Goal: Task Accomplishment & Management: Manage account settings

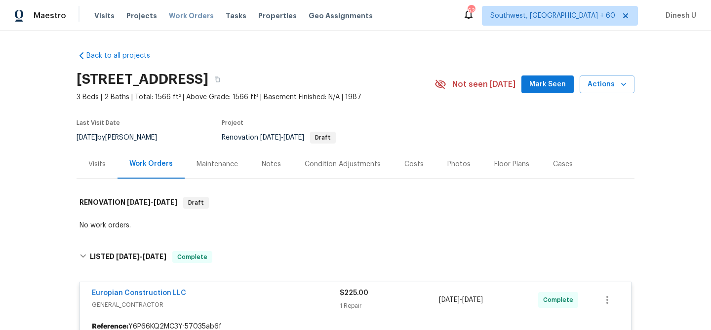
click at [170, 13] on span "Work Orders" at bounding box center [191, 16] width 45 height 10
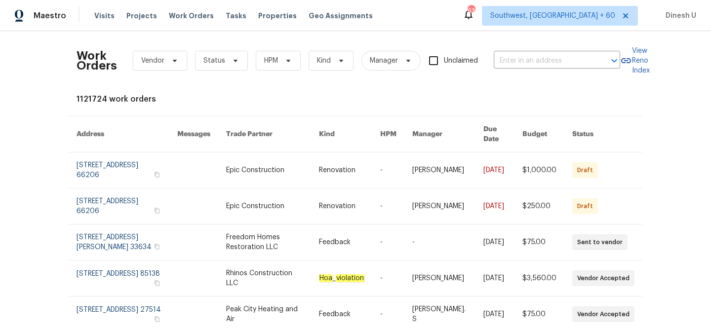
click at [539, 71] on div "Work Orders Vendor Status HPM Kind Manager Unclaimed ​" at bounding box center [349, 60] width 544 height 43
click at [523, 60] on input "text" at bounding box center [543, 60] width 99 height 15
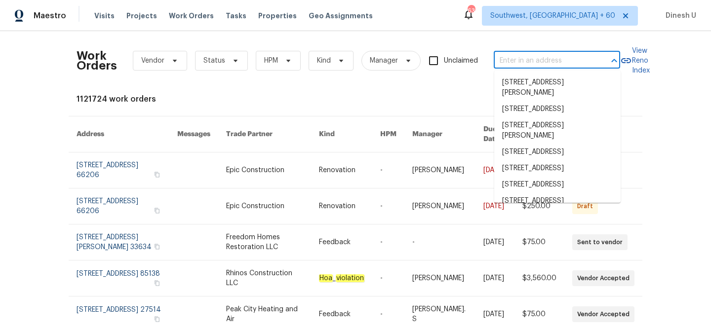
paste input "[STREET_ADDRESS]"
type input "[STREET_ADDRESS]"
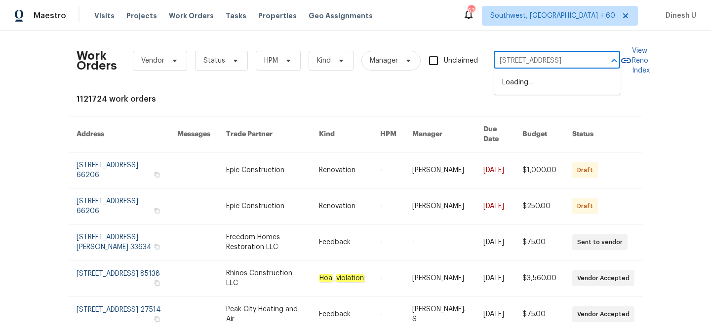
scroll to position [0, 33]
click at [515, 84] on li "[STREET_ADDRESS]" at bounding box center [557, 83] width 126 height 16
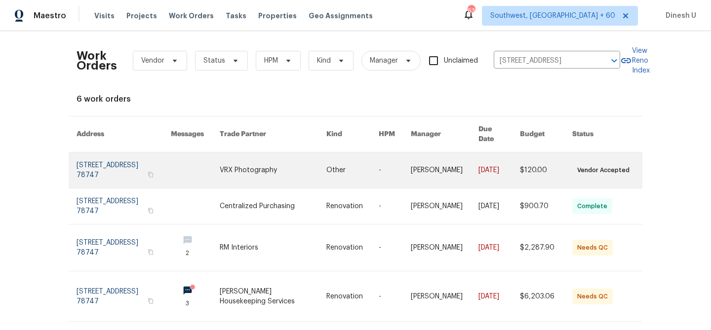
click at [84, 166] on link at bounding box center [124, 171] width 94 height 36
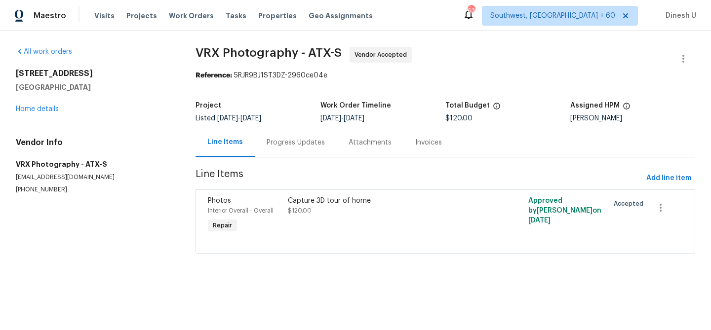
click at [27, 116] on div "All work orders 5709 Southerner Way Austin, TX 78747 Home details Vendor Info V…" at bounding box center [94, 120] width 156 height 147
click at [24, 108] on link "Home details" at bounding box center [37, 109] width 43 height 7
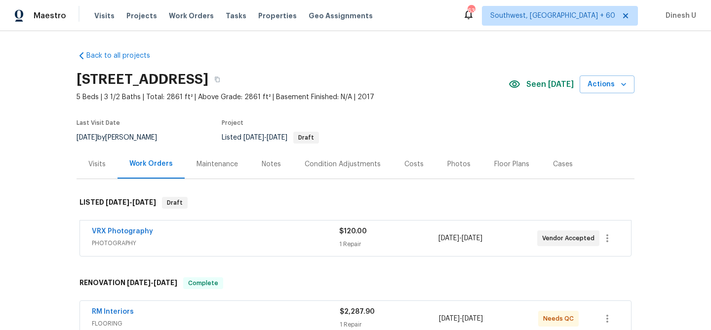
click at [101, 162] on div "Visits" at bounding box center [96, 165] width 17 height 10
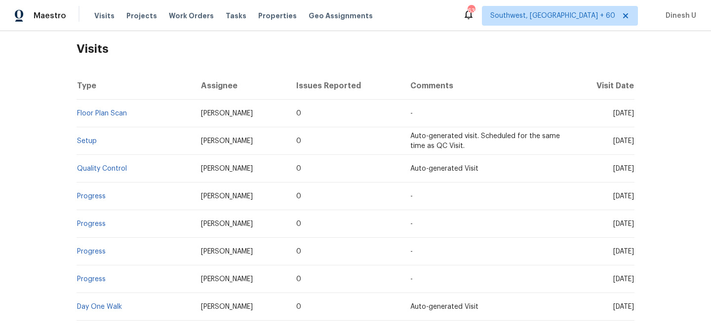
scroll to position [142, 0]
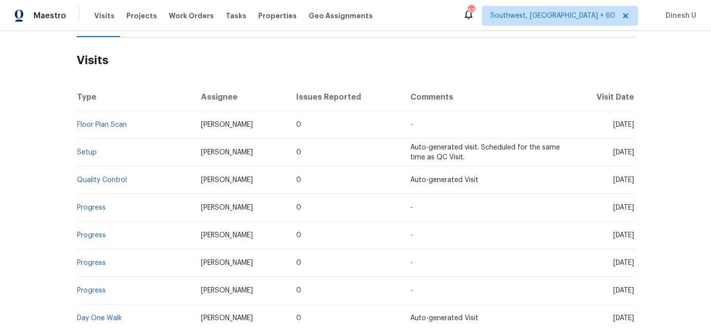
click at [82, 148] on td "Setup" at bounding box center [135, 153] width 117 height 28
click at [83, 151] on link "Setup" at bounding box center [87, 152] width 20 height 7
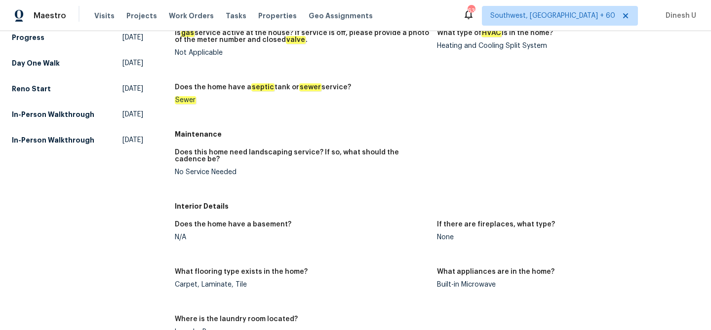
scroll to position [259, 0]
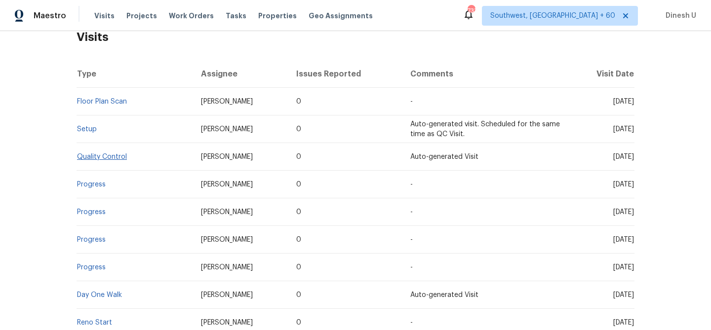
scroll to position [172, 0]
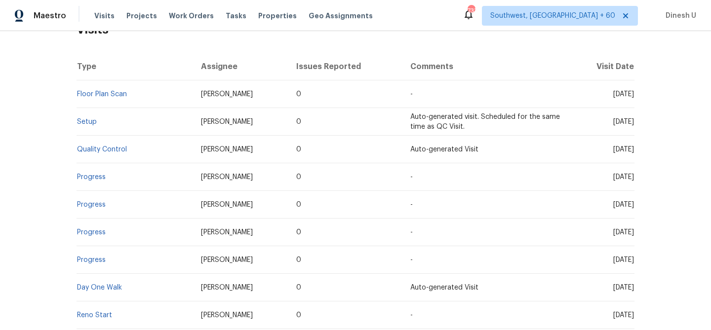
click at [87, 118] on td "Setup" at bounding box center [135, 122] width 117 height 28
click at [87, 122] on link "Setup" at bounding box center [87, 122] width 20 height 7
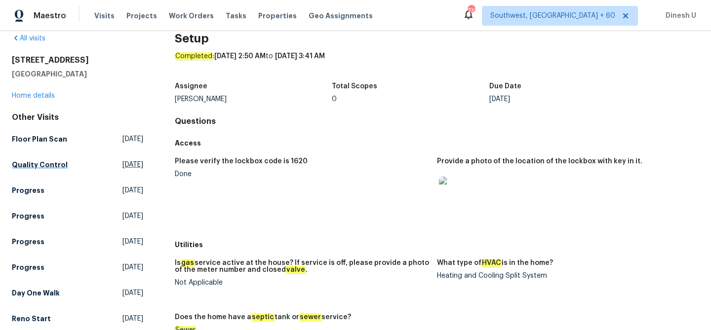
scroll to position [38, 0]
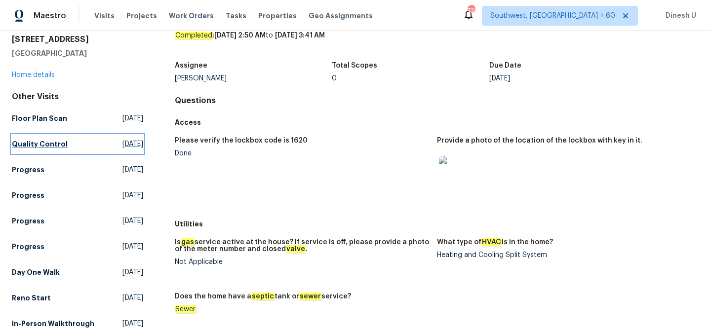
click at [123, 145] on span "[DATE]" at bounding box center [133, 144] width 21 height 10
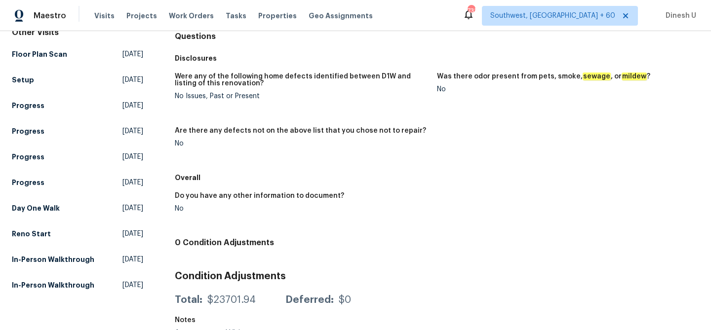
scroll to position [115, 0]
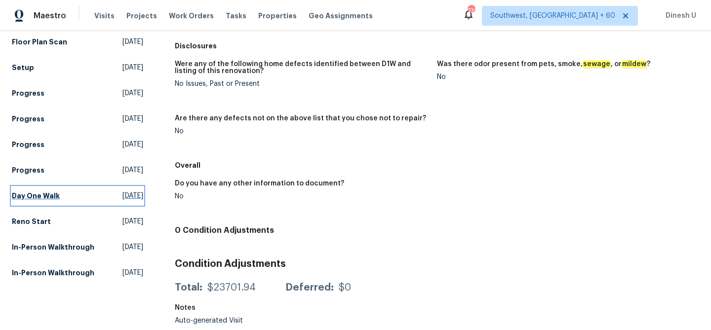
click at [123, 195] on span "Thu, Aug 28 2025" at bounding box center [133, 196] width 21 height 10
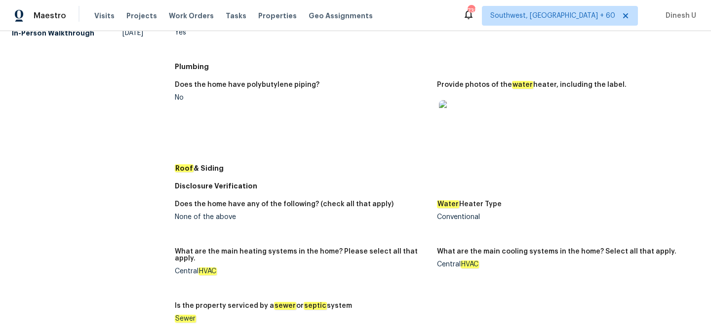
scroll to position [154, 0]
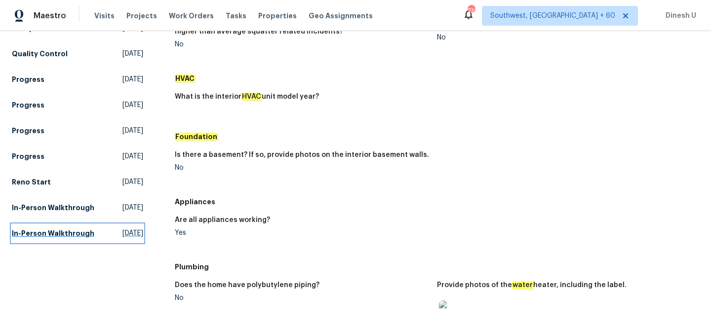
click at [123, 234] on span "Thu, Jan 30 2025" at bounding box center [133, 234] width 21 height 10
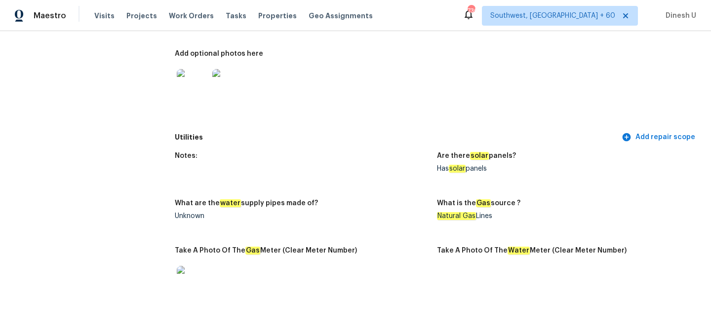
scroll to position [576, 0]
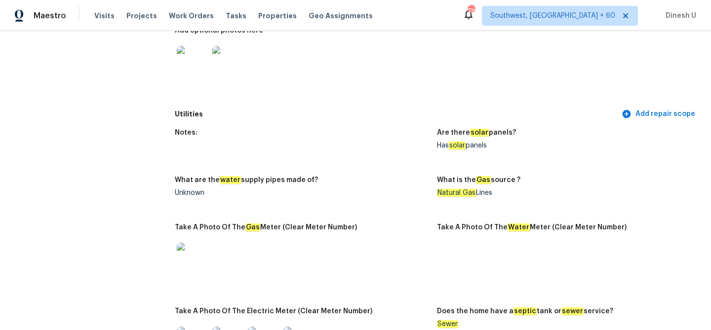
click at [396, 201] on figure "What are the water supply pipes made of? Unknown" at bounding box center [306, 195] width 262 height 36
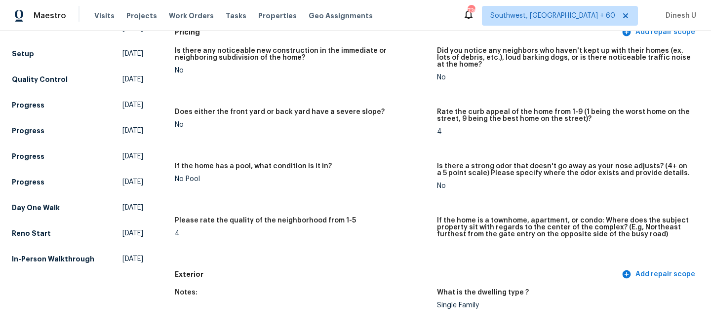
scroll to position [140, 0]
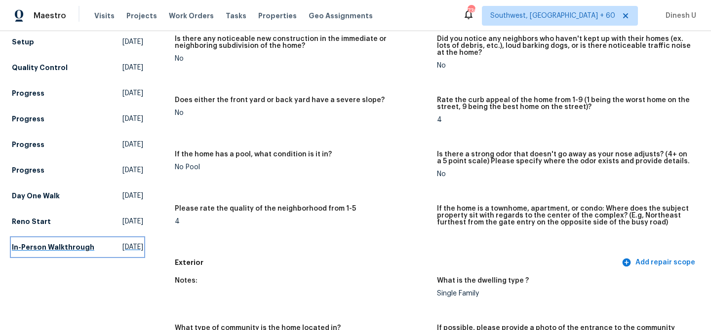
click at [123, 247] on span "Fri, Jul 18 2025" at bounding box center [133, 248] width 21 height 10
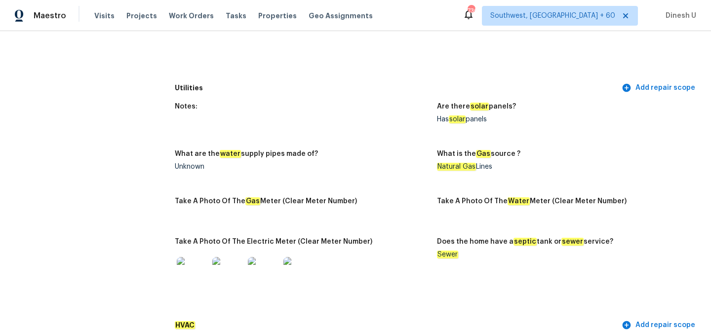
scroll to position [631, 0]
drag, startPoint x: 440, startPoint y: 160, endPoint x: 502, endPoint y: 162, distance: 61.8
click at [502, 163] on div "Natural Gas Lines" at bounding box center [564, 166] width 254 height 7
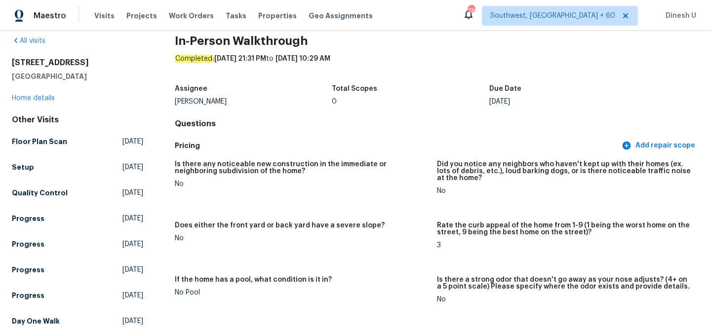
scroll to position [0, 0]
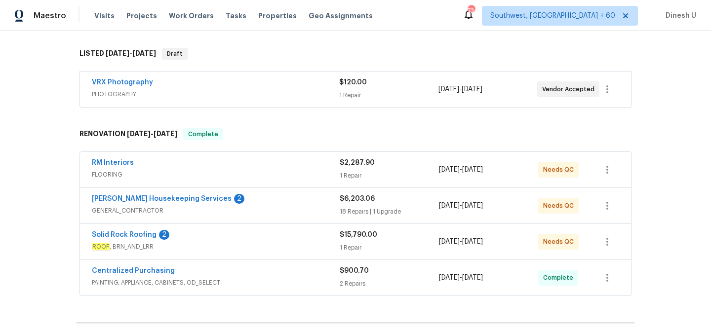
scroll to position [155, 0]
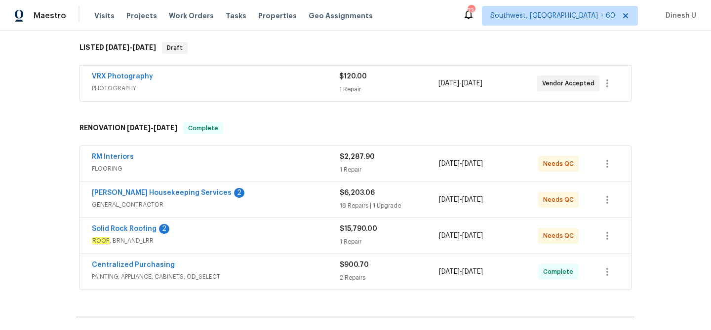
click at [355, 78] on span "$120.00" at bounding box center [353, 76] width 28 height 7
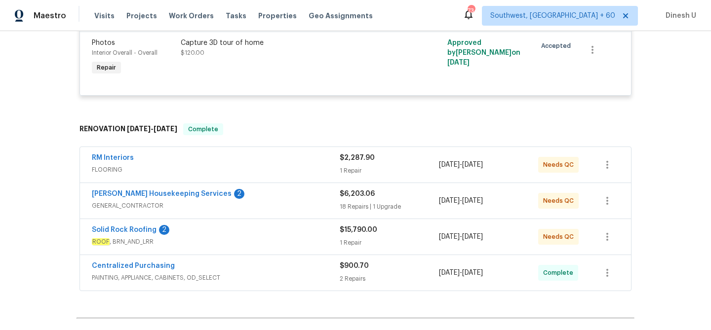
scroll to position [255, 0]
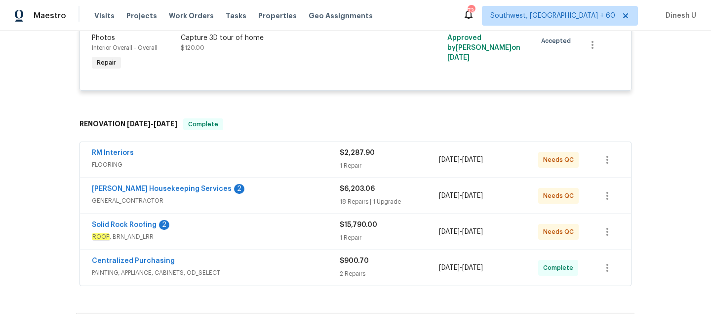
click at [345, 157] on div "$2,287.90" at bounding box center [389, 153] width 99 height 10
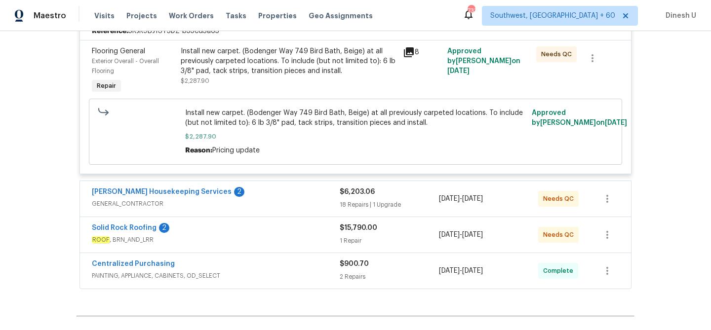
scroll to position [421, 0]
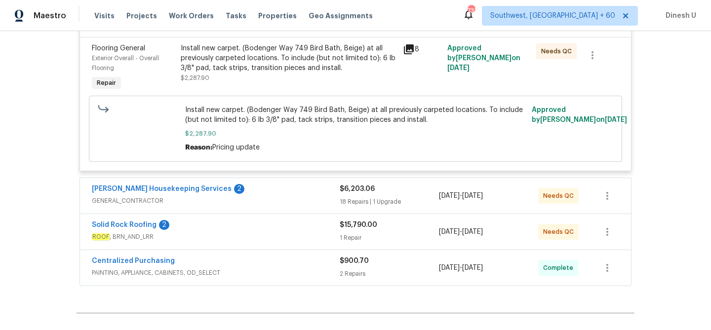
click at [356, 198] on div "18 Repairs | 1 Upgrade" at bounding box center [389, 202] width 99 height 10
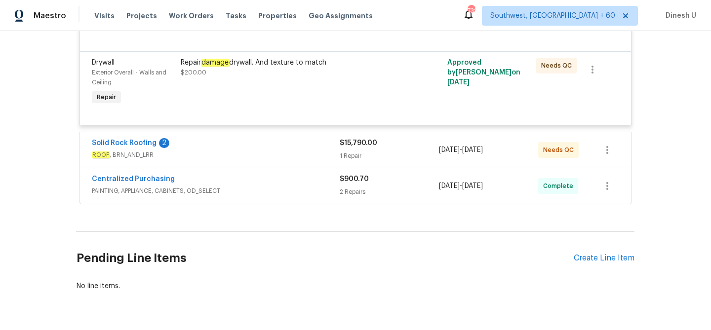
scroll to position [2277, 0]
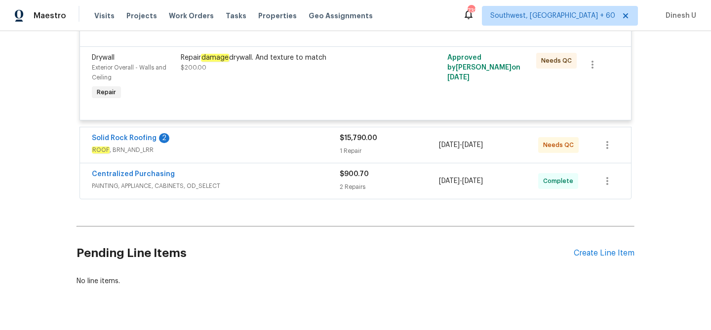
click at [355, 156] on div "1 Repair" at bounding box center [389, 151] width 99 height 10
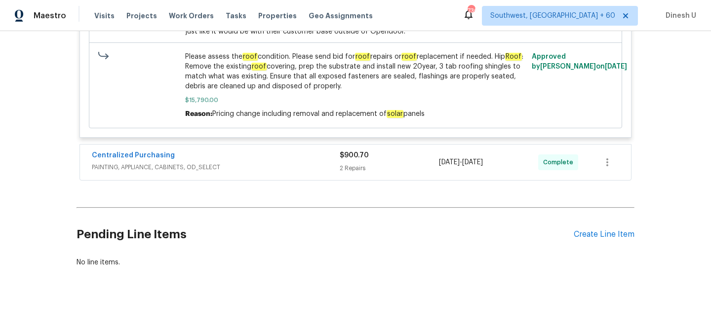
scroll to position [2593, 0]
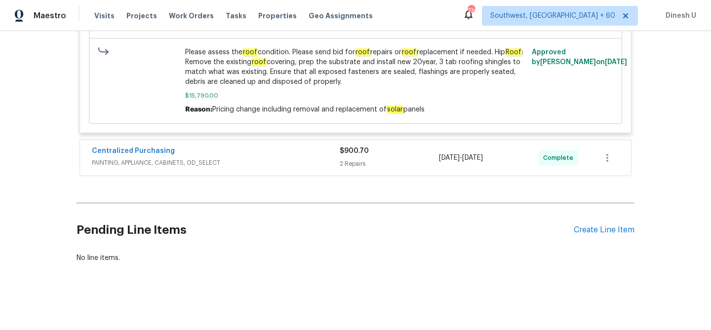
click at [349, 156] on div "$900.70" at bounding box center [389, 151] width 99 height 10
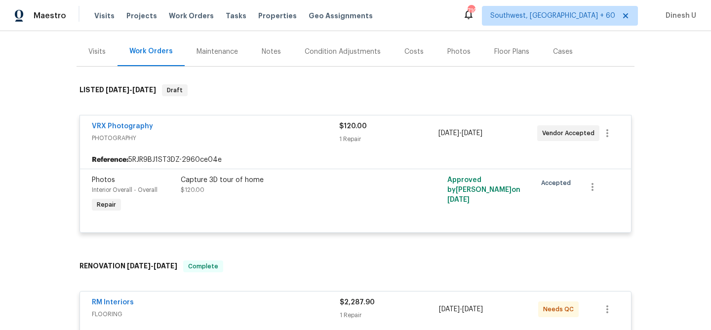
scroll to position [0, 0]
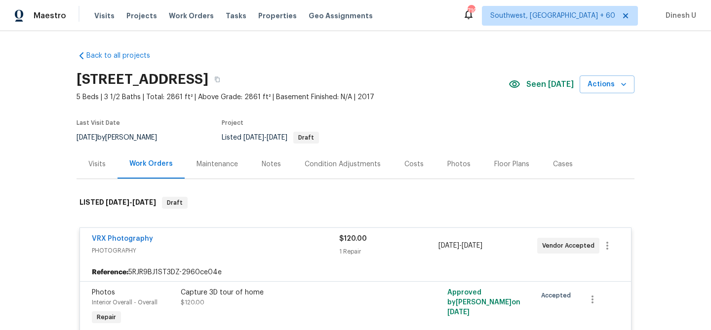
click at [94, 162] on div "Visits" at bounding box center [96, 165] width 17 height 10
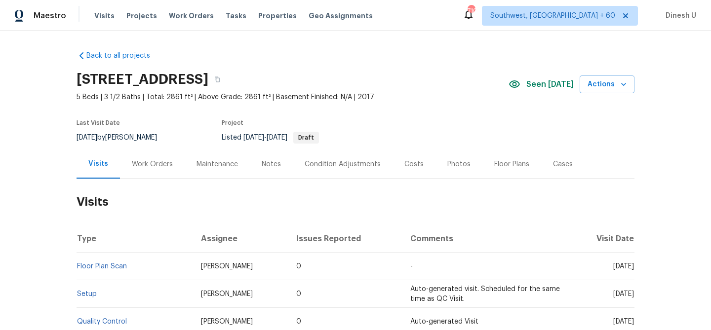
click at [144, 166] on div "Work Orders" at bounding box center [152, 165] width 41 height 10
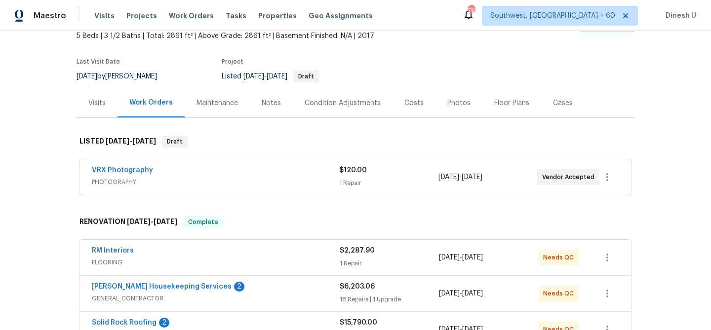
scroll to position [70, 0]
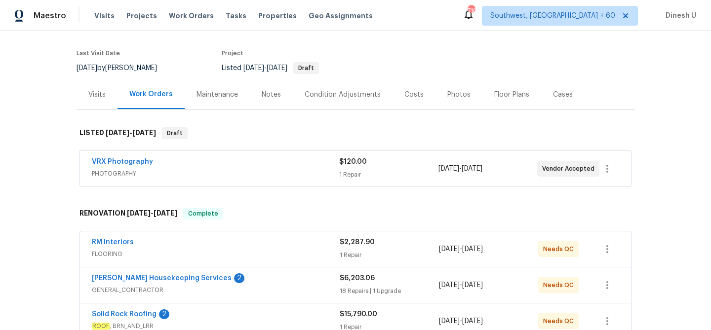
click at [348, 171] on div "1 Repair" at bounding box center [388, 175] width 99 height 10
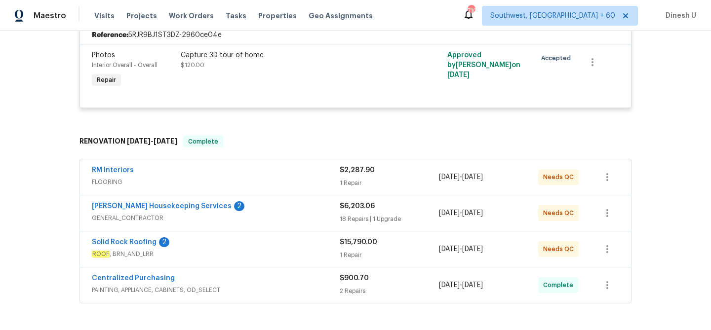
scroll to position [262, 0]
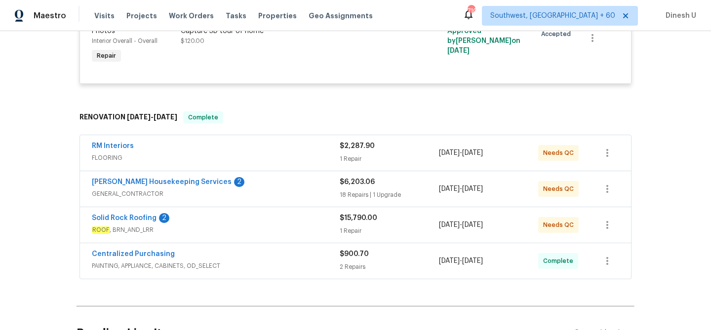
click at [352, 163] on div "1 Repair" at bounding box center [389, 159] width 99 height 10
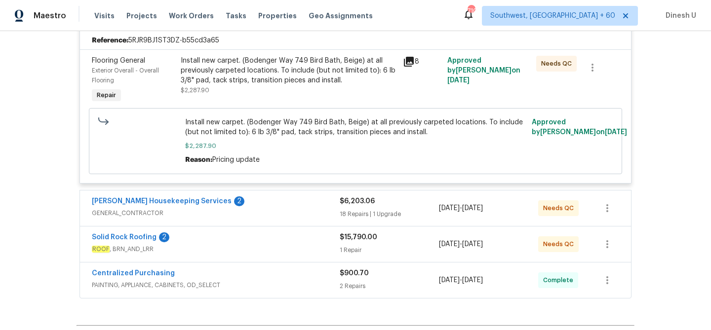
scroll to position [413, 0]
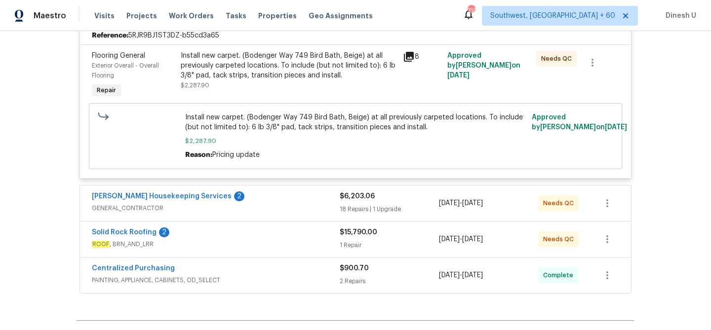
click at [366, 211] on div "18 Repairs | 1 Upgrade" at bounding box center [389, 210] width 99 height 10
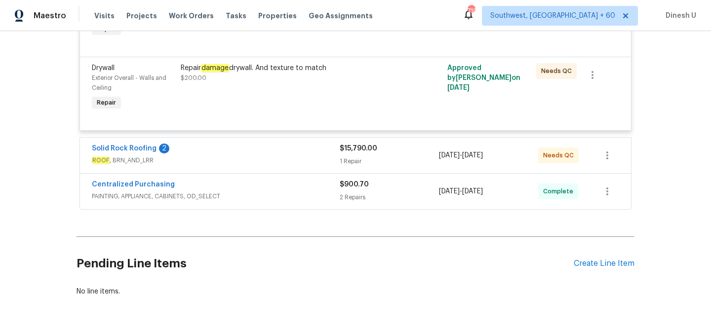
scroll to position [2270, 0]
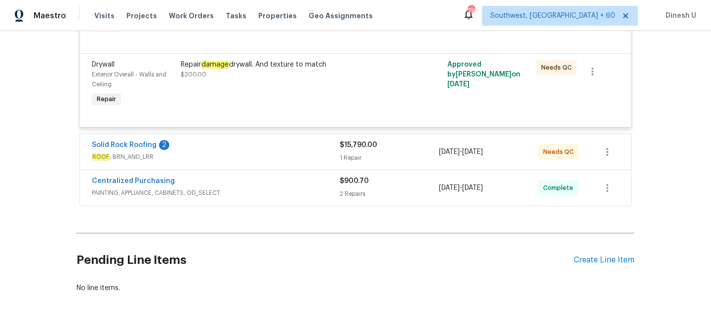
click at [350, 163] on div "1 Repair" at bounding box center [389, 158] width 99 height 10
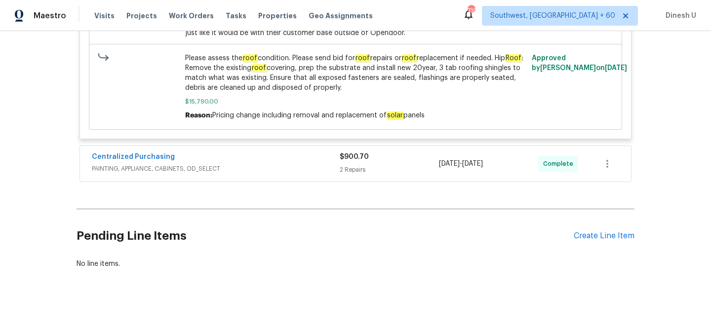
scroll to position [2609, 0]
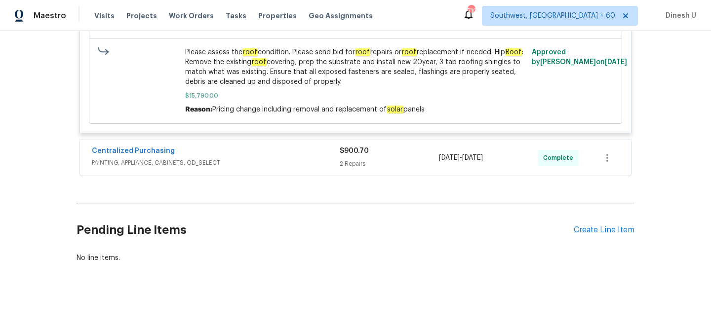
click at [360, 163] on div "2 Repairs" at bounding box center [389, 164] width 99 height 10
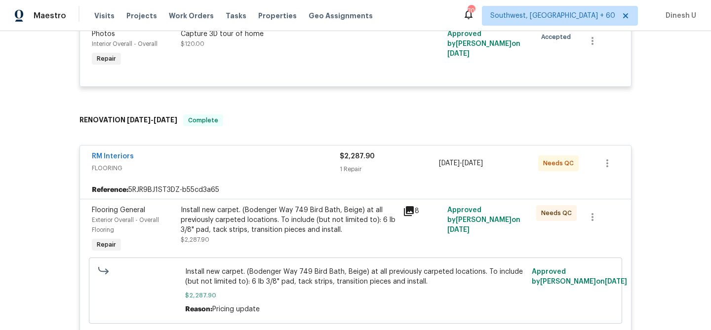
scroll to position [0, 0]
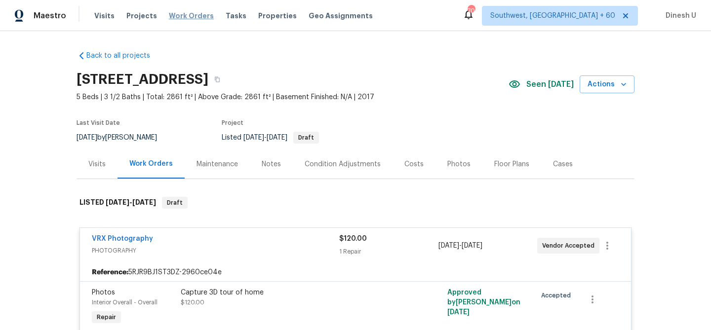
click at [188, 16] on span "Work Orders" at bounding box center [191, 16] width 45 height 10
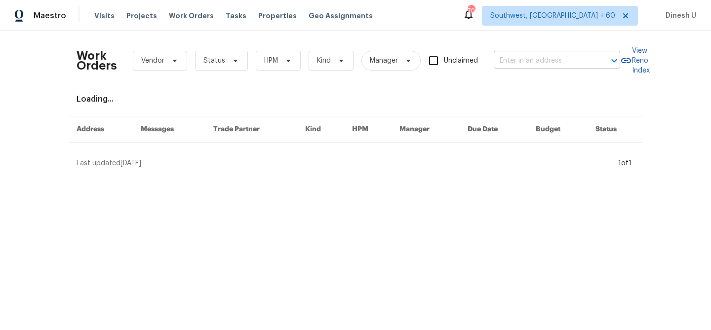
click at [555, 57] on input "text" at bounding box center [543, 60] width 99 height 15
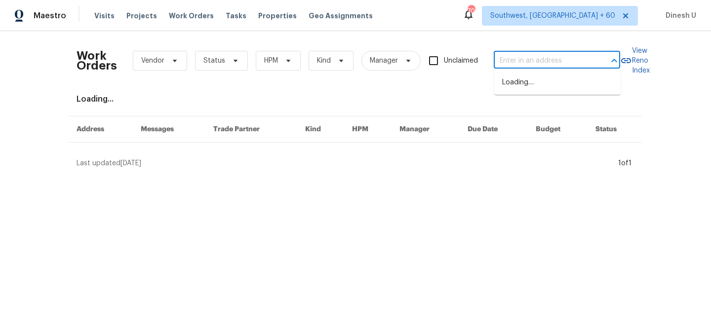
paste input "124 Blossom Valley Strm Buda, TX 78610"
type input "124 Blossom Valley Strm Buda, TX 78610"
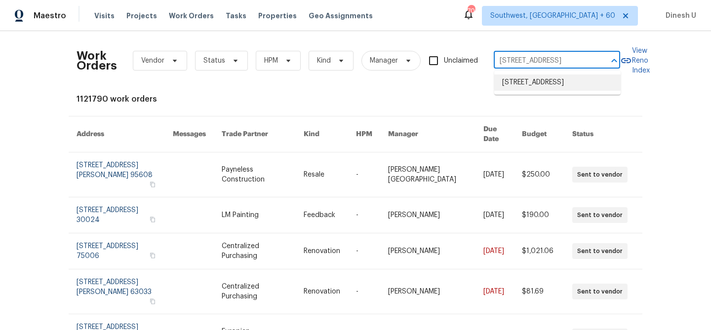
click at [514, 88] on li "124 Blossom Valley Strm, Buda, TX 78610" at bounding box center [557, 83] width 126 height 16
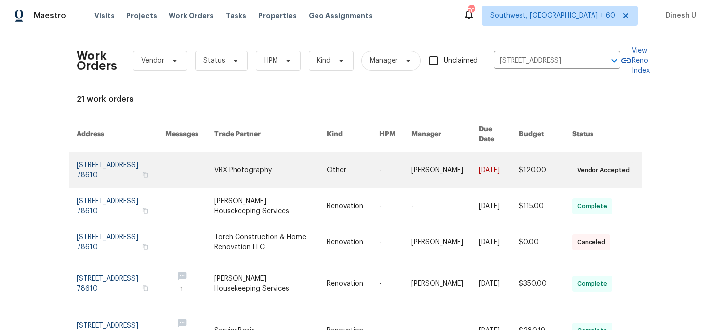
click at [88, 157] on link at bounding box center [121, 171] width 89 height 36
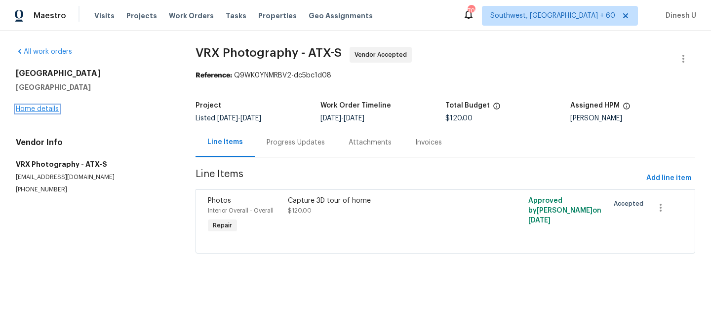
click at [38, 110] on link "Home details" at bounding box center [37, 109] width 43 height 7
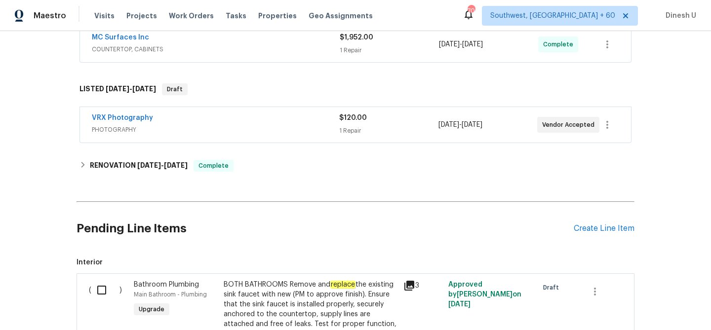
scroll to position [718, 0]
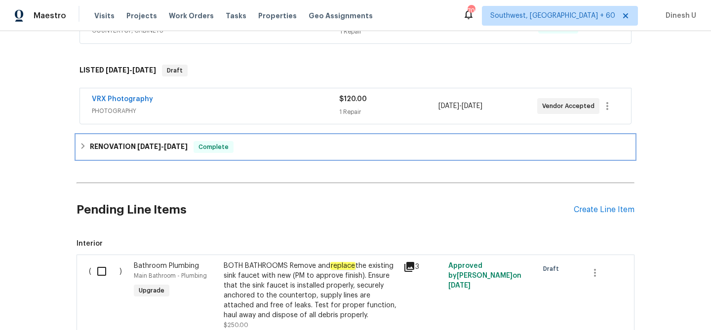
click at [163, 145] on span "8/11/25 - 8/11/25" at bounding box center [162, 146] width 50 height 7
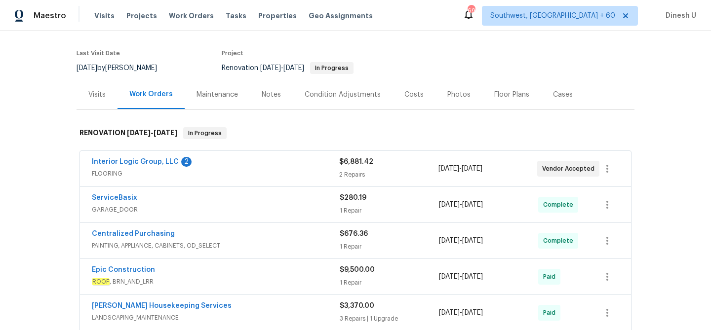
scroll to position [0, 0]
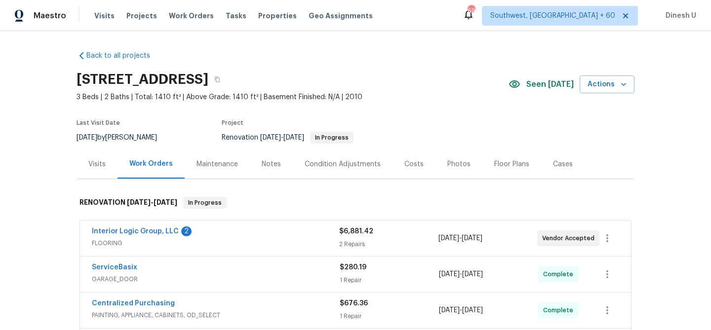
click at [354, 242] on div "2 Repairs" at bounding box center [388, 245] width 99 height 10
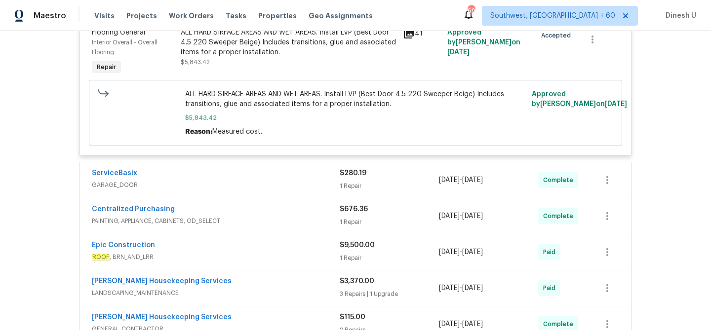
scroll to position [417, 0]
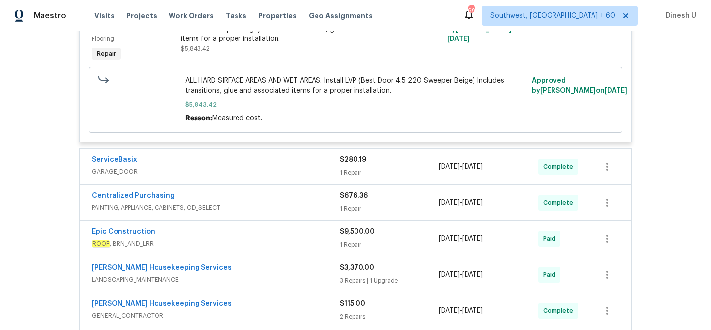
click at [359, 168] on div "1 Repair" at bounding box center [389, 173] width 99 height 10
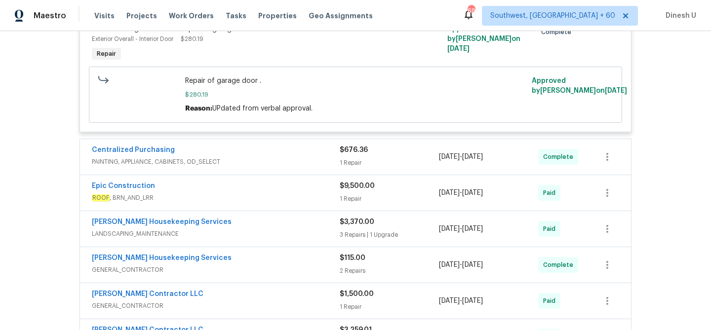
scroll to position [610, 0]
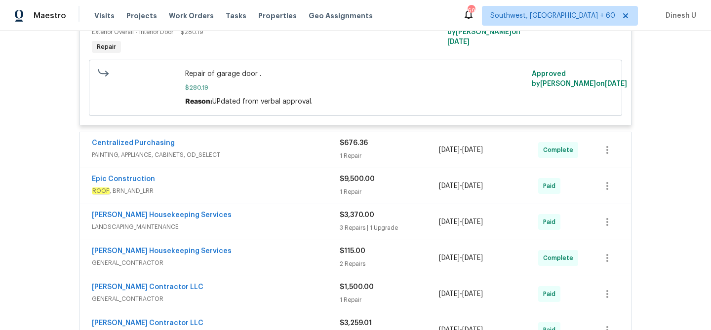
click at [349, 153] on div "$676.36 1 Repair" at bounding box center [389, 150] width 99 height 24
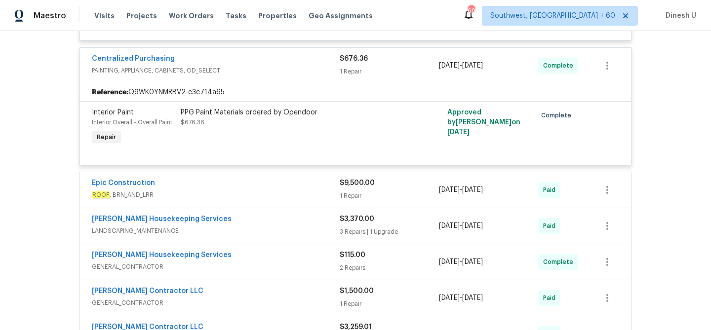
scroll to position [709, 0]
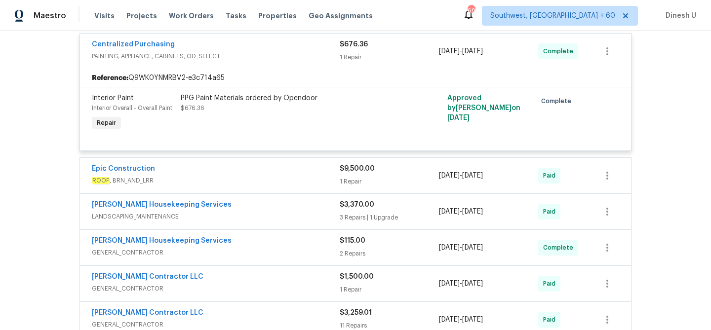
click at [359, 179] on div "1 Repair" at bounding box center [389, 182] width 99 height 10
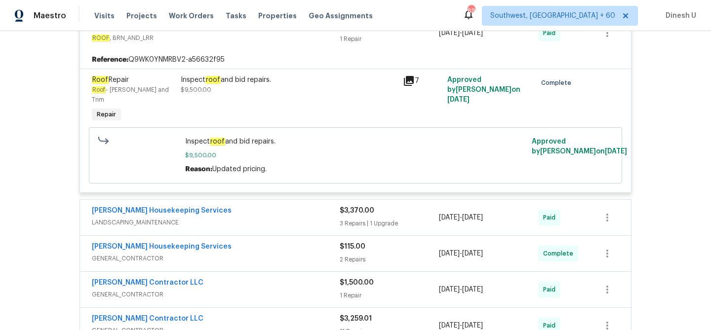
scroll to position [891, 0]
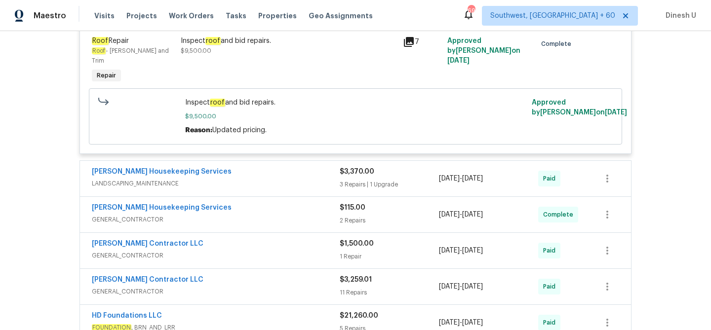
click at [388, 180] on div "3 Repairs | 1 Upgrade" at bounding box center [389, 185] width 99 height 10
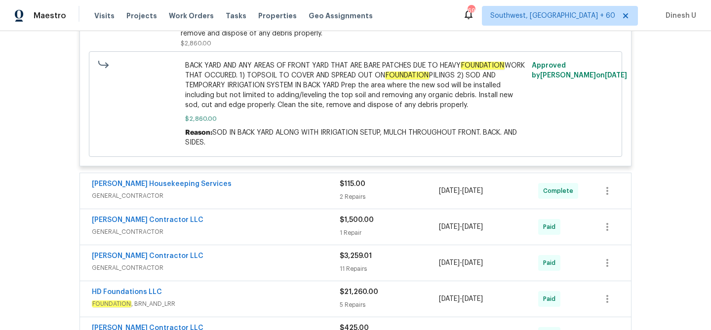
scroll to position [1423, 0]
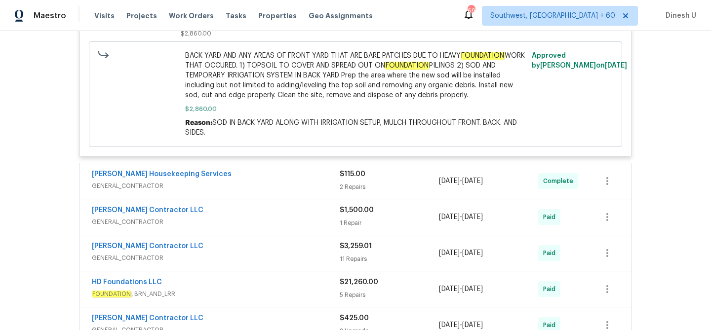
click at [365, 182] on div "2 Repairs" at bounding box center [389, 187] width 99 height 10
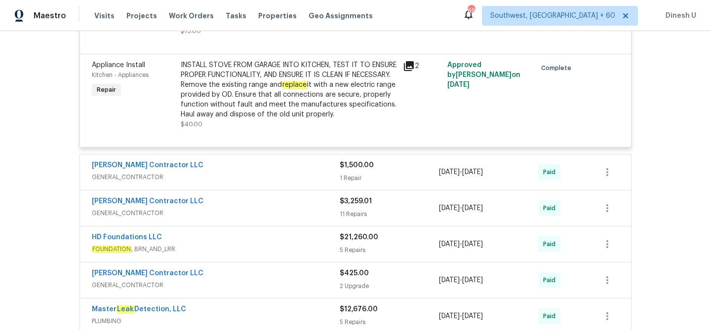
scroll to position [1696, 0]
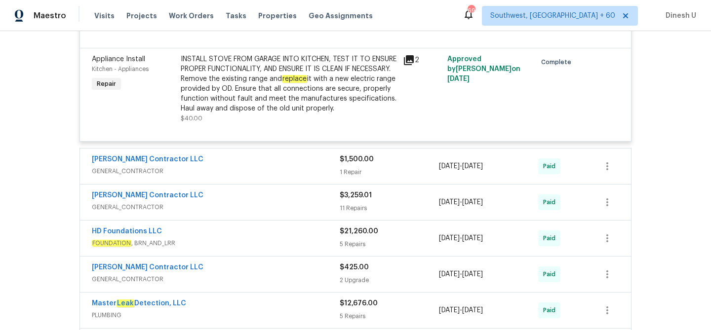
click at [347, 165] on div "$1,500.00" at bounding box center [389, 160] width 99 height 10
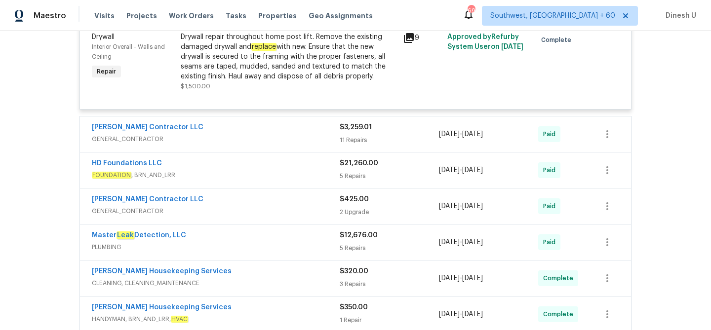
scroll to position [1885, 0]
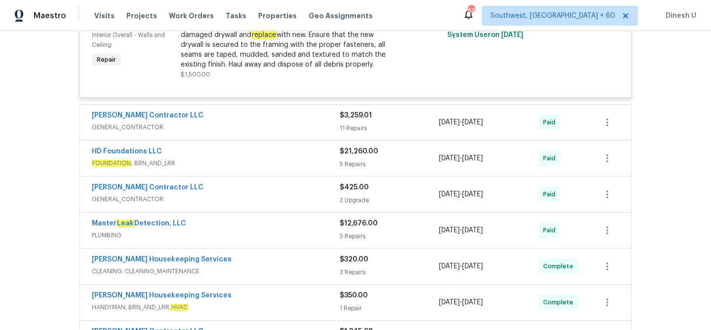
click at [361, 131] on div "11 Repairs" at bounding box center [389, 128] width 99 height 10
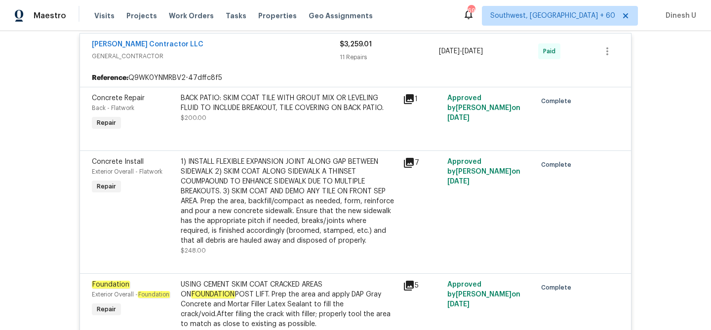
scroll to position [1934, 0]
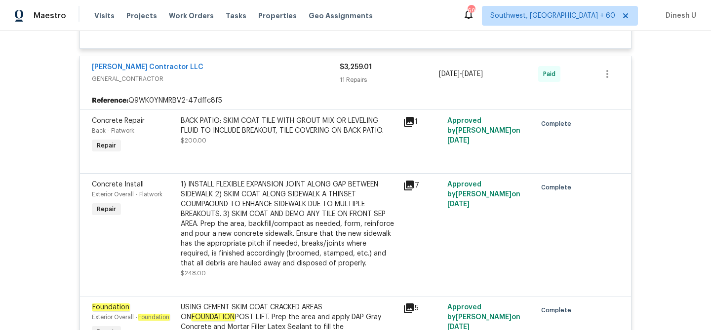
click at [411, 128] on icon at bounding box center [409, 122] width 12 height 12
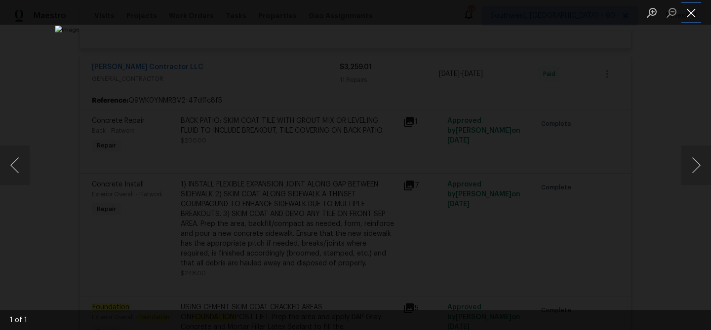
click at [695, 11] on button "Close lightbox" at bounding box center [692, 12] width 20 height 17
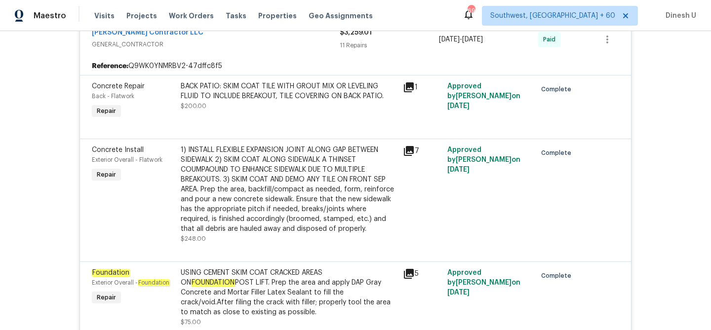
scroll to position [1993, 0]
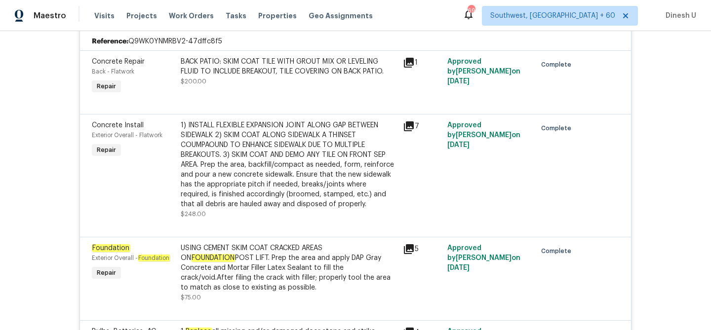
click at [413, 131] on icon at bounding box center [409, 127] width 10 height 10
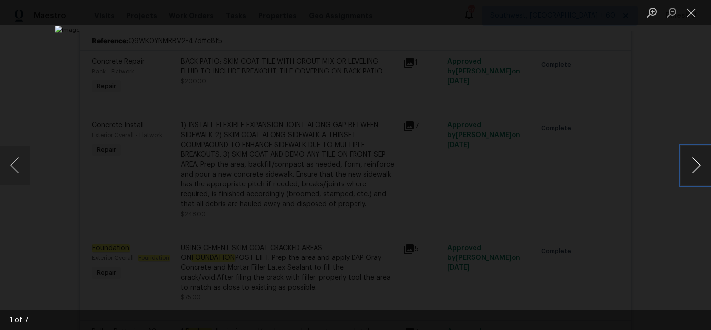
click at [697, 161] on button "Next image" at bounding box center [697, 166] width 30 height 40
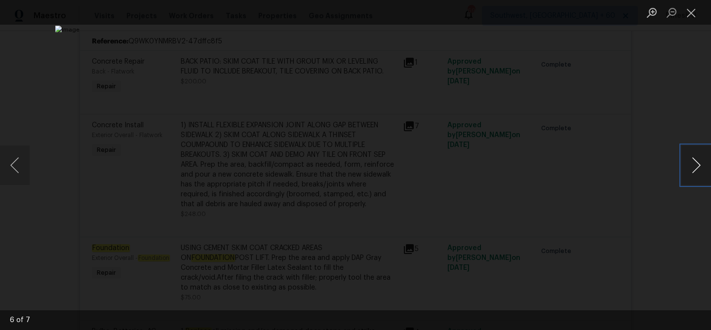
click at [697, 161] on button "Next image" at bounding box center [697, 166] width 30 height 40
click at [693, 12] on button "Close lightbox" at bounding box center [692, 12] width 20 height 17
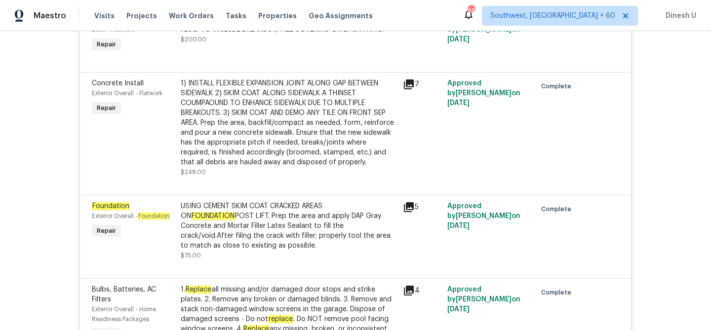
scroll to position [2037, 0]
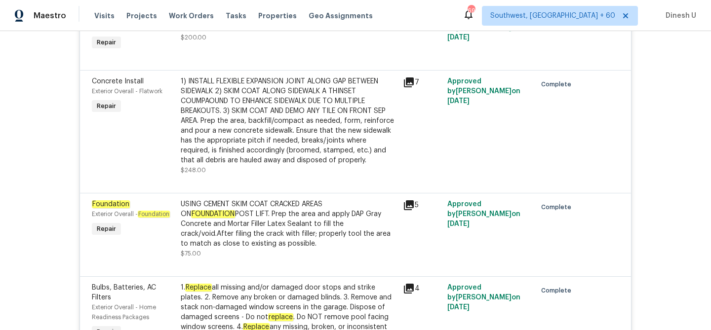
click at [417, 87] on div "7" at bounding box center [422, 83] width 39 height 12
click at [412, 88] on icon at bounding box center [409, 83] width 12 height 12
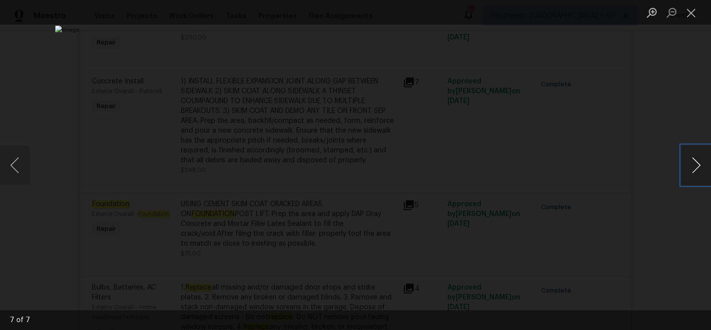
click at [699, 157] on button "Next image" at bounding box center [697, 166] width 30 height 40
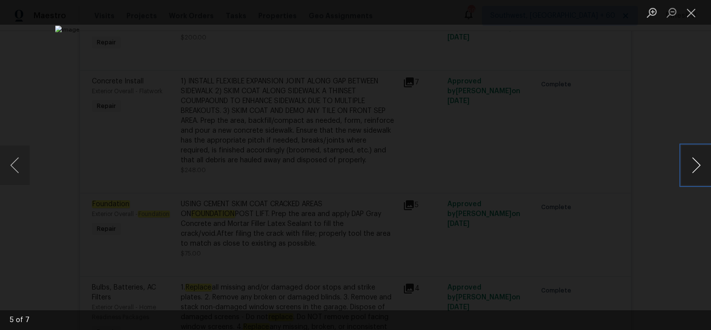
click at [699, 157] on button "Next image" at bounding box center [697, 166] width 30 height 40
click at [688, 11] on button "Close lightbox" at bounding box center [692, 12] width 20 height 17
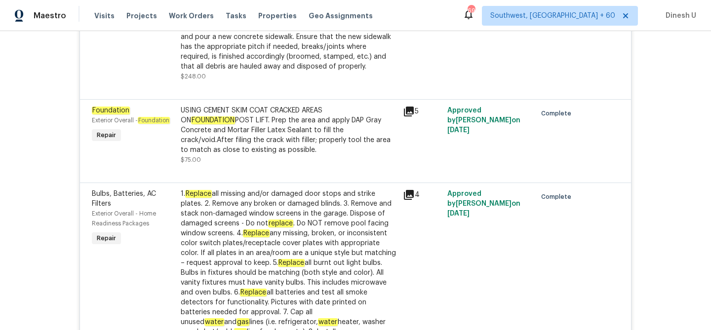
scroll to position [2133, 0]
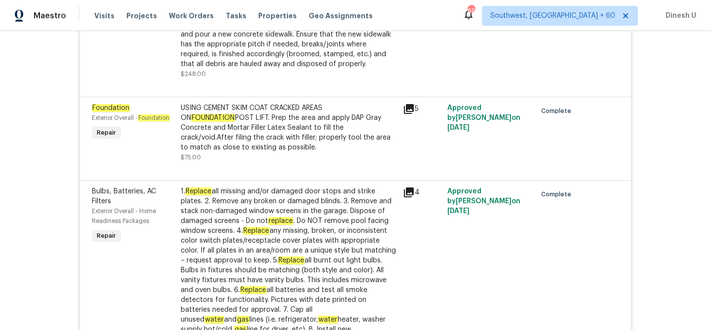
click at [413, 114] on icon at bounding box center [409, 109] width 10 height 10
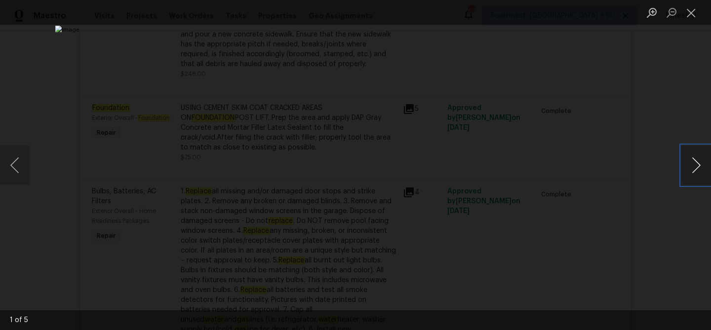
click at [697, 165] on button "Next image" at bounding box center [697, 166] width 30 height 40
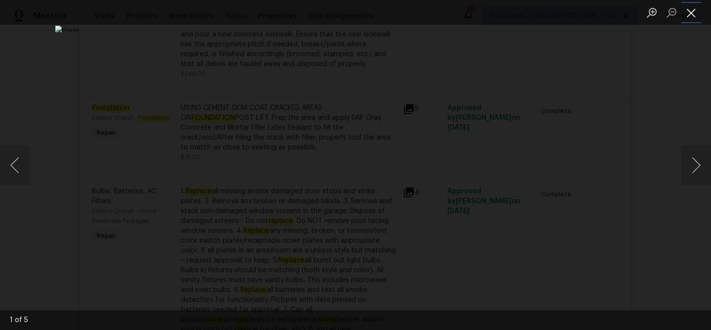
click at [692, 9] on button "Close lightbox" at bounding box center [692, 12] width 20 height 17
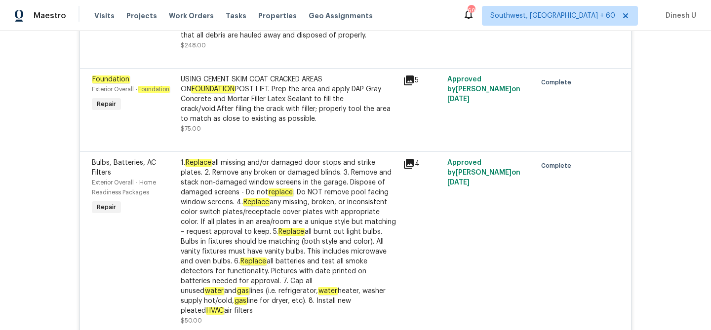
scroll to position [2147, 0]
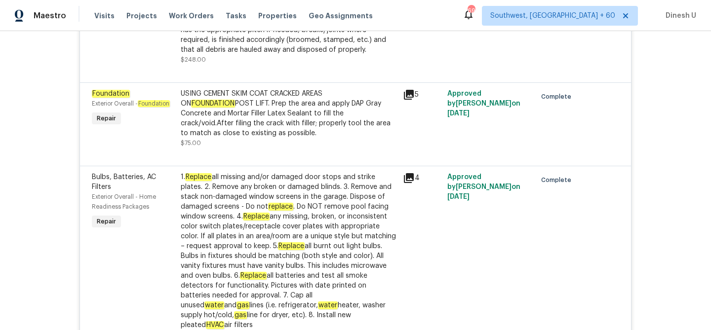
click at [412, 100] on icon at bounding box center [409, 95] width 10 height 10
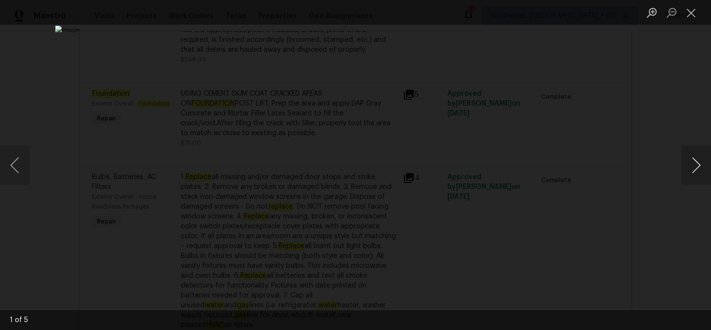
click at [697, 166] on button "Next image" at bounding box center [697, 166] width 30 height 40
click at [692, 17] on button "Close lightbox" at bounding box center [692, 12] width 20 height 17
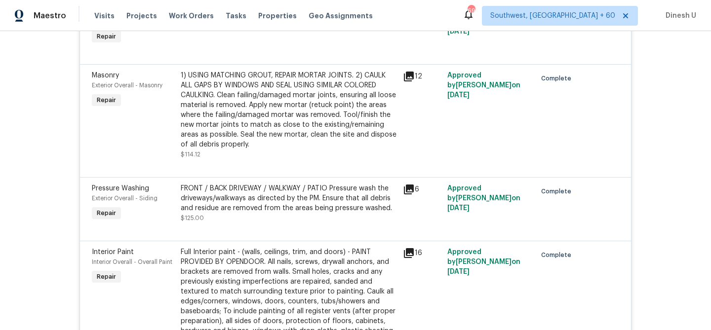
scroll to position [2523, 0]
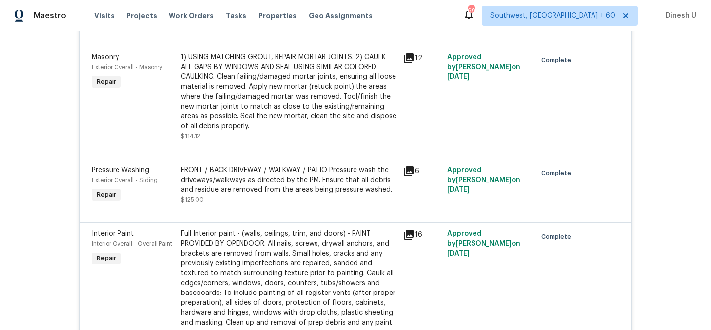
click at [412, 63] on icon at bounding box center [409, 58] width 10 height 10
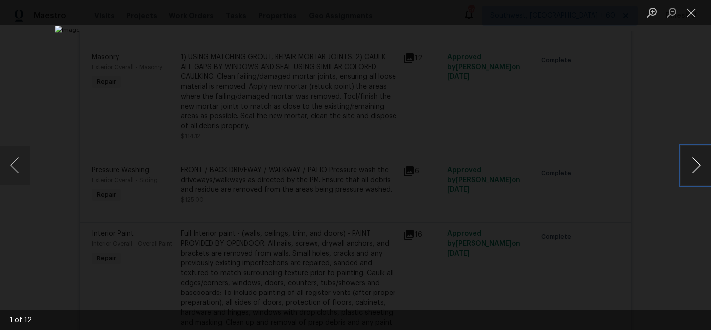
click at [699, 164] on button "Next image" at bounding box center [697, 166] width 30 height 40
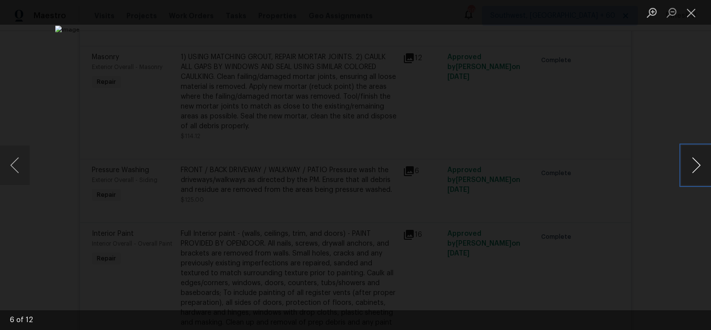
click at [699, 164] on button "Next image" at bounding box center [697, 166] width 30 height 40
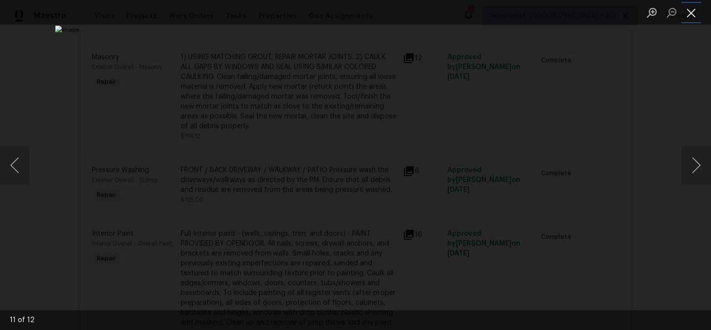
click at [689, 12] on button "Close lightbox" at bounding box center [692, 12] width 20 height 17
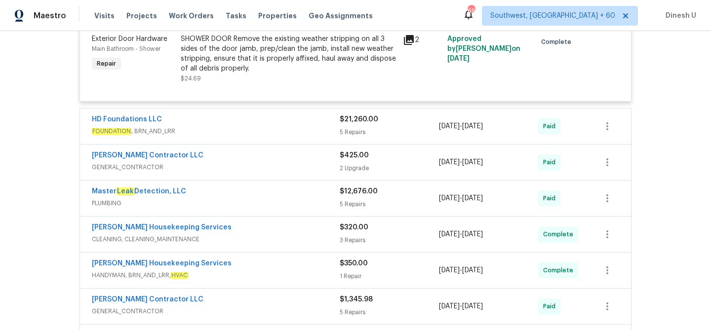
scroll to position [3072, 0]
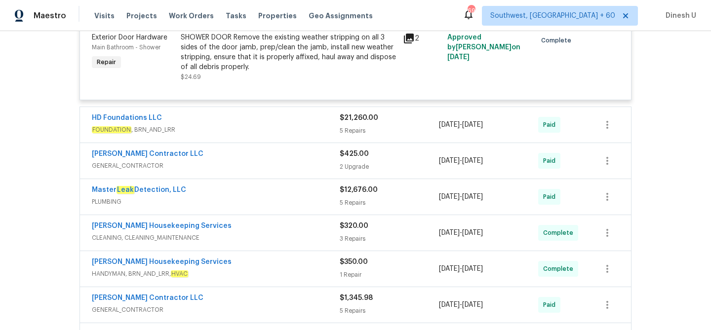
click at [352, 122] on span "$21,260.00" at bounding box center [359, 118] width 39 height 7
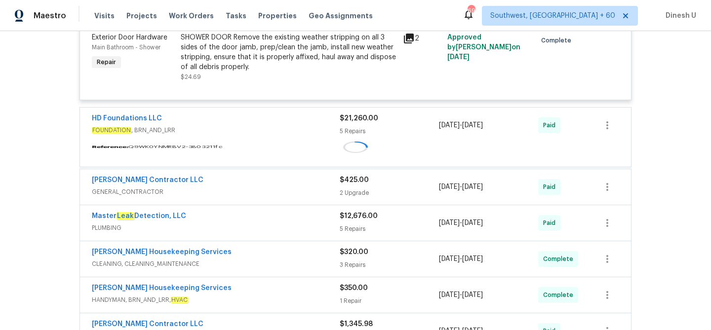
click at [352, 122] on span "$21,260.00" at bounding box center [359, 118] width 39 height 7
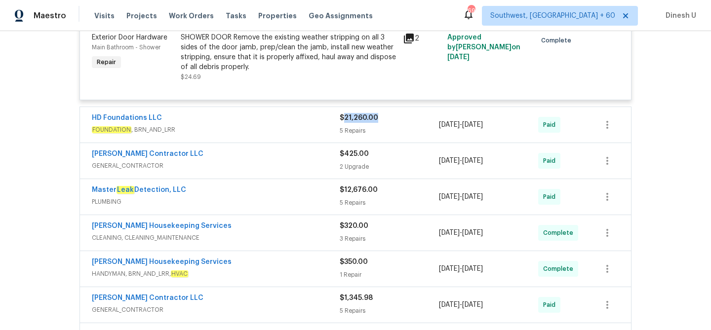
click at [352, 133] on div "$21,260.00 5 Repairs" at bounding box center [389, 125] width 99 height 24
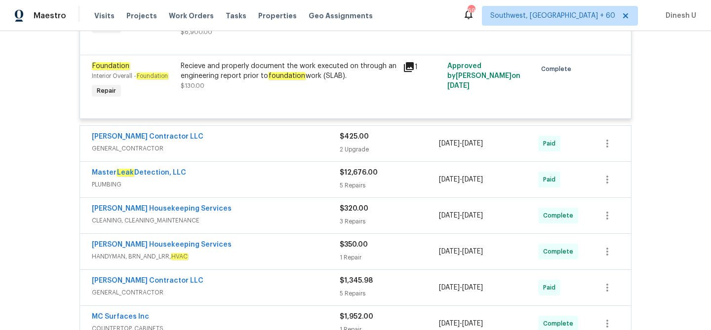
scroll to position [3568, 0]
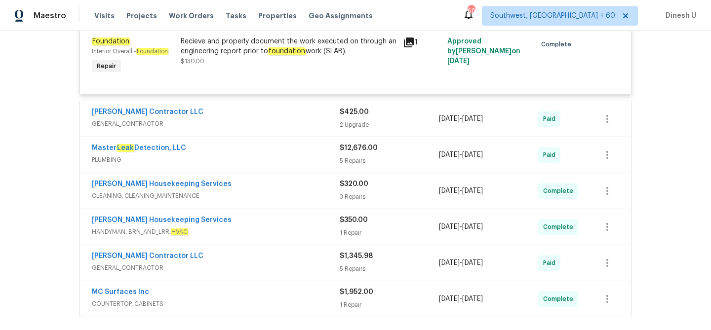
click at [353, 116] on span "$425.00" at bounding box center [354, 112] width 29 height 7
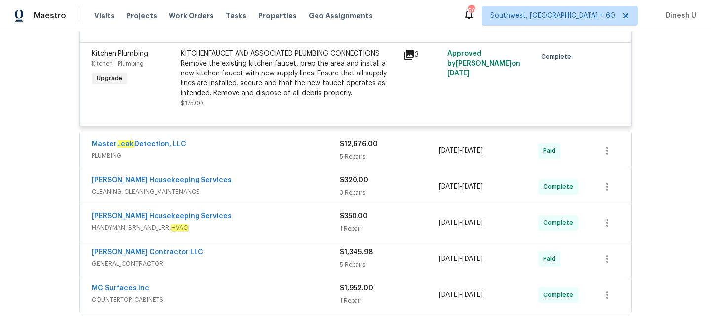
scroll to position [3766, 0]
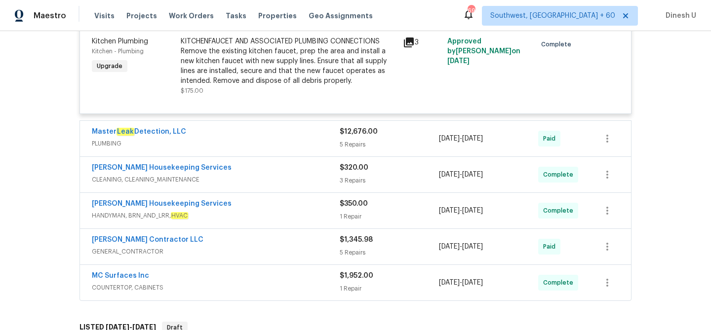
click at [359, 148] on div "$12,676.00 5 Repairs" at bounding box center [389, 139] width 99 height 24
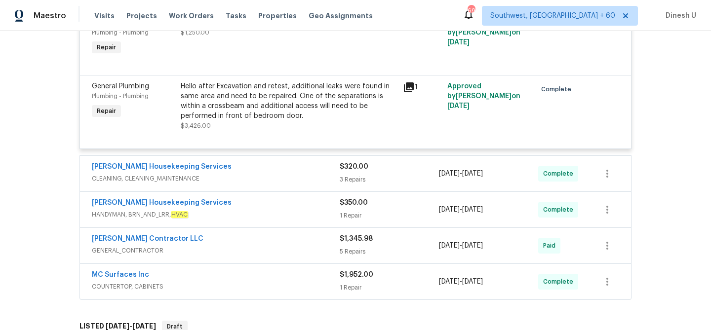
scroll to position [4146, 0]
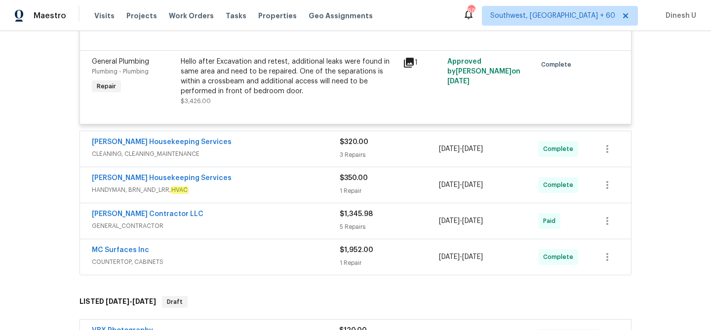
click at [357, 160] on div "3 Repairs" at bounding box center [389, 155] width 99 height 10
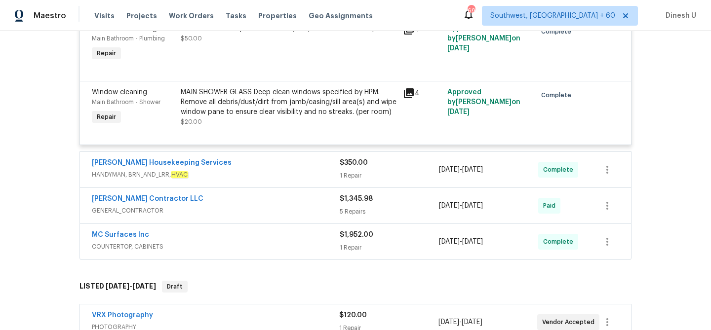
scroll to position [4567, 0]
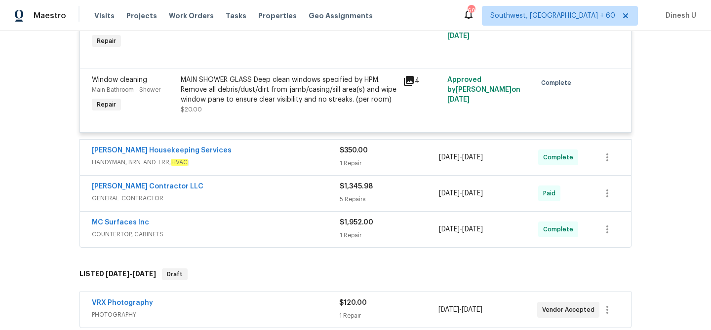
click at [345, 169] on div "$350.00 1 Repair" at bounding box center [389, 158] width 99 height 24
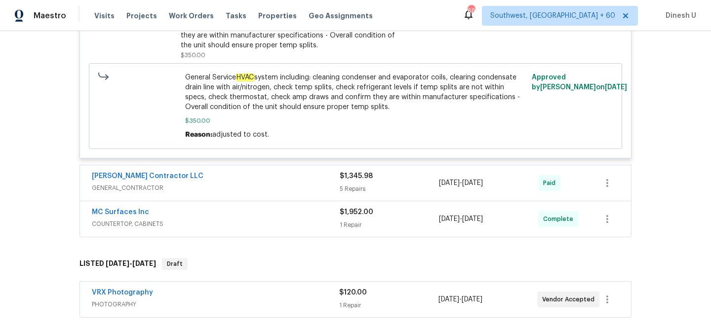
scroll to position [4786, 0]
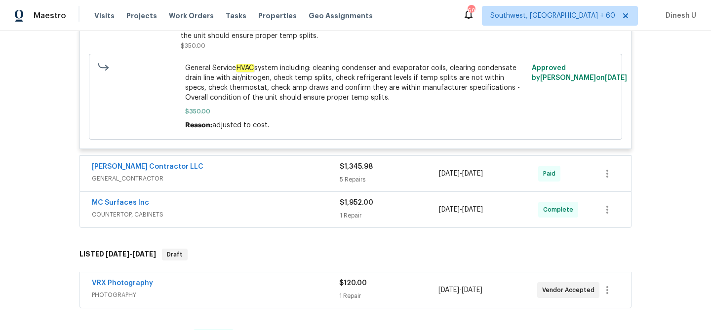
click at [359, 185] on div "5 Repairs" at bounding box center [389, 180] width 99 height 10
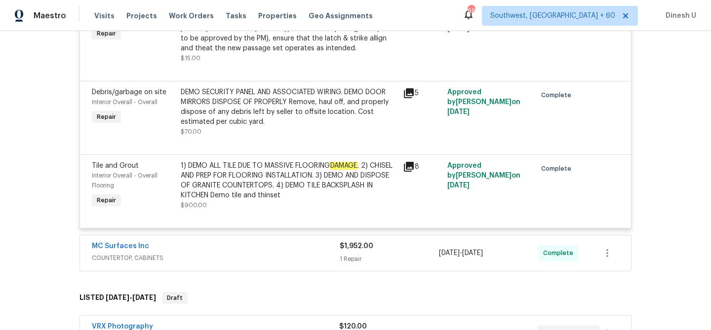
scroll to position [5221, 0]
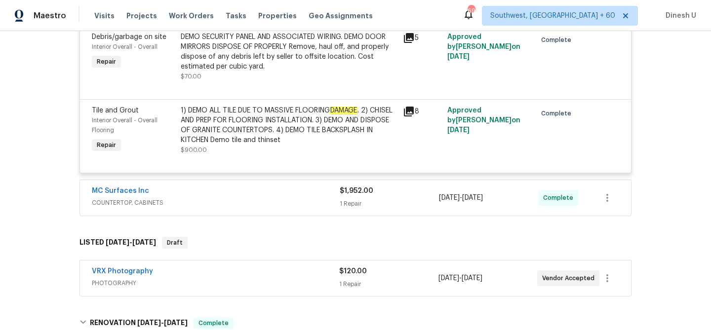
click at [347, 209] on div "1 Repair" at bounding box center [389, 204] width 99 height 10
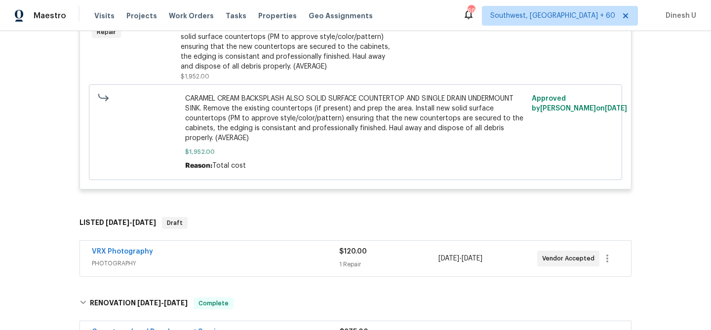
scroll to position [5482, 0]
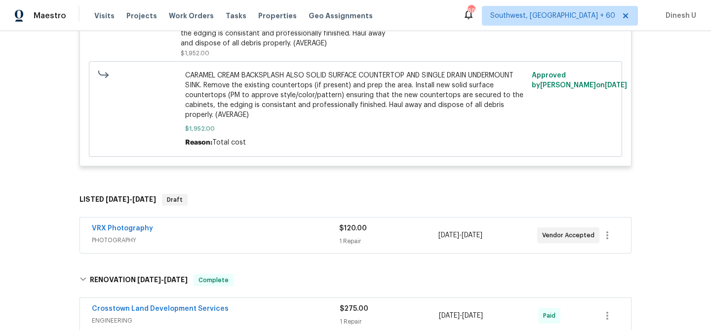
click at [359, 247] on div "1 Repair" at bounding box center [388, 242] width 99 height 10
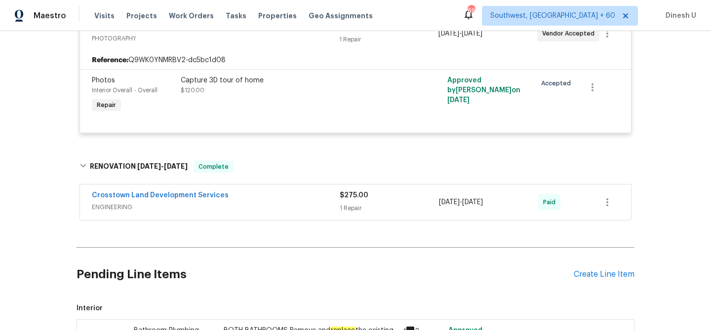
scroll to position [5694, 0]
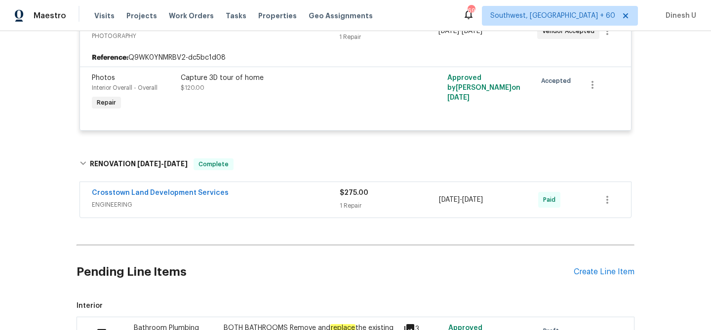
click at [347, 211] on div "1 Repair" at bounding box center [389, 206] width 99 height 10
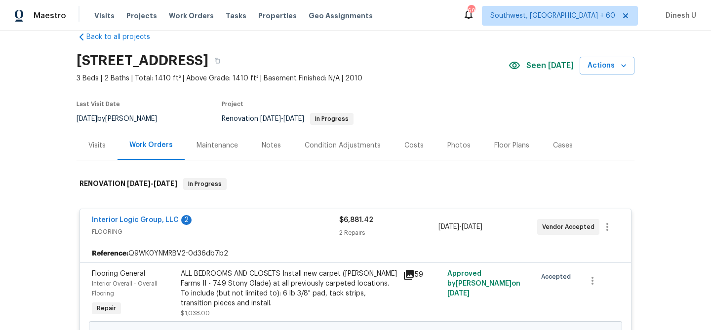
scroll to position [0, 0]
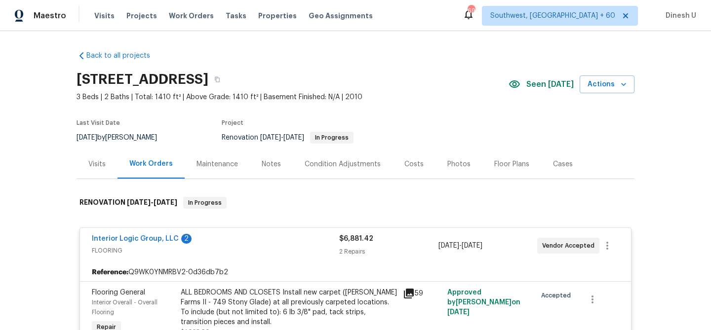
click at [97, 165] on div "Visits" at bounding box center [96, 165] width 17 height 10
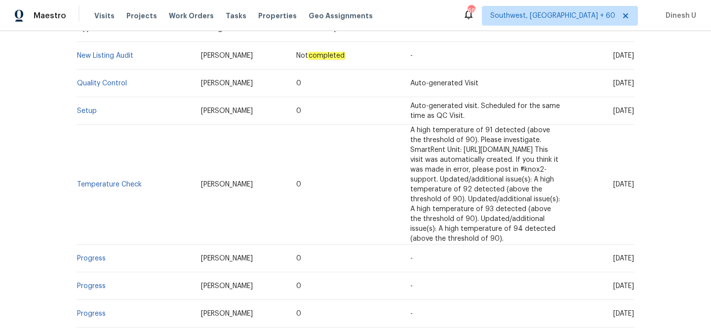
scroll to position [181, 0]
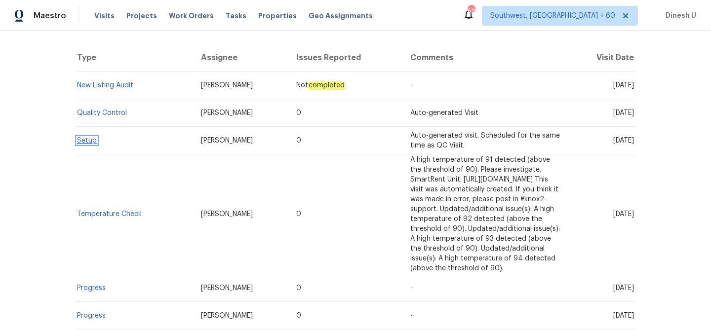
click at [91, 140] on link "Setup" at bounding box center [87, 140] width 20 height 7
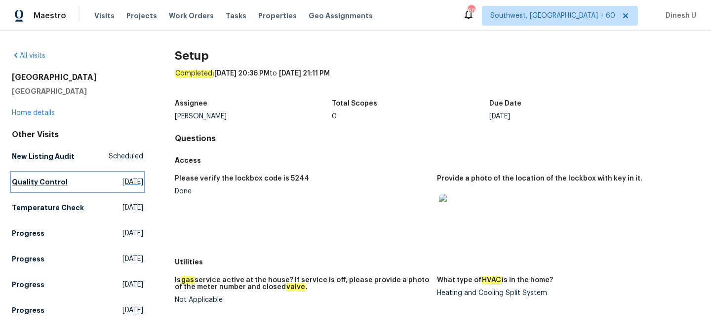
click at [123, 180] on span "Wed, Sep 24 2025" at bounding box center [133, 182] width 21 height 10
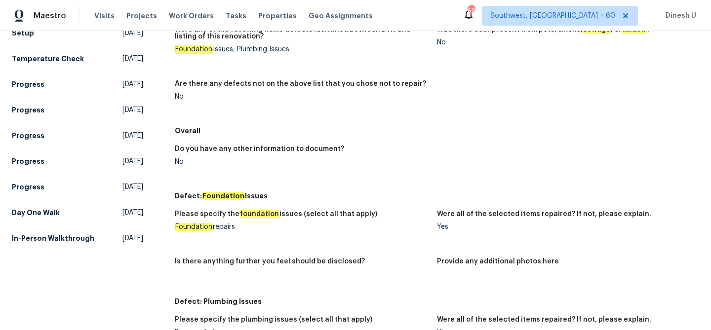
scroll to position [152, 0]
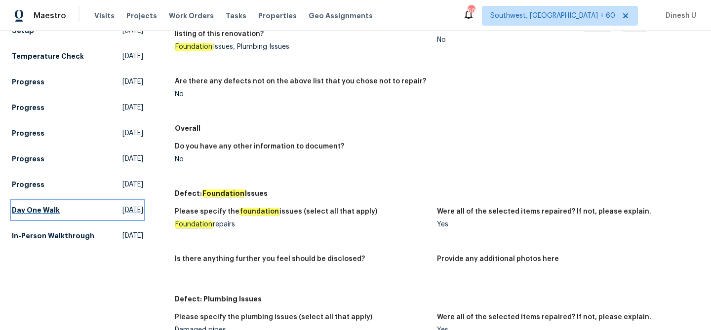
click at [123, 210] on span "Wed, Aug 13 2025" at bounding box center [133, 211] width 21 height 10
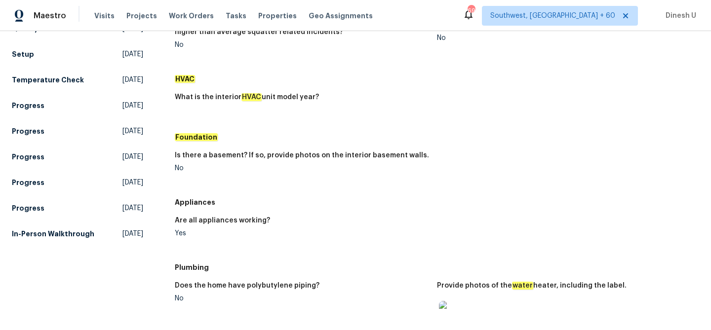
scroll to position [182, 0]
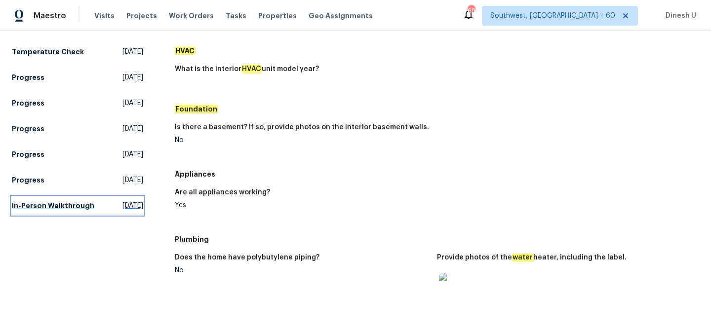
click at [123, 204] on span "Wed, Jun 25 2025" at bounding box center [133, 206] width 21 height 10
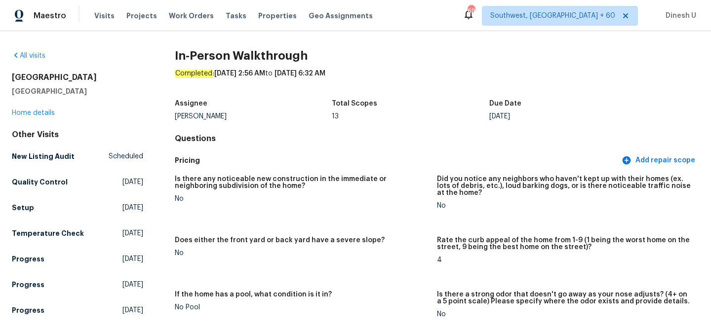
click at [81, 74] on h2 "124 Blossom Valley Strm" at bounding box center [77, 78] width 131 height 10
copy h2 "124 Blossom Valley Strm"
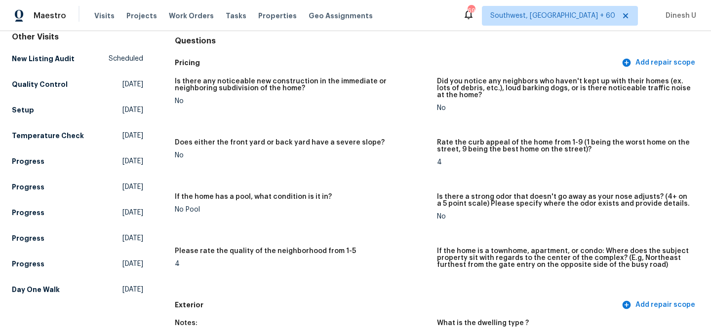
scroll to position [104, 0]
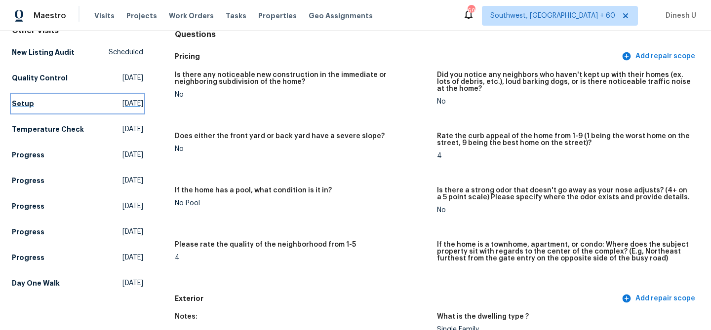
click at [123, 101] on span "Tue, Sep 16 2025" at bounding box center [133, 104] width 21 height 10
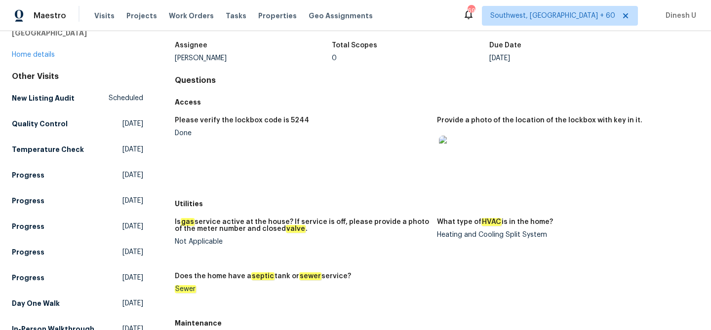
scroll to position [57, 0]
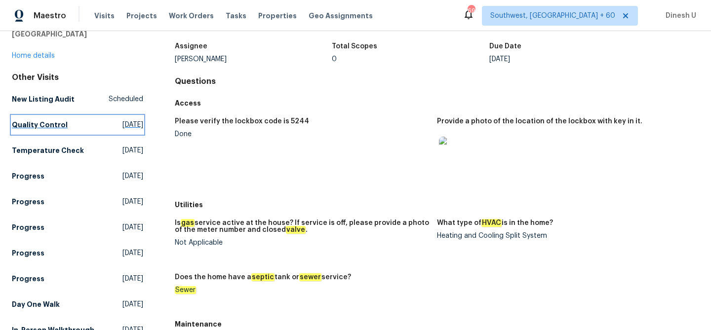
click at [123, 123] on span "Wed, Sep 24 2025" at bounding box center [133, 125] width 21 height 10
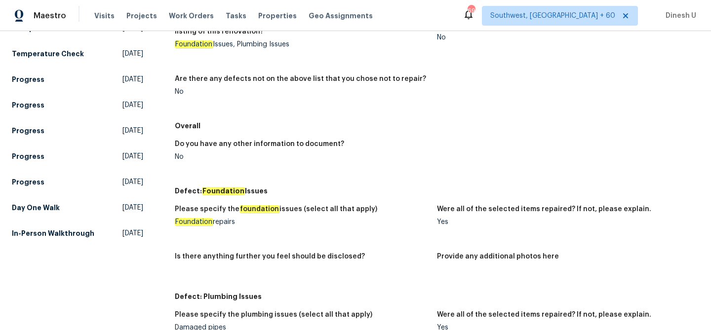
scroll to position [93, 0]
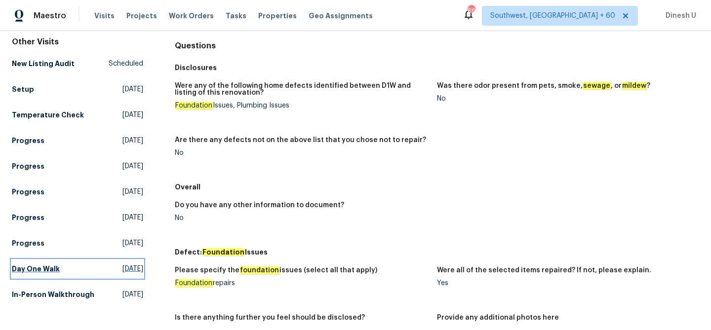
click at [116, 276] on link "Day One Walk Wed, Aug 13 2025" at bounding box center [77, 269] width 131 height 18
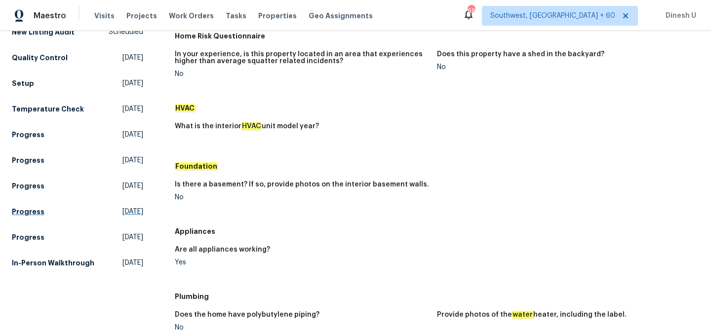
scroll to position [153, 0]
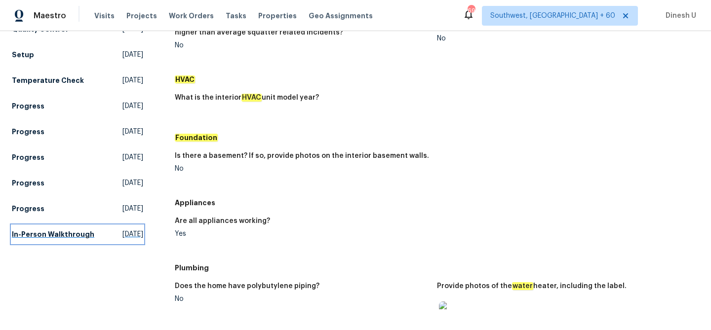
click at [123, 233] on span "Wed, Jun 25 2025" at bounding box center [133, 235] width 21 height 10
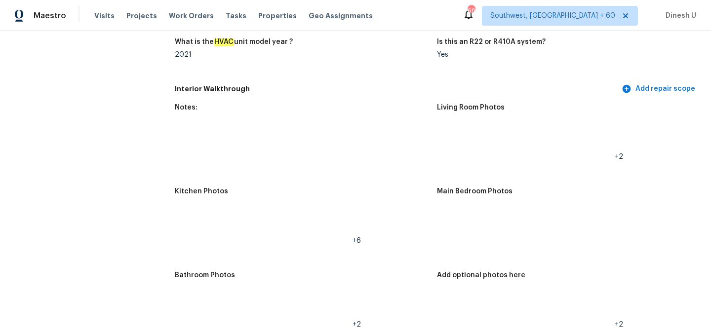
scroll to position [1043, 0]
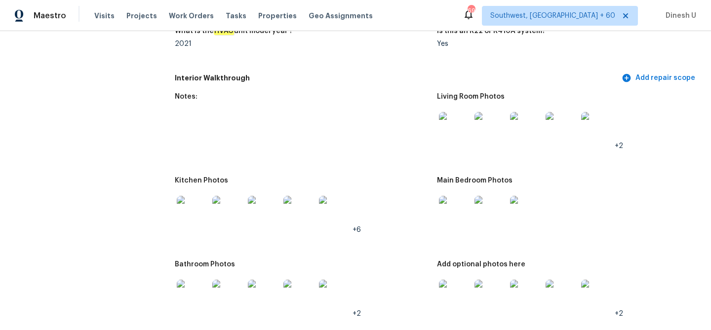
click at [445, 114] on img at bounding box center [455, 128] width 32 height 32
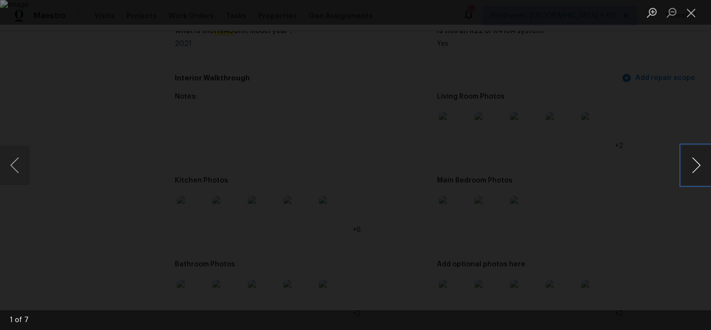
click at [700, 169] on button "Next image" at bounding box center [697, 166] width 30 height 40
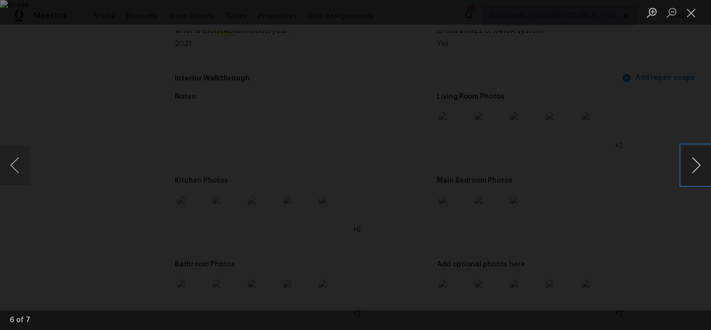
click at [700, 169] on button "Next image" at bounding box center [697, 166] width 30 height 40
click at [693, 10] on button "Close lightbox" at bounding box center [692, 12] width 20 height 17
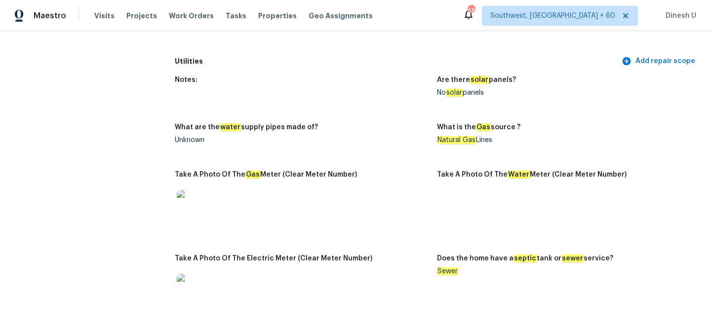
scroll to position [0, 0]
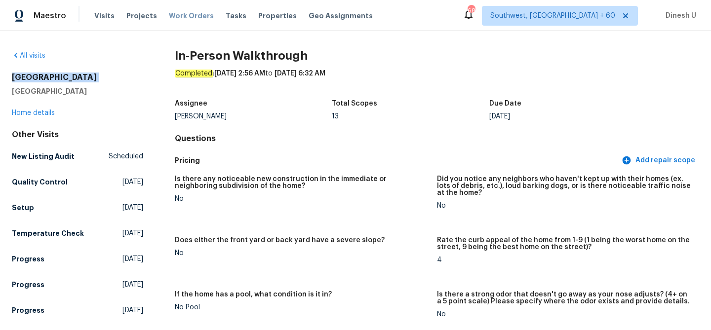
click at [173, 18] on span "Work Orders" at bounding box center [191, 16] width 45 height 10
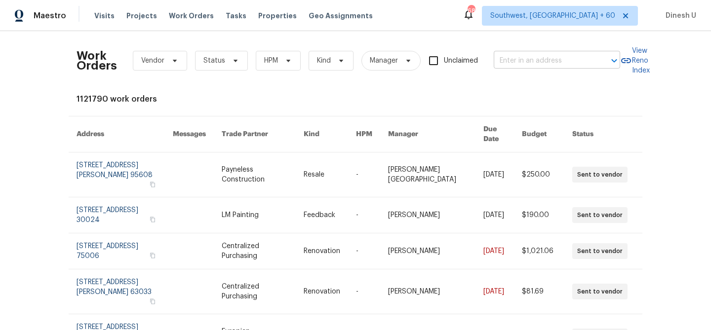
click at [512, 59] on input "text" at bounding box center [543, 60] width 99 height 15
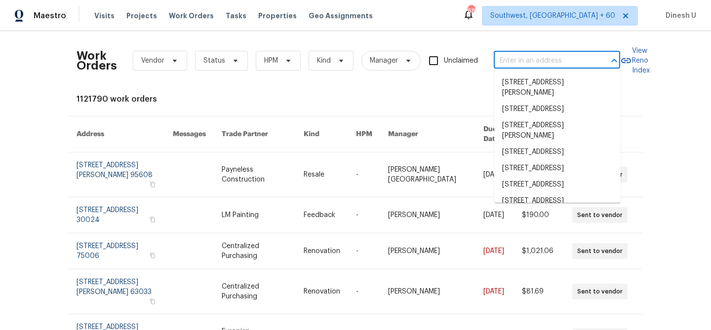
paste input "5709 Southerner Way, Austin, TX 78747"
type input "5709 Southerner Way, Austin, TX 78747"
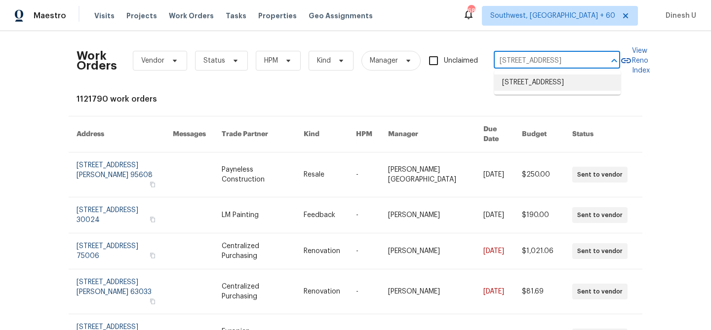
click at [516, 83] on li "5709 Southerner Way, Austin, TX 78747" at bounding box center [557, 83] width 126 height 16
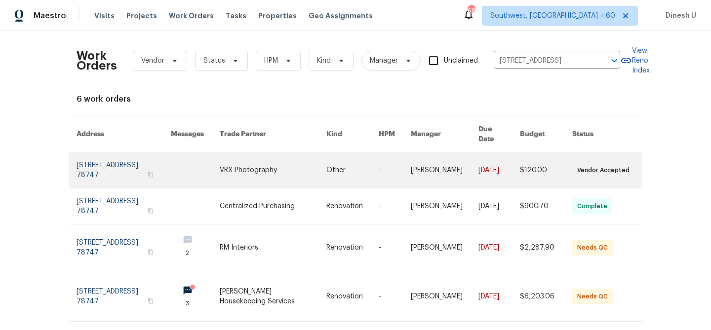
click at [117, 159] on link at bounding box center [124, 171] width 94 height 36
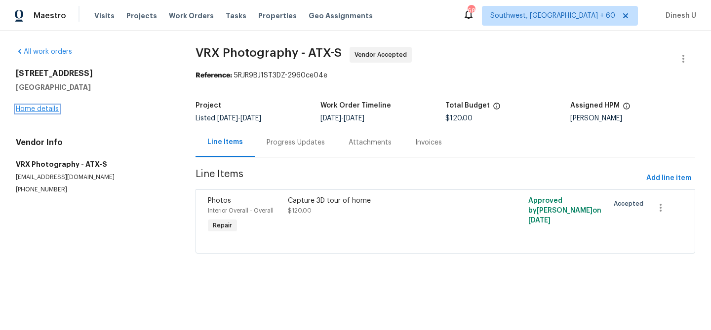
click at [36, 109] on link "Home details" at bounding box center [37, 109] width 43 height 7
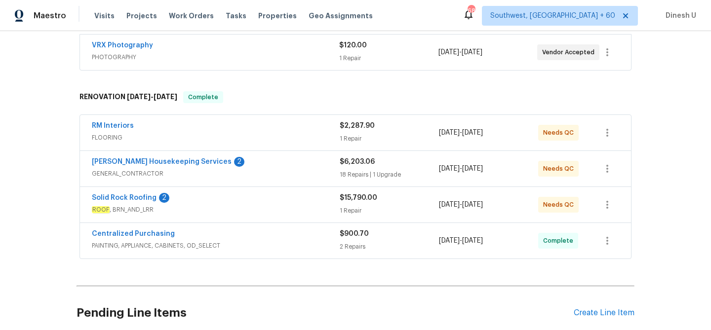
scroll to position [187, 0]
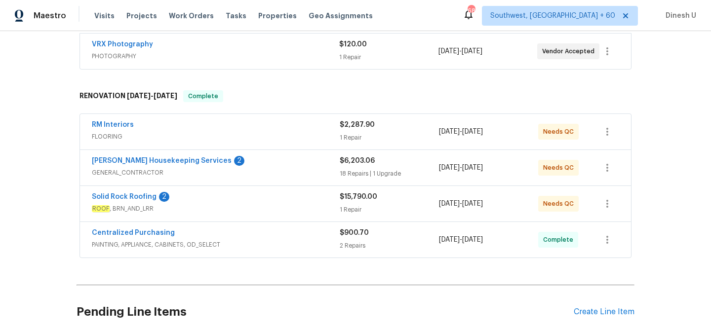
click at [354, 172] on div "18 Repairs | 1 Upgrade" at bounding box center [389, 174] width 99 height 10
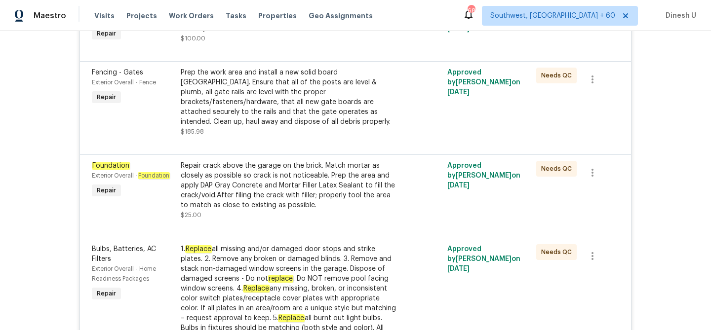
scroll to position [486, 0]
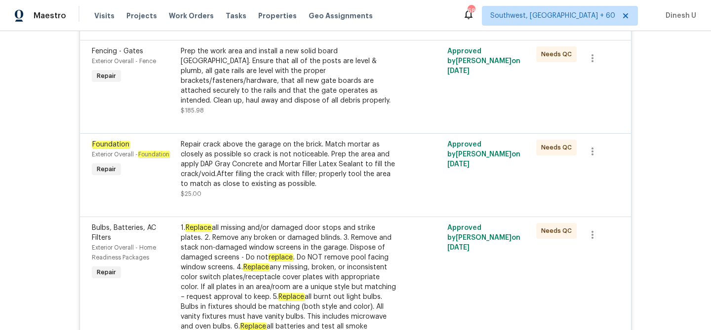
click at [337, 180] on div "Repair crack above the garage on the brick. Match mortar as closely as possible…" at bounding box center [289, 164] width 216 height 49
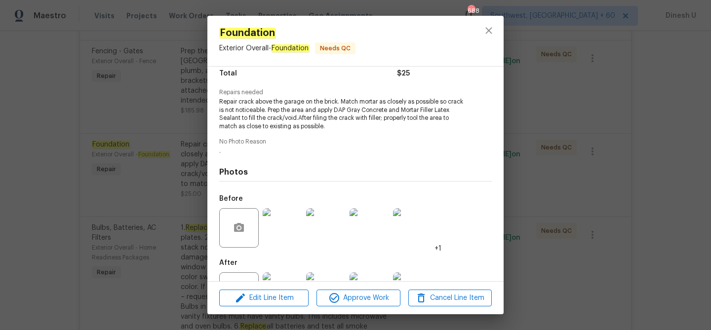
scroll to position [124, 0]
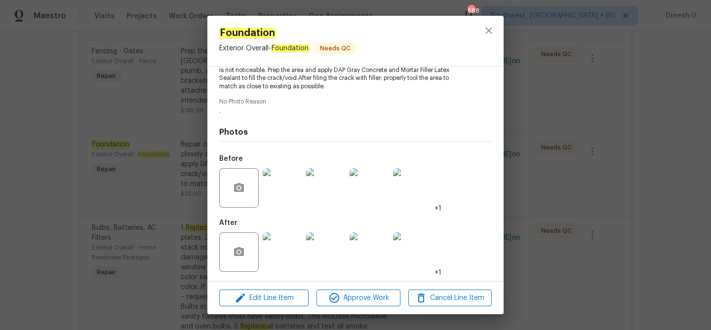
click at [270, 247] on img at bounding box center [283, 253] width 40 height 40
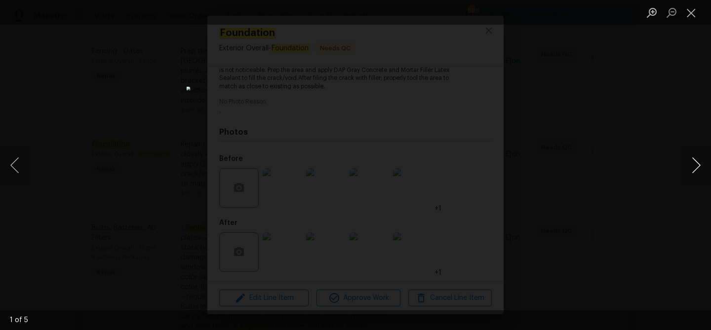
click at [698, 165] on button "Next image" at bounding box center [697, 166] width 30 height 40
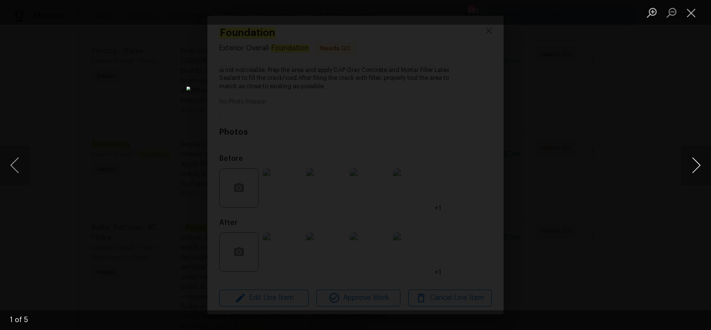
click at [698, 165] on button "Next image" at bounding box center [697, 166] width 30 height 40
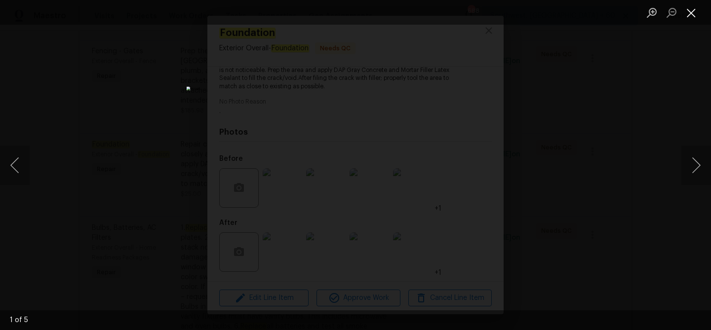
click at [694, 14] on button "Close lightbox" at bounding box center [692, 12] width 20 height 17
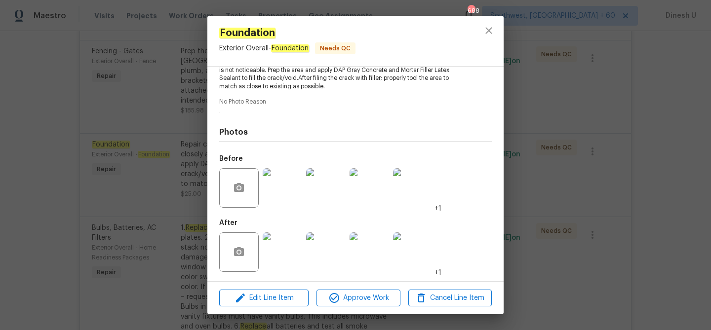
click at [107, 128] on div "Foundation Exterior Overall - Foundation Needs QC Vendor Arelis Housekeeping Se…" at bounding box center [355, 165] width 711 height 330
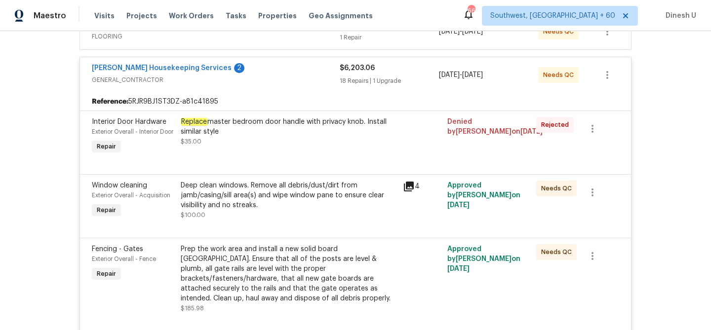
scroll to position [0, 0]
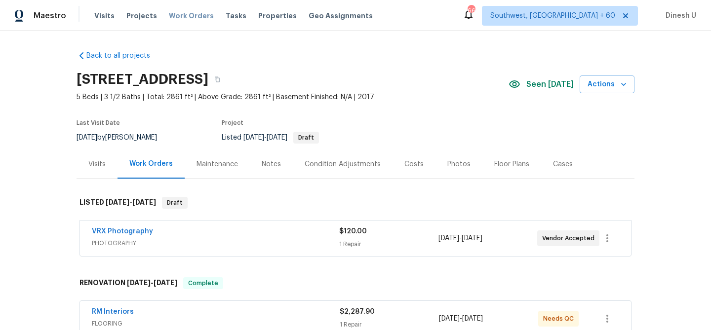
click at [173, 17] on span "Work Orders" at bounding box center [191, 16] width 45 height 10
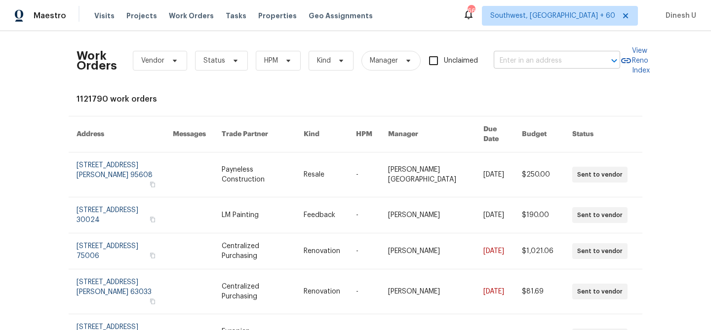
click at [508, 60] on input "text" at bounding box center [543, 60] width 99 height 15
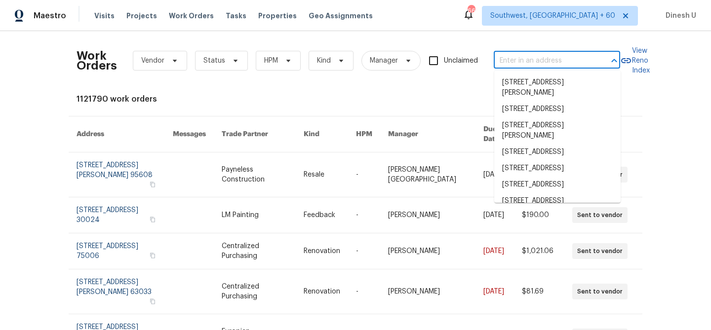
paste input "130 Horseshoe Dr, Shelbyville, TN 37160"
type input "130 Horseshoe Dr, Shelbyville, TN 37160"
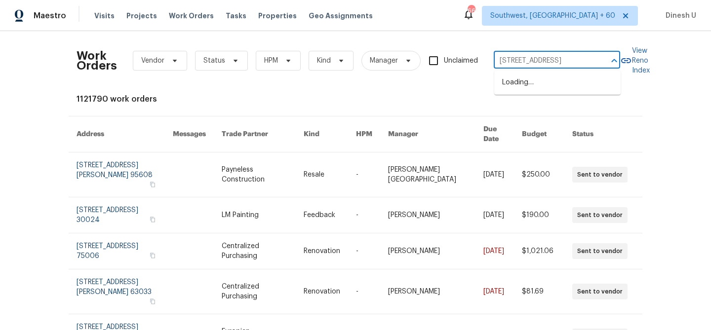
scroll to position [0, 37]
click at [508, 81] on li "130 Horseshoe Dr, Shelbyville, TN 37160" at bounding box center [557, 83] width 126 height 16
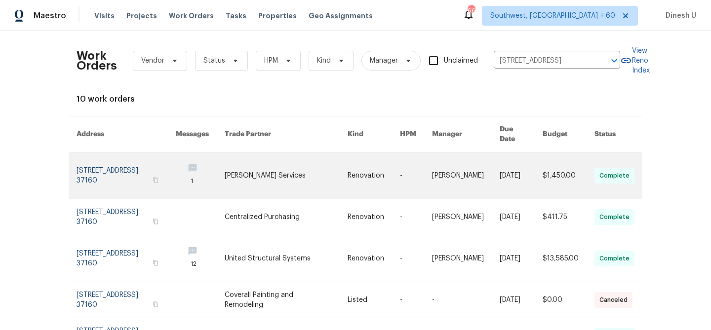
click at [115, 158] on link at bounding box center [126, 176] width 99 height 46
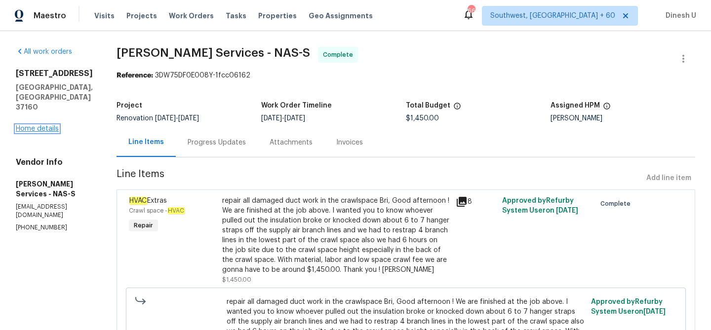
click at [37, 125] on link "Home details" at bounding box center [37, 128] width 43 height 7
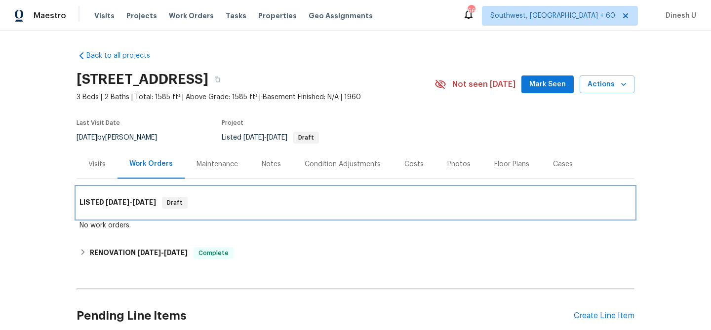
click at [151, 198] on h6 "LISTED 9/2/25 - 9/5/25" at bounding box center [118, 203] width 77 height 12
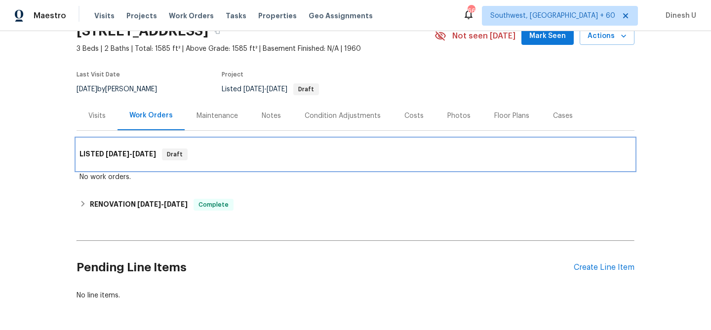
scroll to position [86, 0]
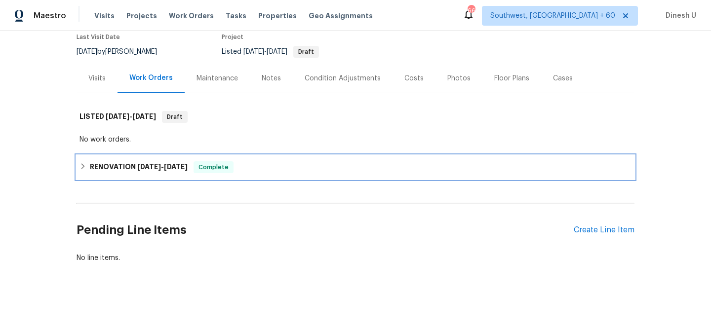
click at [143, 173] on h6 "RENOVATION 8/28/25 - 9/19/25" at bounding box center [139, 168] width 98 height 12
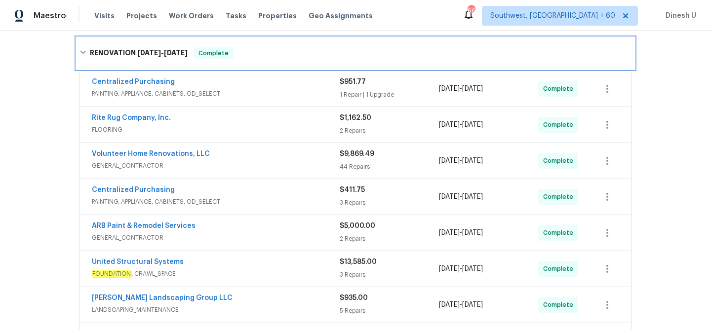
scroll to position [202, 0]
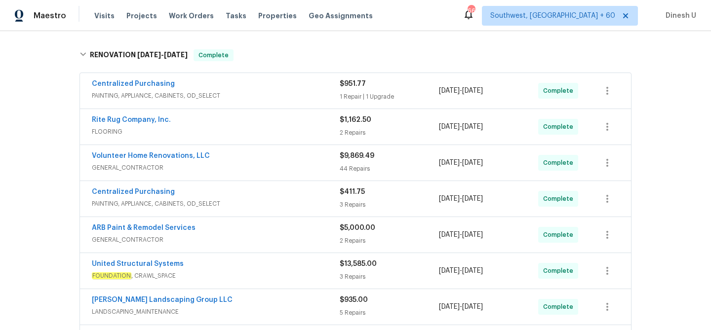
click at [346, 88] on div "$951.77" at bounding box center [389, 84] width 99 height 10
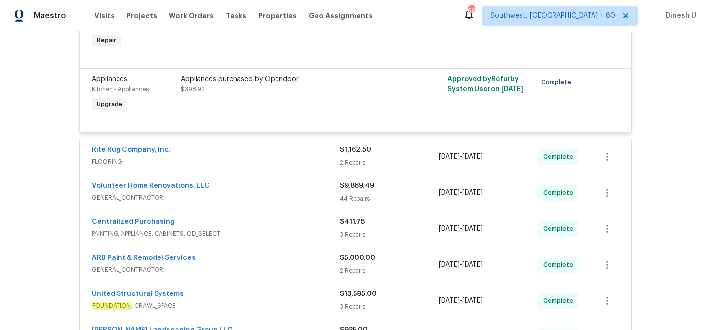
scroll to position [358, 0]
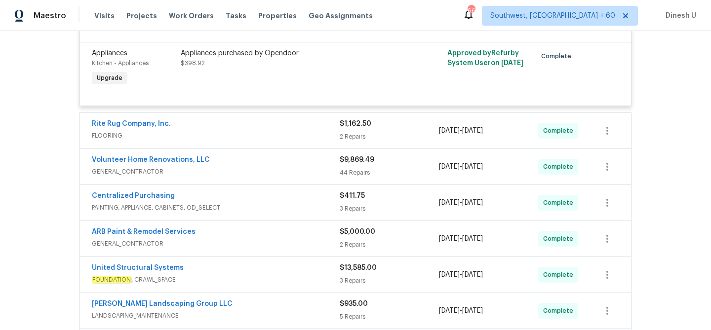
click at [359, 132] on div "2 Repairs" at bounding box center [389, 137] width 99 height 10
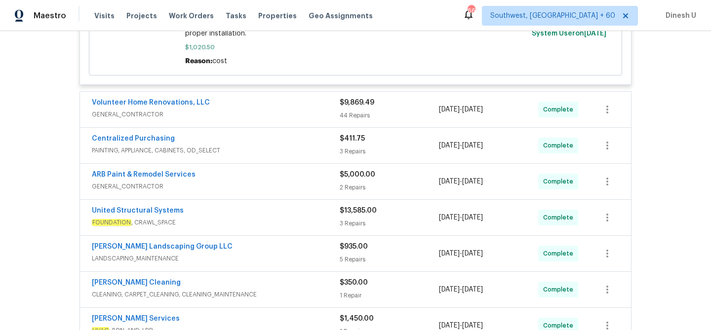
scroll to position [760, 0]
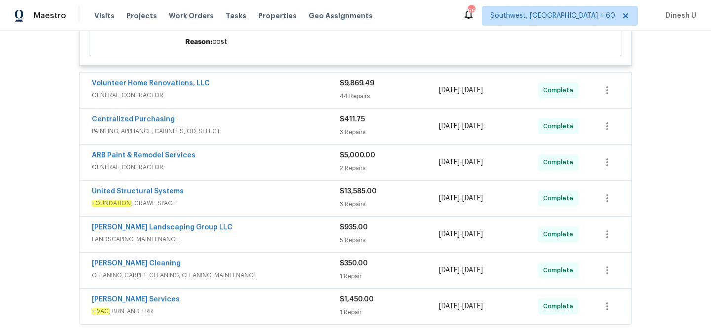
click at [362, 97] on div "44 Repairs" at bounding box center [389, 96] width 99 height 10
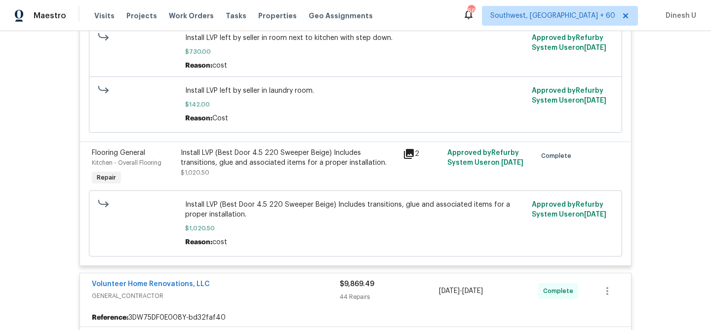
scroll to position [572, 0]
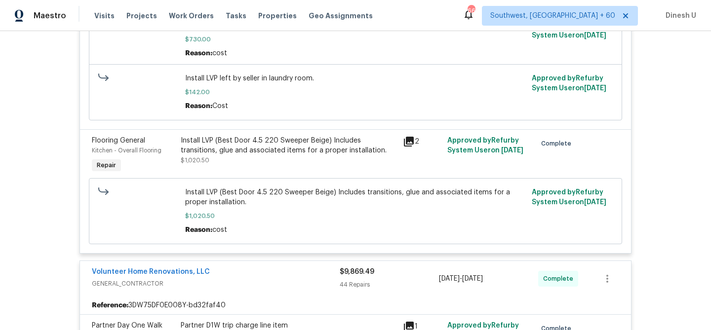
click at [408, 142] on icon at bounding box center [409, 142] width 10 height 10
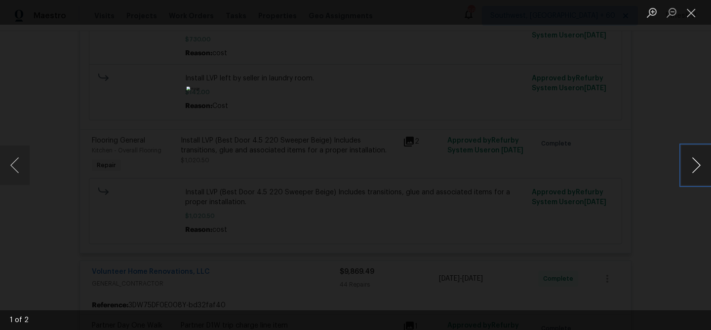
click at [699, 165] on button "Next image" at bounding box center [697, 166] width 30 height 40
click at [692, 13] on button "Close lightbox" at bounding box center [692, 12] width 20 height 17
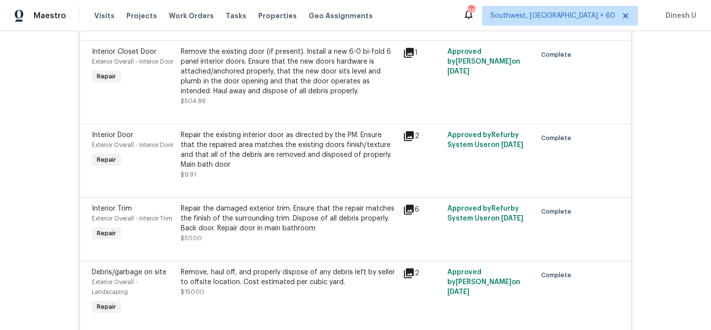
scroll to position [2185, 0]
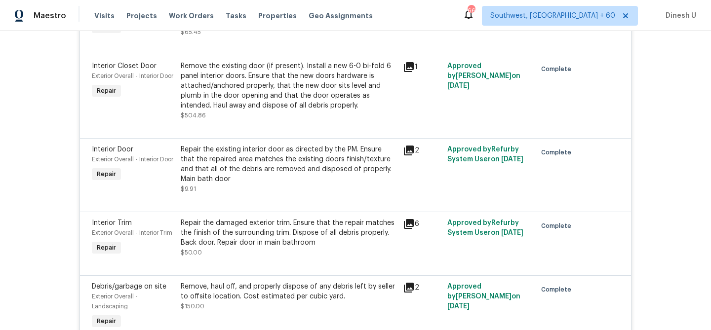
click at [402, 92] on div "1" at bounding box center [422, 90] width 44 height 65
click at [411, 73] on icon at bounding box center [409, 67] width 12 height 12
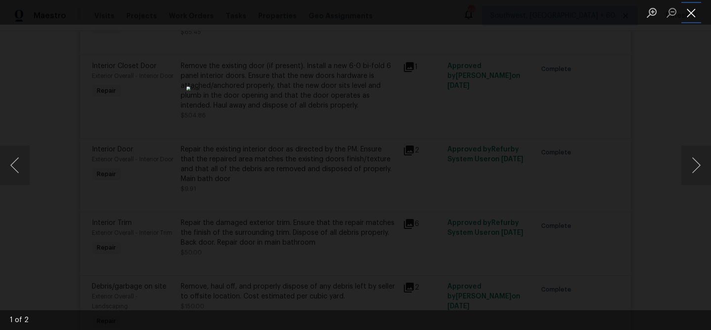
click at [683, 11] on button "Close lightbox" at bounding box center [692, 12] width 20 height 17
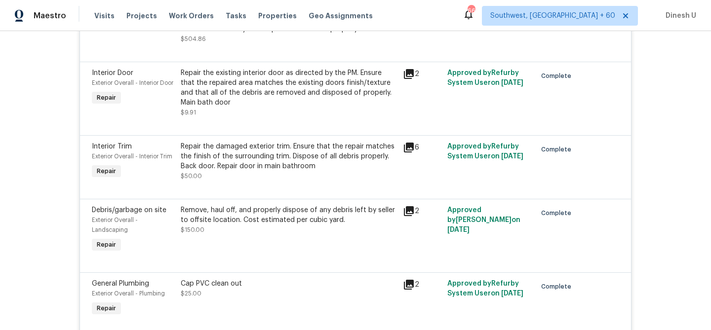
scroll to position [2250, 0]
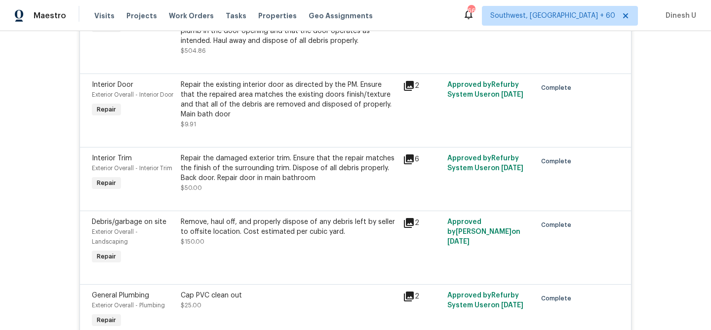
click at [412, 92] on icon at bounding box center [409, 86] width 12 height 12
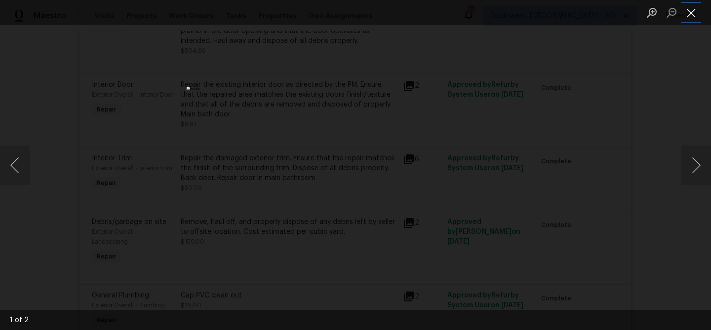
click at [694, 17] on button "Close lightbox" at bounding box center [692, 12] width 20 height 17
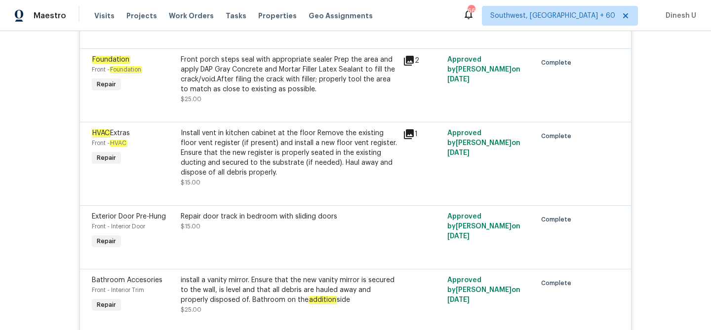
scroll to position [2969, 0]
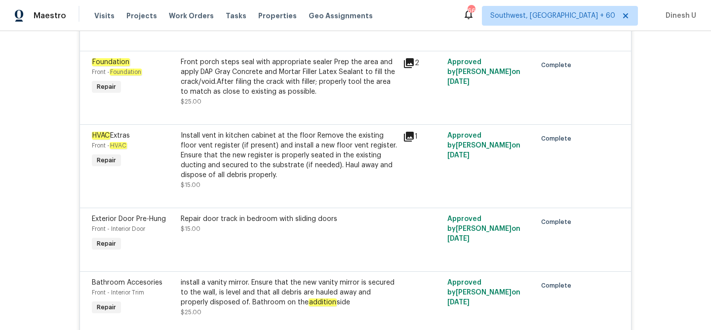
click at [414, 69] on icon at bounding box center [409, 63] width 12 height 12
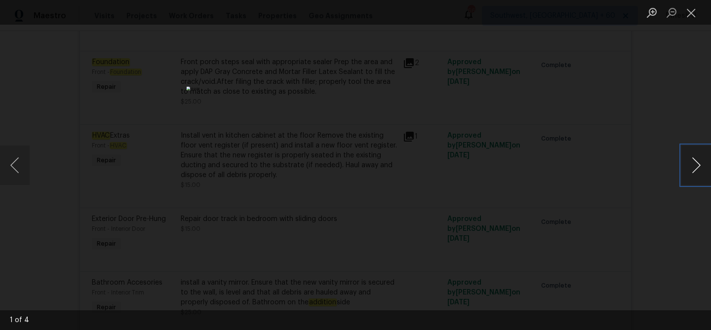
click at [697, 166] on button "Next image" at bounding box center [697, 166] width 30 height 40
click at [690, 13] on button "Close lightbox" at bounding box center [692, 12] width 20 height 17
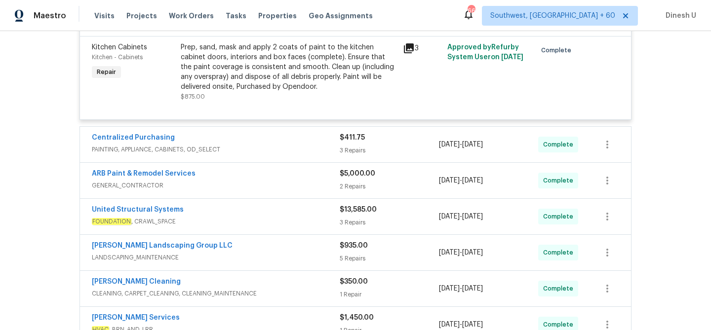
scroll to position [4551, 0]
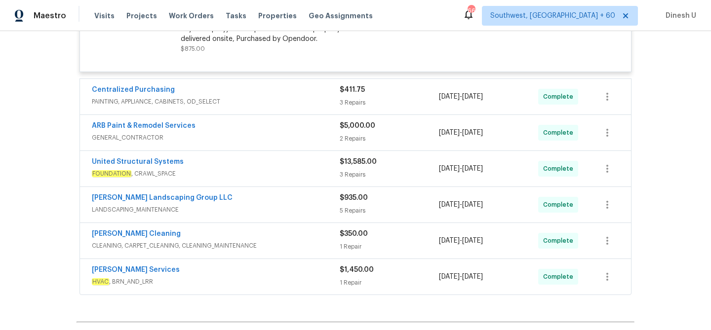
click at [350, 109] on div "$411.75 3 Repairs" at bounding box center [389, 97] width 99 height 24
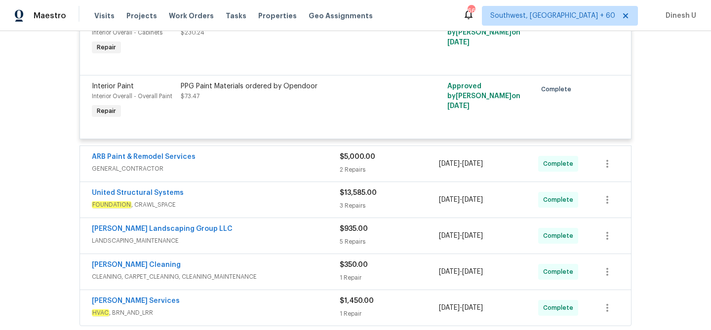
scroll to position [4760, 0]
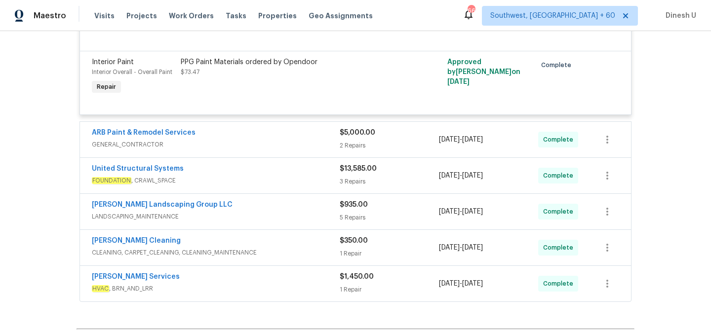
click at [353, 152] on div "$5,000.00 2 Repairs" at bounding box center [389, 140] width 99 height 24
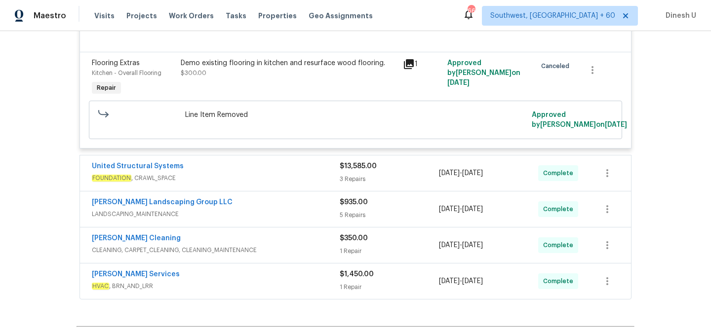
scroll to position [4972, 0]
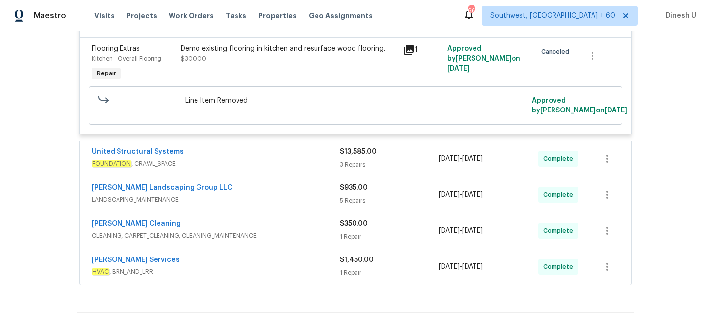
click at [354, 170] on div "3 Repairs" at bounding box center [389, 165] width 99 height 10
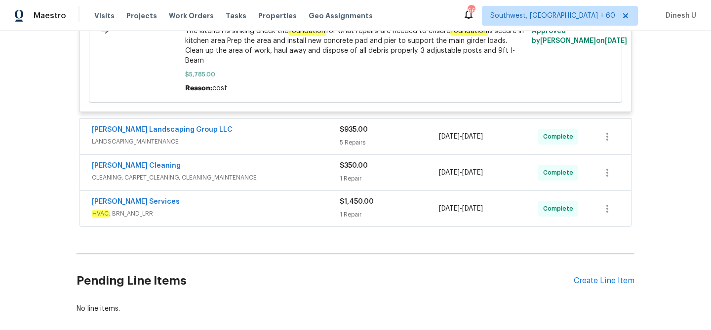
scroll to position [5469, 0]
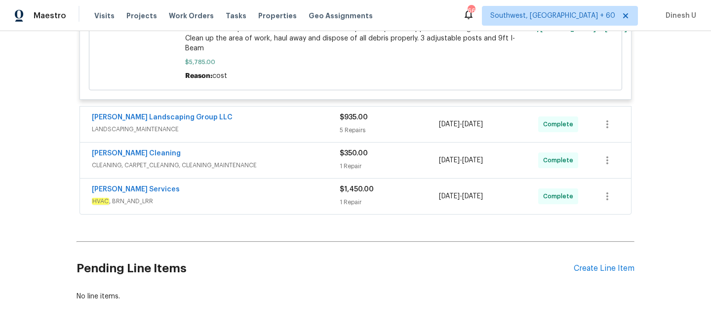
click at [342, 135] on div "5 Repairs" at bounding box center [389, 130] width 99 height 10
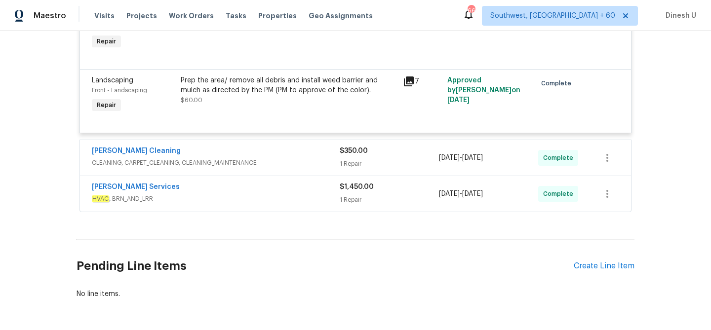
scroll to position [5920, 0]
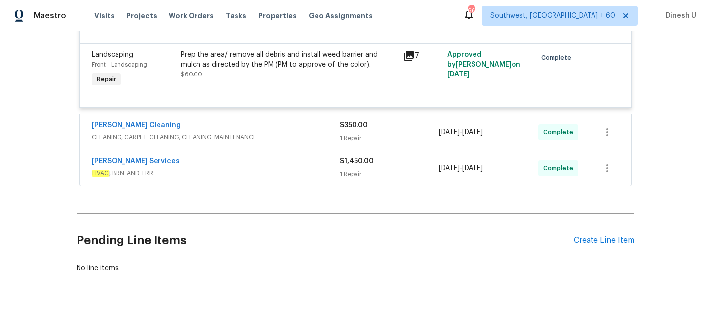
click at [367, 143] on div "1 Repair" at bounding box center [389, 138] width 99 height 10
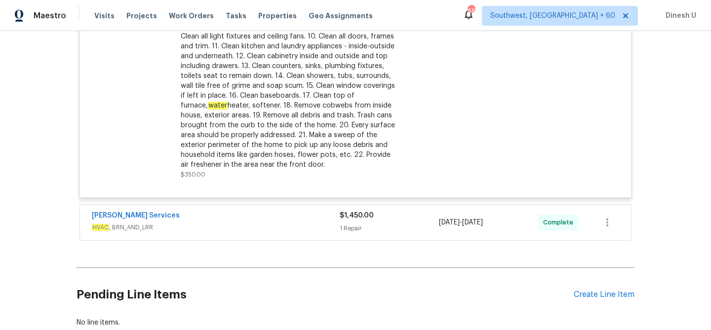
scroll to position [6177, 0]
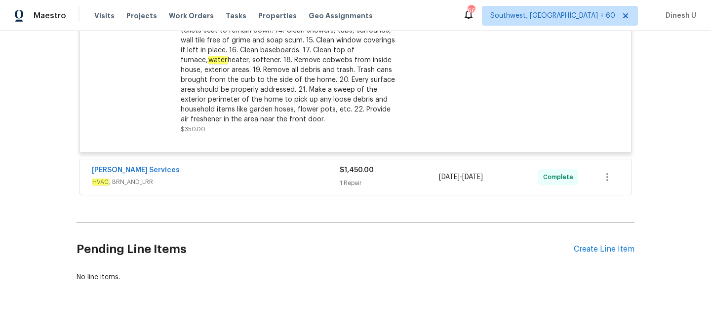
click at [351, 189] on div "$1,450.00 1 Repair" at bounding box center [389, 177] width 99 height 24
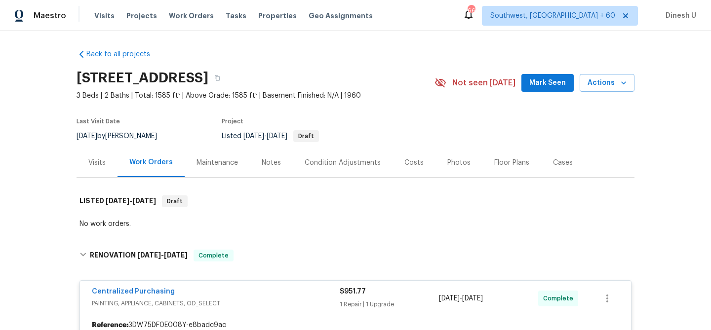
scroll to position [2, 0]
click at [93, 160] on div "Visits" at bounding box center [96, 163] width 17 height 10
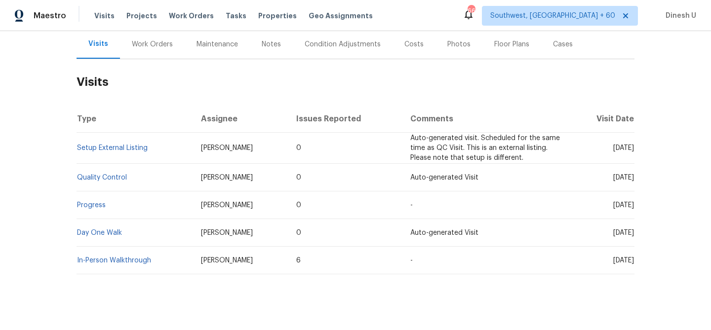
scroll to position [131, 0]
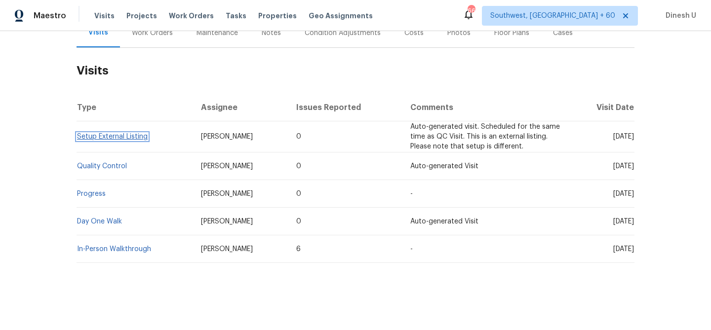
click at [100, 133] on link "Setup External Listing" at bounding box center [112, 136] width 71 height 7
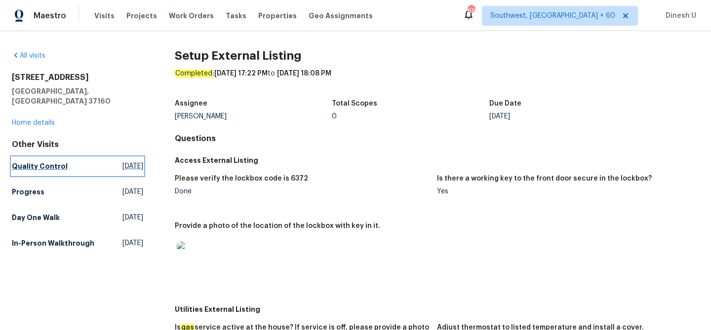
click at [123, 162] on span "Thu, Sep 25 2025" at bounding box center [133, 167] width 21 height 10
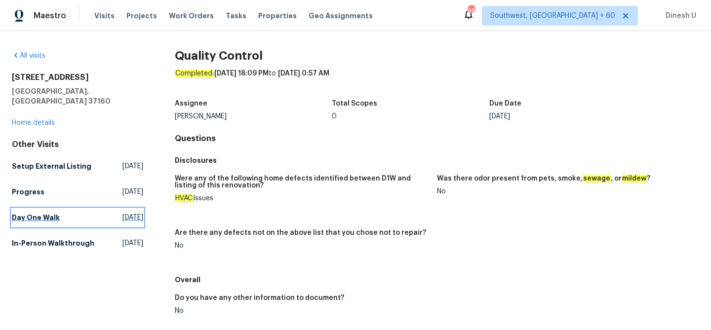
click at [123, 213] on span "Fri, Aug 29 2025" at bounding box center [133, 218] width 21 height 10
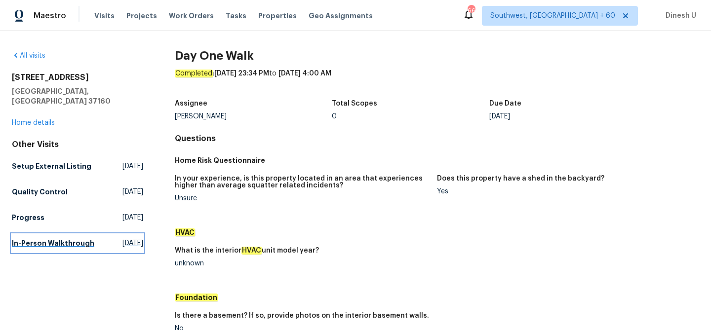
click at [123, 239] on span "Fri, Jul 25 2025" at bounding box center [133, 244] width 21 height 10
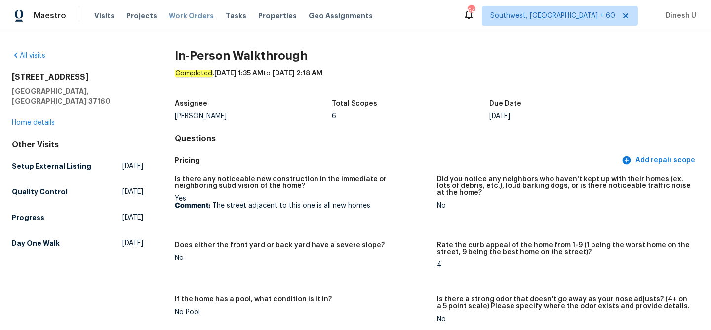
click at [194, 18] on span "Work Orders" at bounding box center [191, 16] width 45 height 10
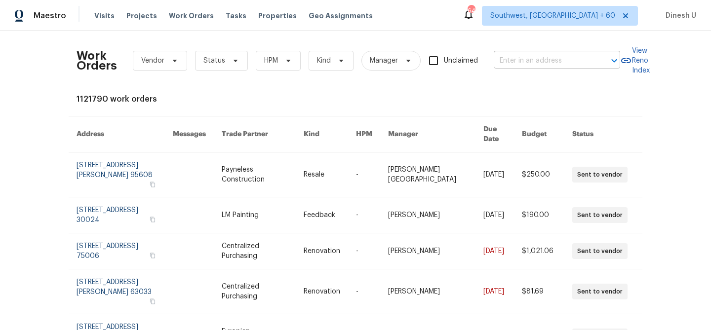
click at [511, 63] on input "text" at bounding box center [543, 60] width 99 height 15
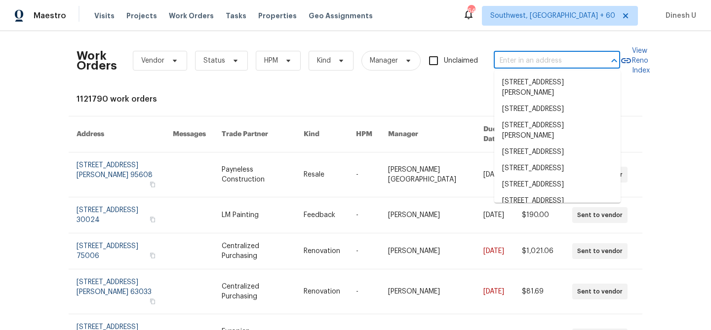
paste input "412 Bridle Path Casselberry, FL 32707"
type input "412 Bridle Path Casselberry, FL 32707"
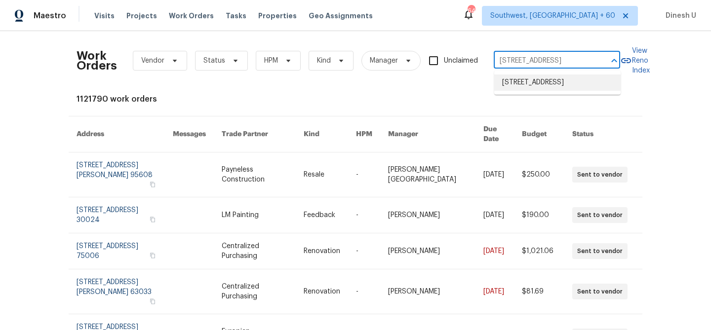
click at [512, 88] on li "412 Bridle Path, Casselberry, FL 32707" at bounding box center [557, 83] width 126 height 16
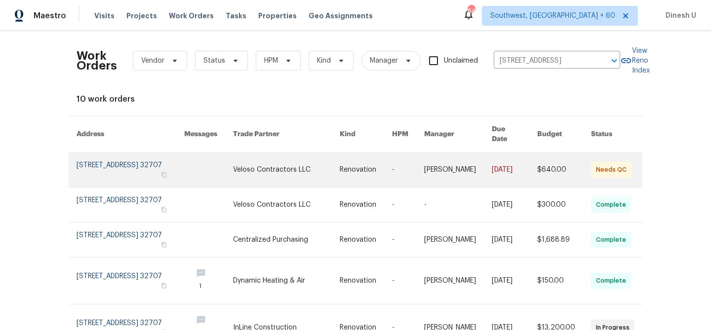
click at [124, 154] on link at bounding box center [131, 170] width 108 height 35
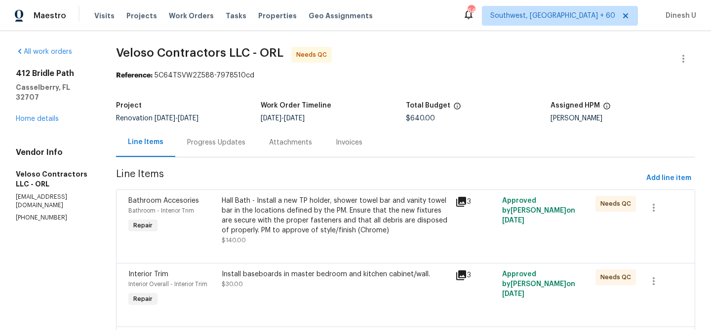
click at [48, 114] on div "All work orders 412 Bridle Path Casselberry, FL 32707 Home details Vendor Info …" at bounding box center [54, 134] width 77 height 175
click at [38, 116] on link "Home details" at bounding box center [37, 119] width 43 height 7
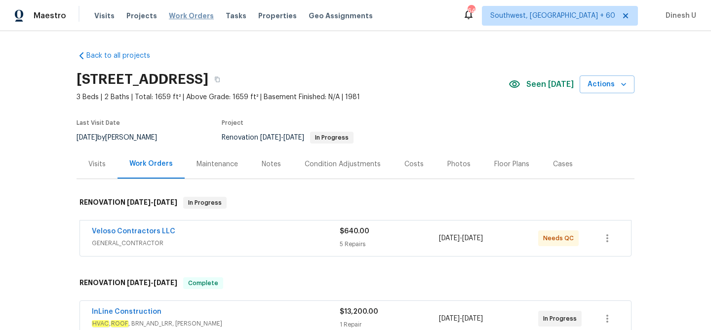
click at [186, 13] on span "Work Orders" at bounding box center [191, 16] width 45 height 10
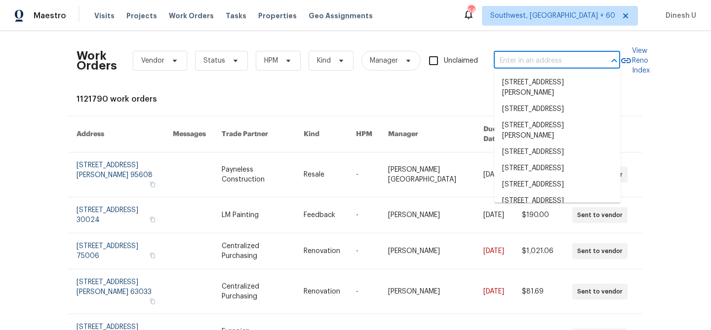
click at [505, 61] on input "text" at bounding box center [543, 60] width 99 height 15
paste input "1401 Rossman Dr, Apopka, FL 32703"
type input "1401 Rossman Dr, Apopka, FL 32703"
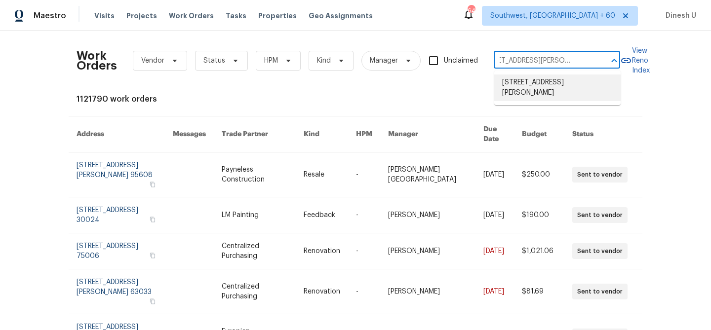
click at [503, 82] on li "1401 Rossman Dr, Apopka, FL 32703" at bounding box center [557, 88] width 126 height 27
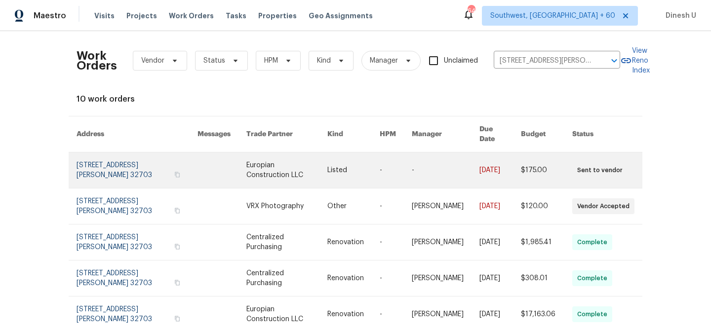
click at [88, 157] on link at bounding box center [137, 171] width 121 height 36
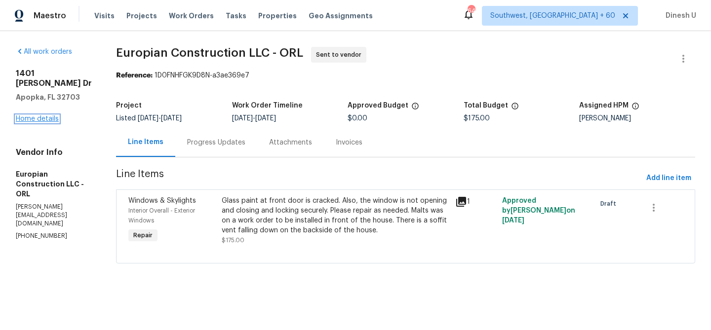
click at [45, 116] on link "Home details" at bounding box center [37, 119] width 43 height 7
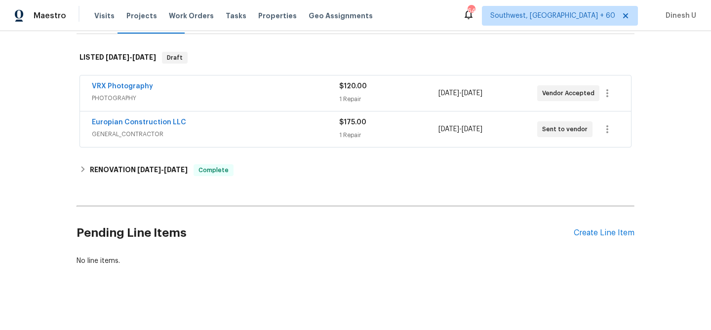
scroll to position [148, 0]
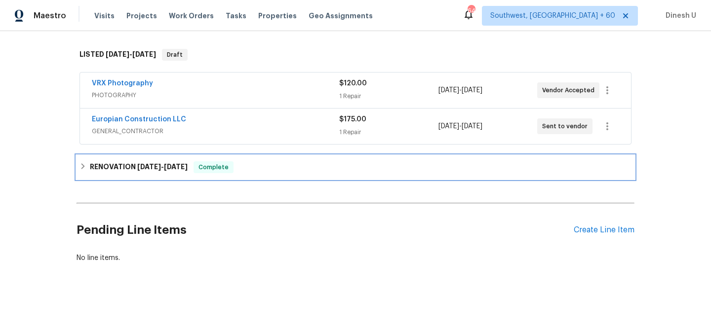
click at [167, 160] on div "RENOVATION 9/3/25 - 10/3/25 Complete" at bounding box center [356, 168] width 558 height 24
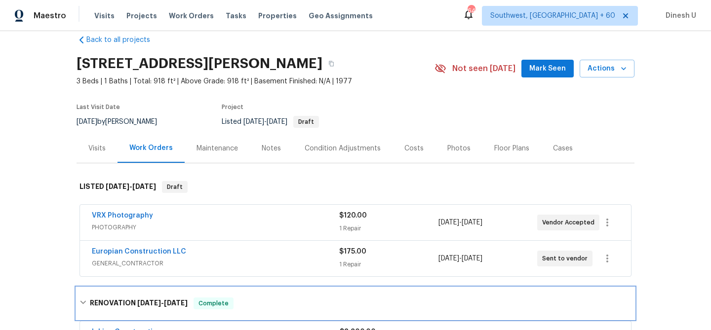
scroll to position [0, 0]
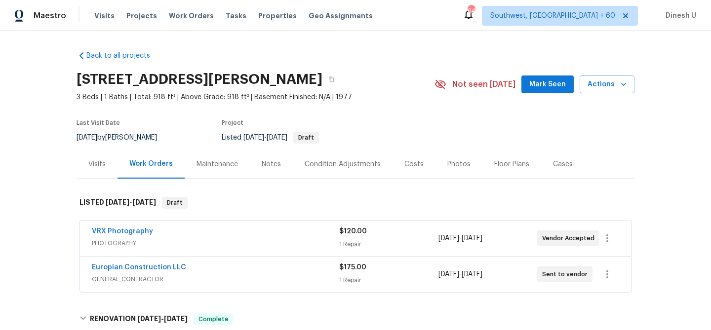
click at [350, 241] on div "1 Repair" at bounding box center [388, 245] width 99 height 10
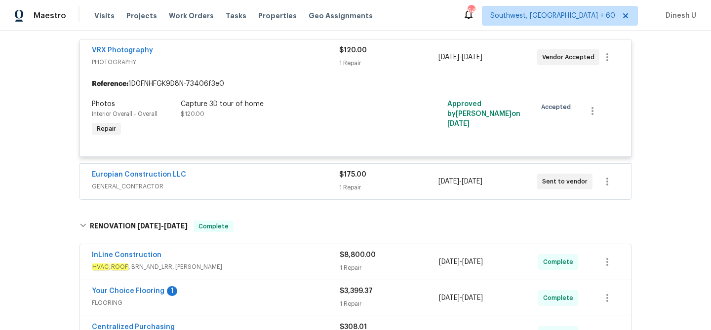
scroll to position [194, 0]
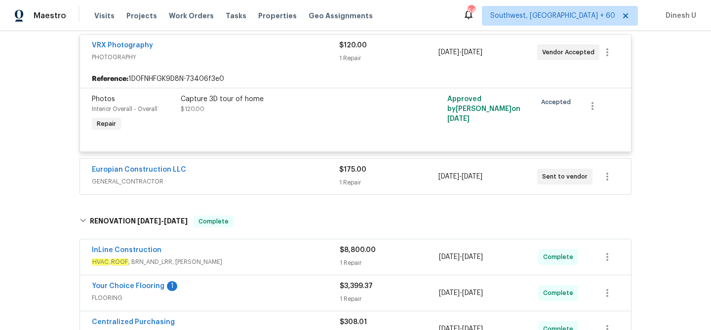
click at [353, 180] on div "1 Repair" at bounding box center [388, 183] width 99 height 10
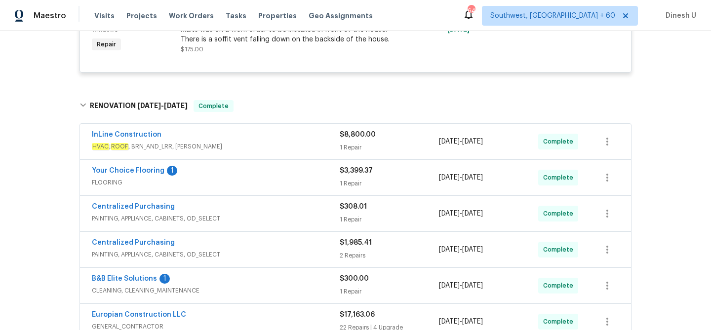
scroll to position [413, 0]
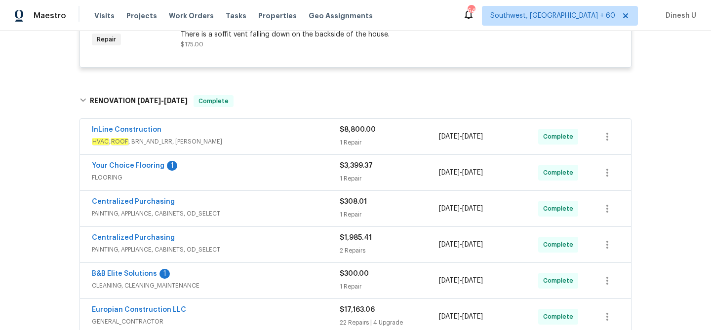
click at [354, 148] on div "1 Repair" at bounding box center [389, 143] width 99 height 10
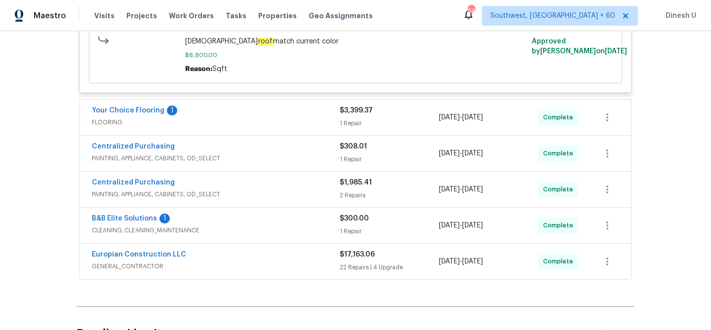
scroll to position [633, 0]
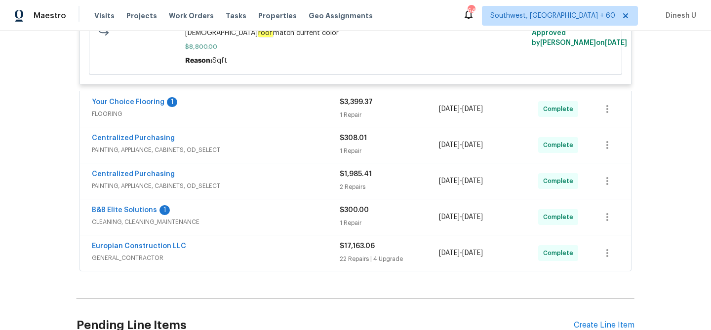
click at [342, 120] on div "1 Repair" at bounding box center [389, 115] width 99 height 10
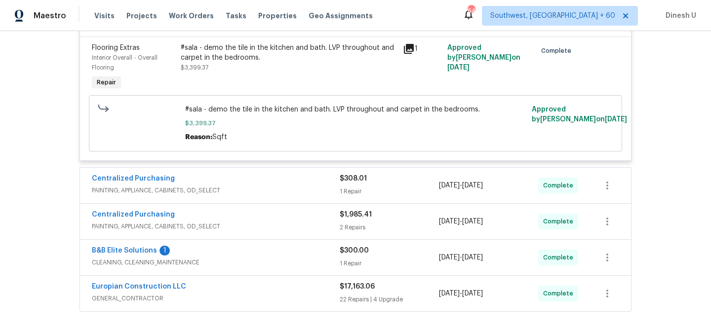
scroll to position [749, 0]
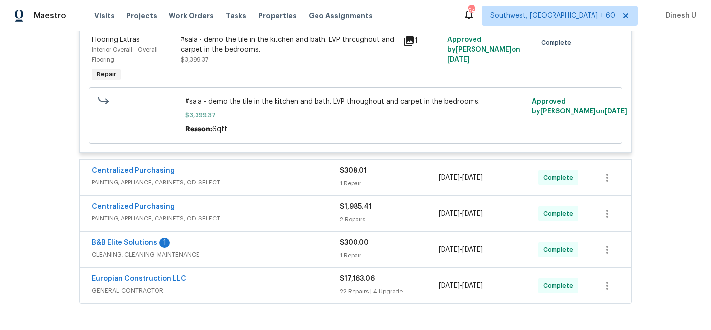
click at [352, 188] on div "$308.01 1 Repair" at bounding box center [389, 178] width 99 height 24
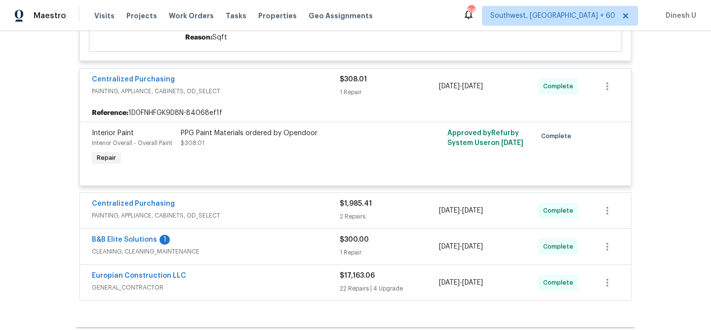
scroll to position [855, 0]
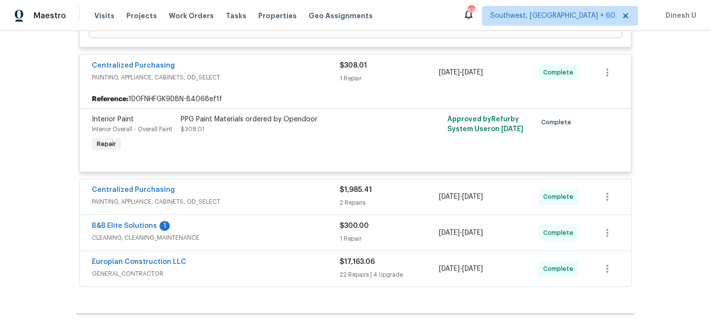
click at [350, 208] on div "2 Repairs" at bounding box center [389, 203] width 99 height 10
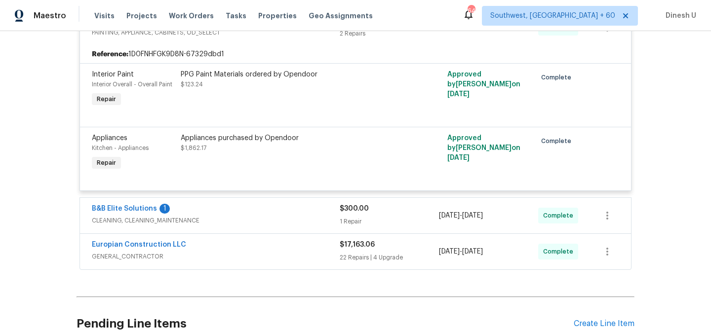
scroll to position [1043, 0]
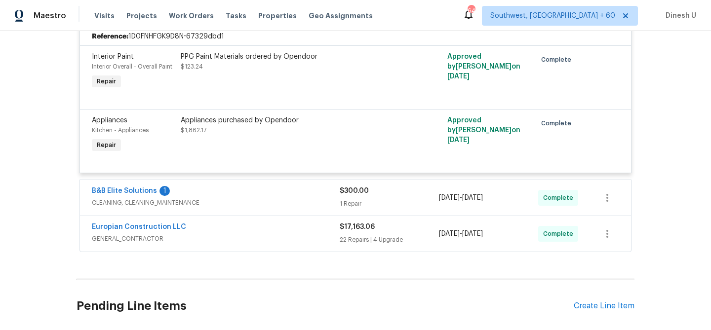
click at [342, 209] on div "1 Repair" at bounding box center [389, 204] width 99 height 10
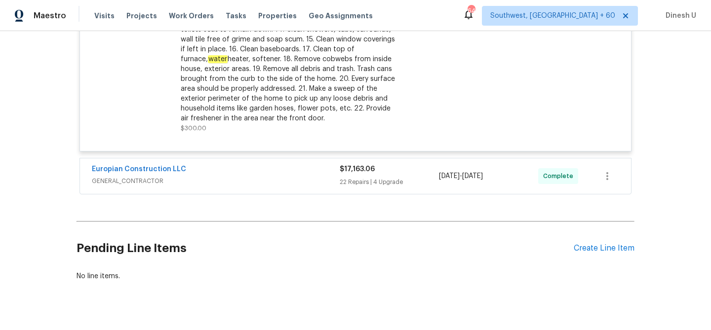
scroll to position [1375, 0]
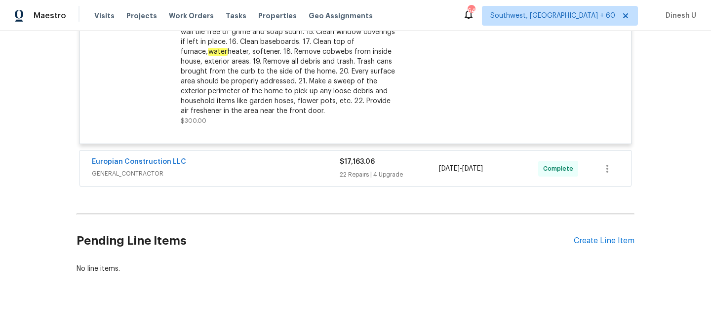
click at [353, 181] on div "$17,163.06 22 Repairs | 4 Upgrade" at bounding box center [389, 169] width 99 height 24
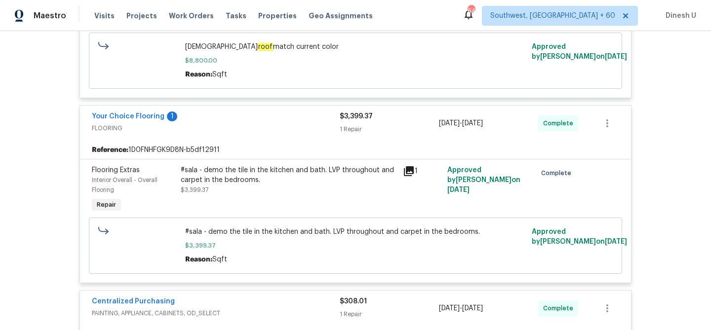
scroll to position [621, 0]
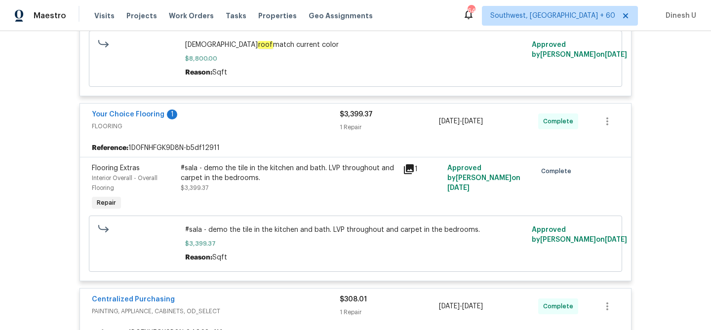
click at [408, 174] on icon at bounding box center [409, 170] width 10 height 10
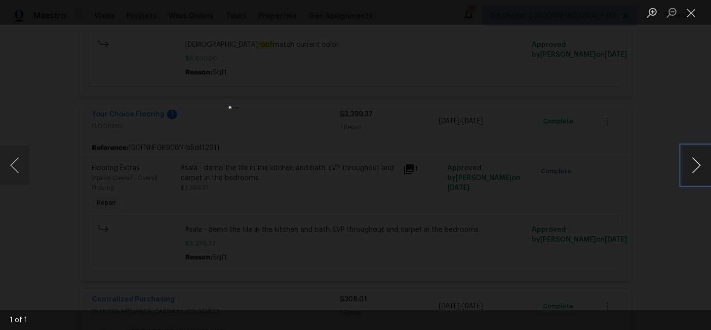
click at [696, 168] on button "Next image" at bounding box center [697, 166] width 30 height 40
click at [691, 7] on button "Close lightbox" at bounding box center [692, 12] width 20 height 17
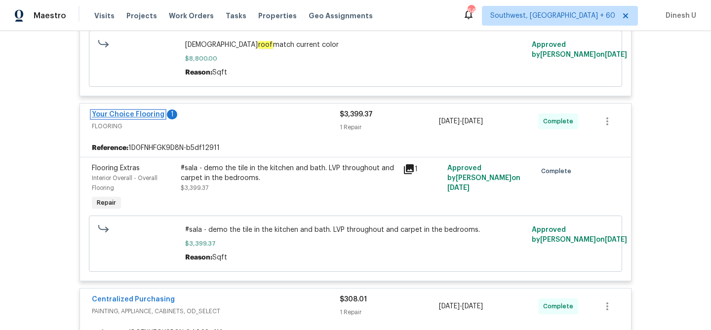
click at [136, 118] on link "Your Choice Flooring" at bounding box center [128, 114] width 73 height 7
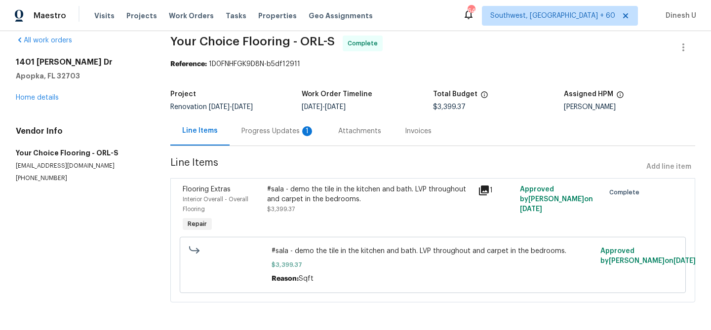
click at [246, 131] on div "Progress Updates 1" at bounding box center [278, 131] width 73 height 10
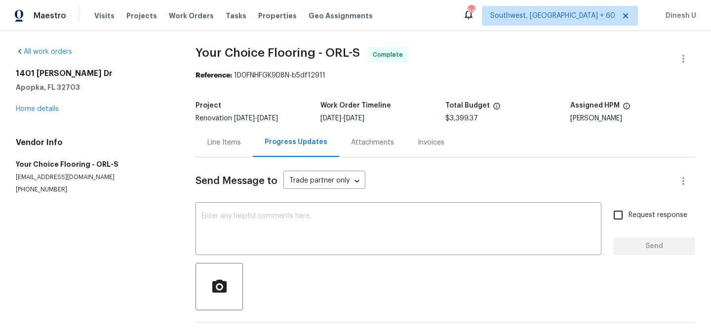
click at [418, 144] on div "Invoices" at bounding box center [431, 143] width 27 height 10
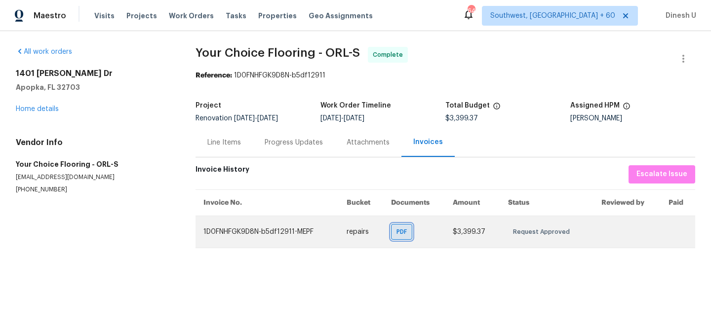
click at [404, 229] on span "PDF" at bounding box center [404, 232] width 14 height 10
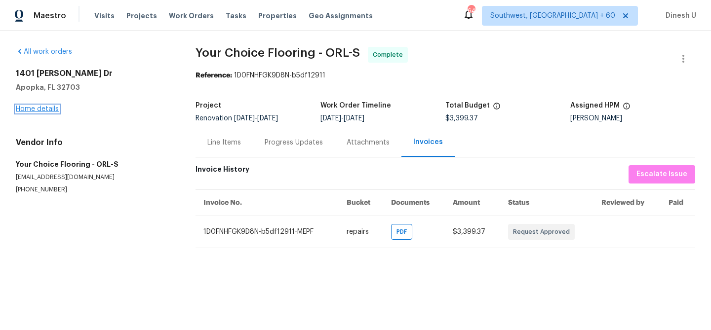
click at [39, 107] on link "Home details" at bounding box center [37, 109] width 43 height 7
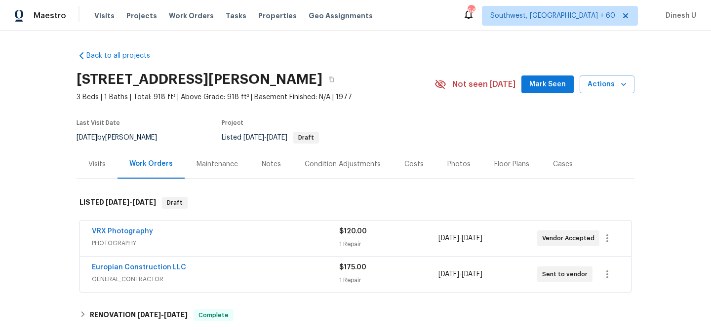
click at [101, 157] on div "Visits" at bounding box center [97, 164] width 41 height 29
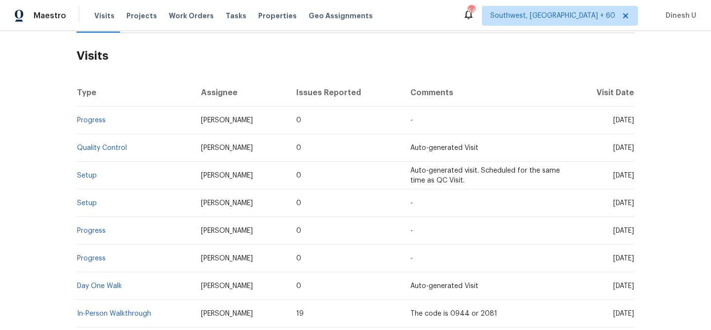
scroll to position [171, 0]
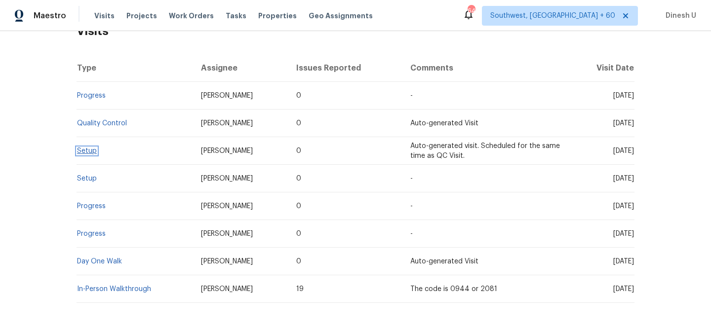
click at [85, 148] on link "Setup" at bounding box center [87, 151] width 20 height 7
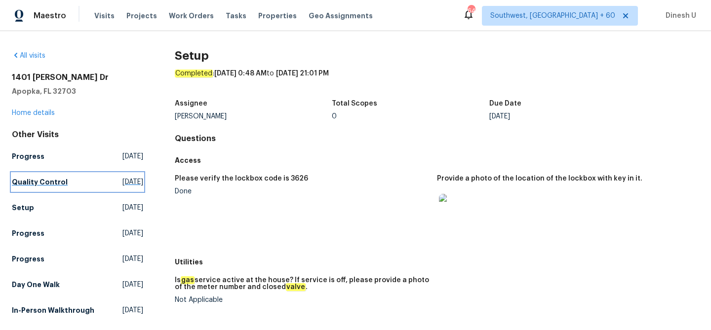
click at [123, 179] on span "Sat, Sep 20 2025" at bounding box center [133, 182] width 21 height 10
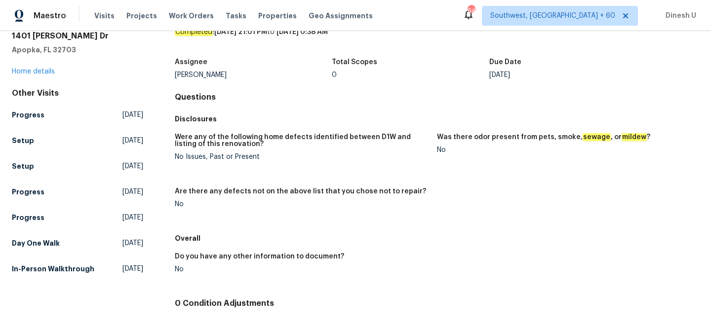
scroll to position [46, 0]
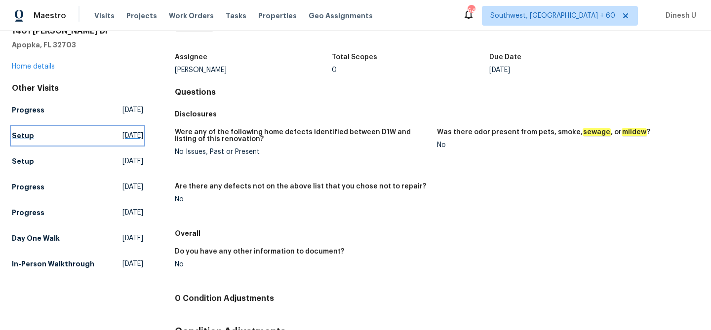
click at [123, 136] on span "Thu, Sep 18 2025" at bounding box center [133, 136] width 21 height 10
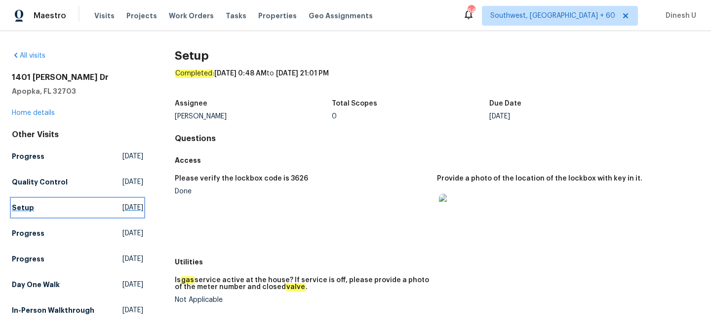
click at [123, 207] on span "Thu, Sep 18 2025" at bounding box center [133, 208] width 21 height 10
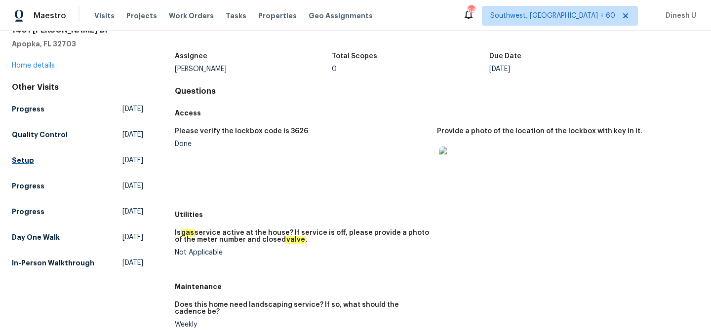
scroll to position [55, 0]
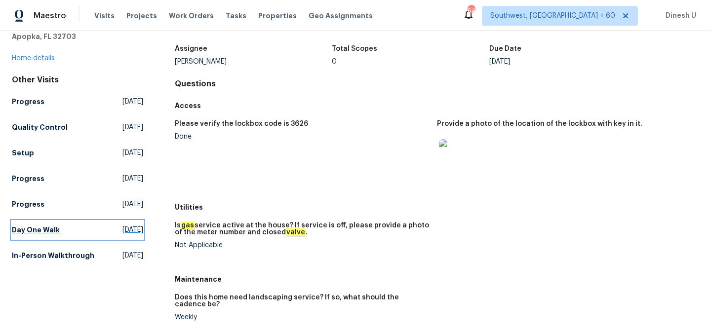
click at [123, 235] on span "Fri, Aug 29 2025" at bounding box center [133, 230] width 21 height 10
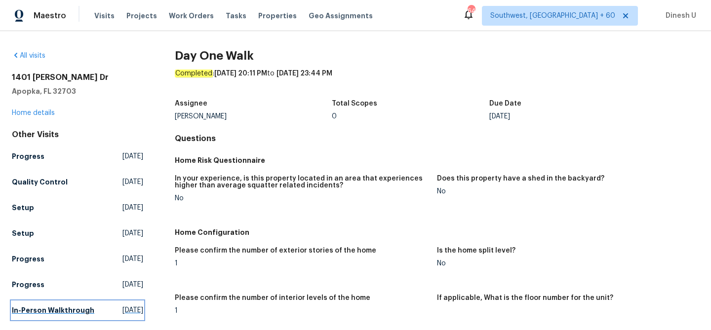
click at [123, 312] on span "Tue, Jul 08 2025" at bounding box center [133, 311] width 21 height 10
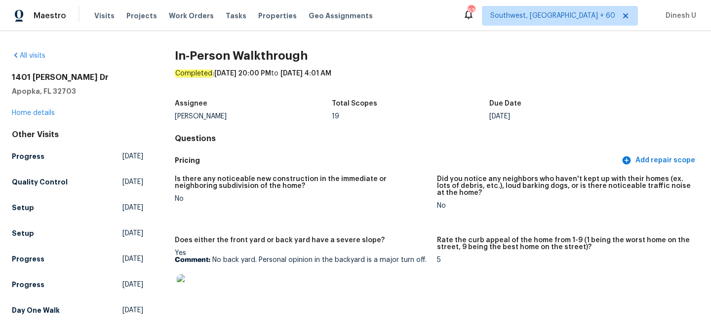
click at [39, 76] on h2 "1401 Rossman Dr" at bounding box center [77, 78] width 131 height 10
copy h2 "1401 Rossman Dr"
click at [191, 14] on span "Work Orders" at bounding box center [191, 16] width 45 height 10
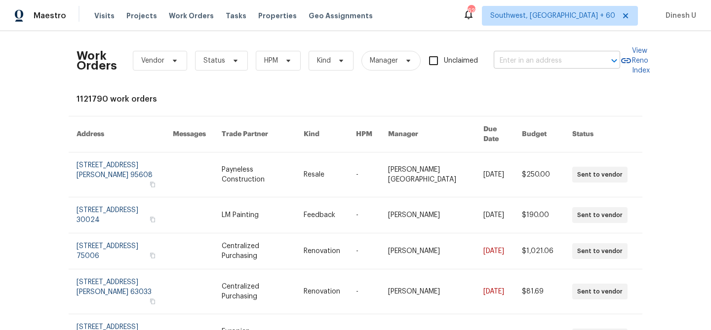
click at [526, 59] on input "text" at bounding box center [543, 60] width 99 height 15
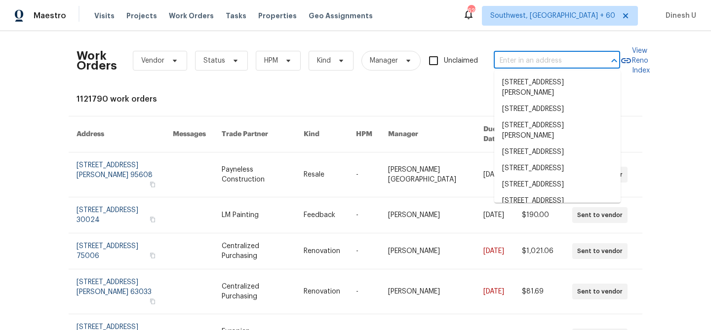
paste input "2042 Compacta Dr, Wendell, NC 27591"
type input "2042 Compacta Dr, Wendell, NC 27591"
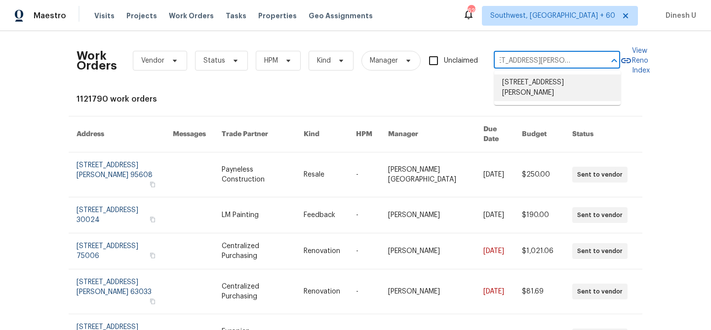
click at [510, 83] on li "2042 Compacta Dr, Wendell, NC 27591" at bounding box center [557, 88] width 126 height 27
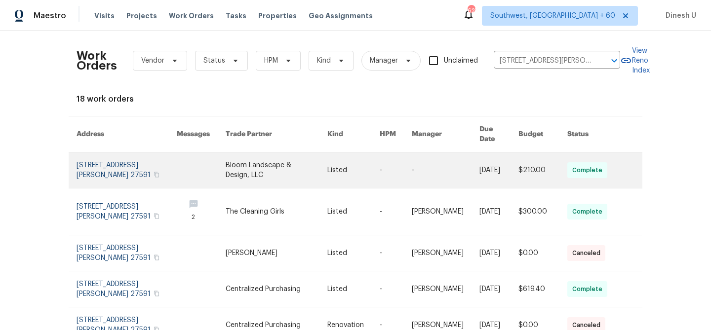
click at [103, 156] on link at bounding box center [127, 171] width 100 height 36
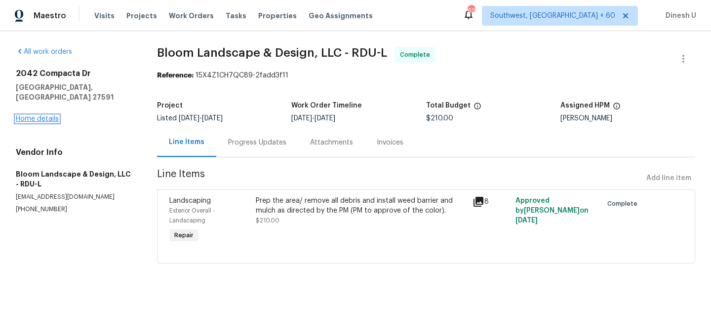
click at [38, 116] on link "Home details" at bounding box center [37, 119] width 43 height 7
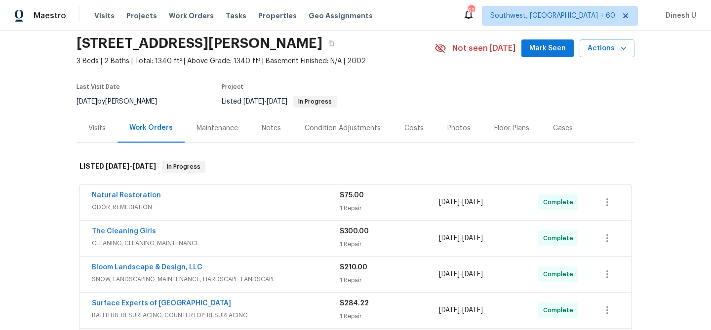
scroll to position [40, 0]
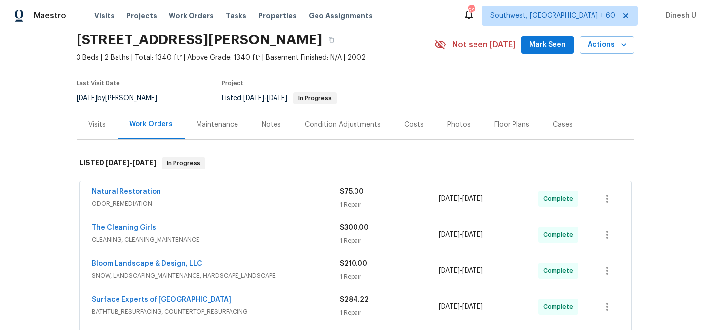
click at [352, 206] on div "1 Repair" at bounding box center [389, 205] width 99 height 10
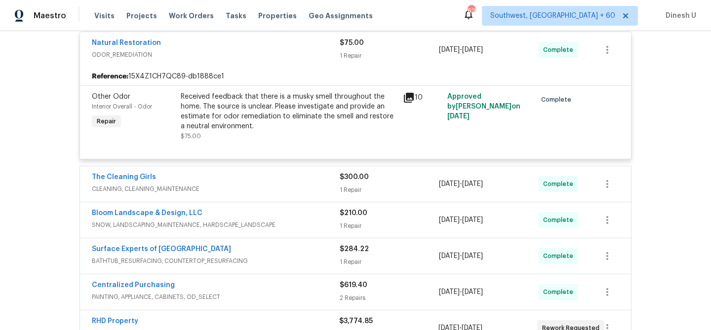
scroll to position [200, 0]
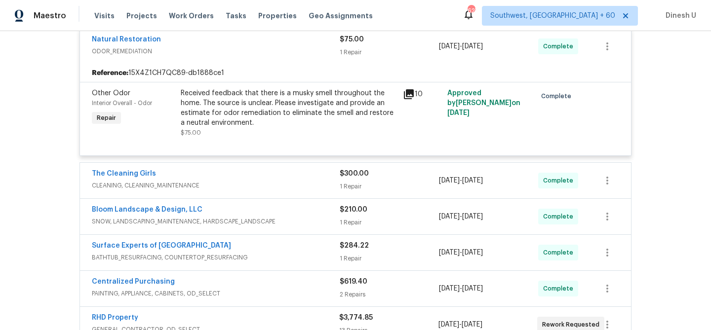
click at [369, 182] on div "1 Repair" at bounding box center [389, 187] width 99 height 10
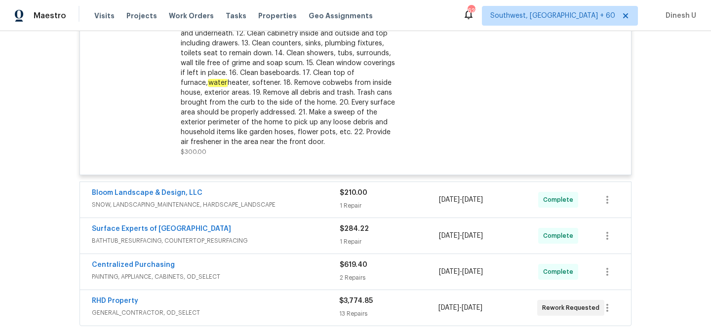
scroll to position [485, 0]
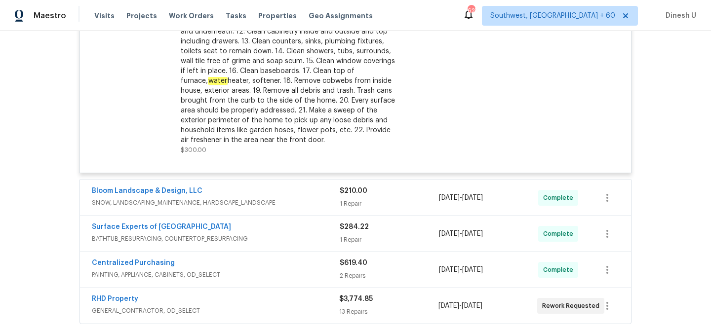
click at [355, 206] on div "1 Repair" at bounding box center [389, 204] width 99 height 10
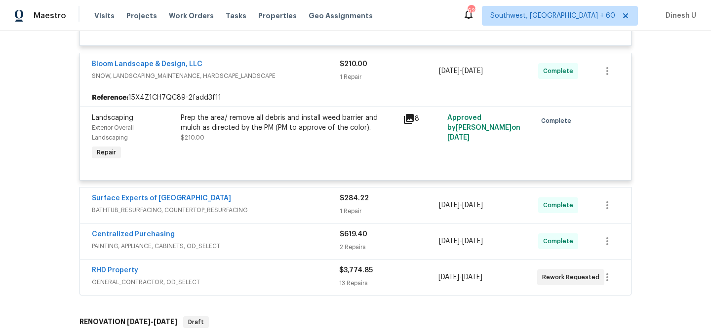
scroll to position [647, 0]
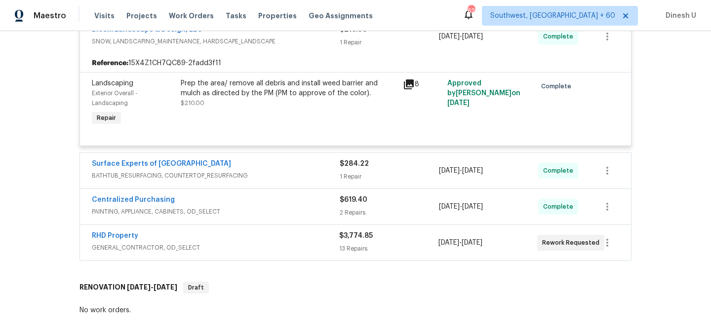
click at [350, 171] on div "$284.22 1 Repair" at bounding box center [389, 171] width 99 height 24
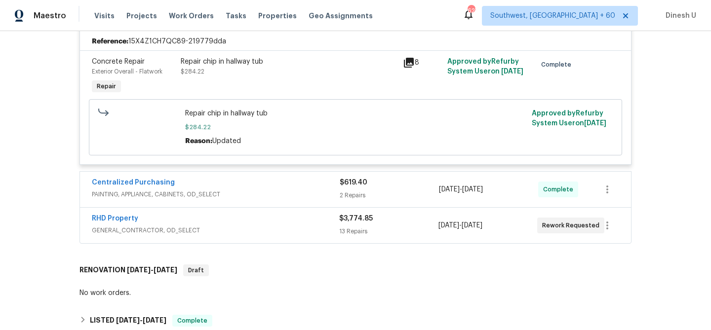
scroll to position [806, 0]
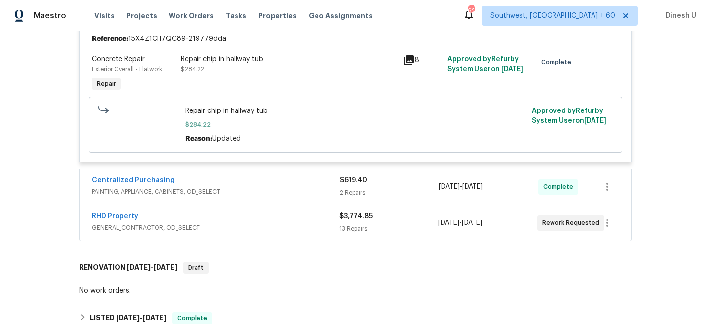
click at [355, 192] on div "2 Repairs" at bounding box center [389, 193] width 99 height 10
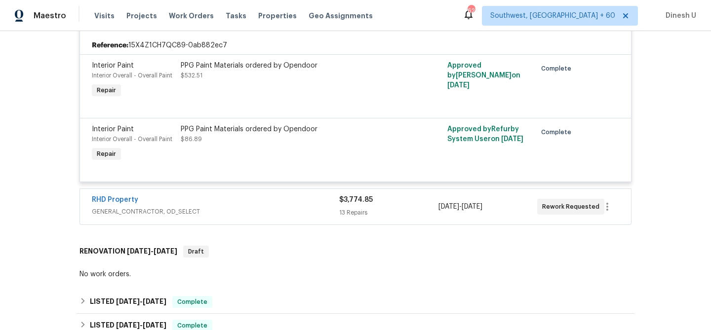
scroll to position [996, 0]
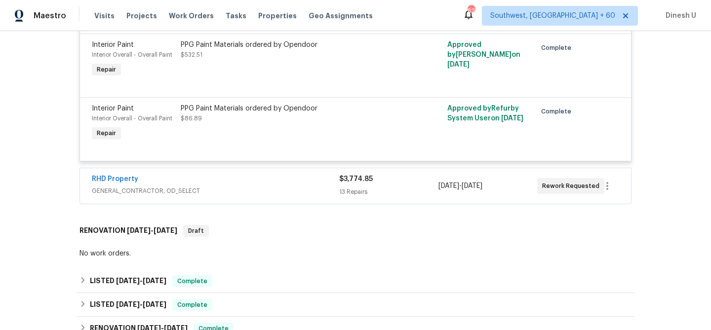
click at [350, 189] on div "13 Repairs" at bounding box center [388, 192] width 99 height 10
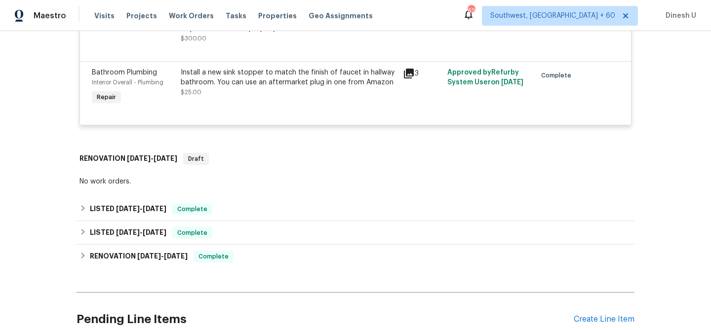
scroll to position [2291, 0]
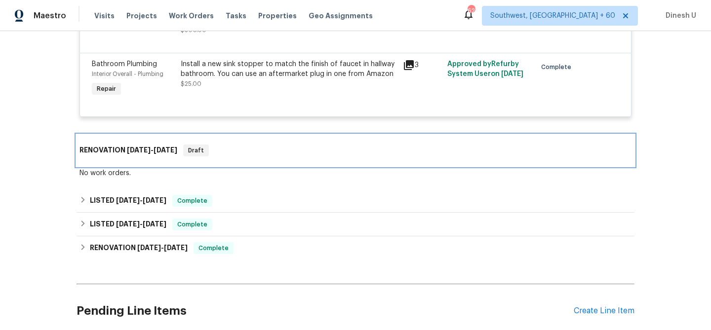
click at [161, 152] on h6 "RENOVATION 9/17/25 - 9/17/25" at bounding box center [129, 151] width 98 height 12
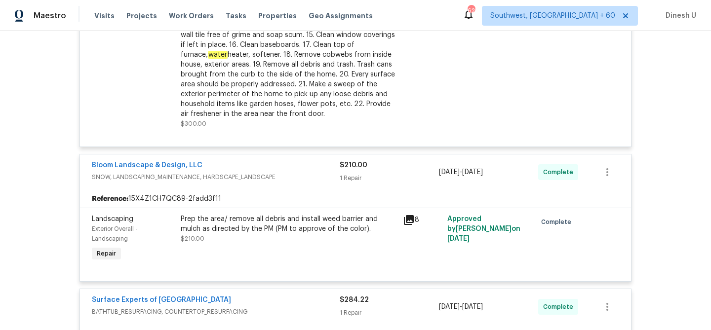
scroll to position [480, 0]
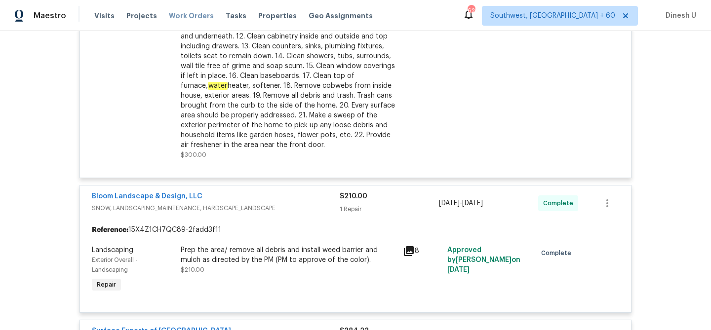
click at [189, 14] on span "Work Orders" at bounding box center [191, 16] width 45 height 10
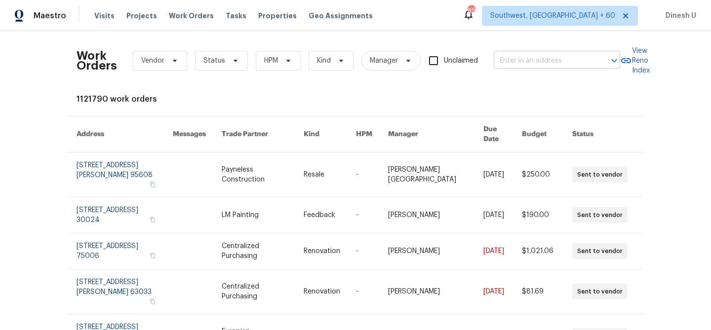
click at [531, 59] on input "text" at bounding box center [543, 60] width 99 height 15
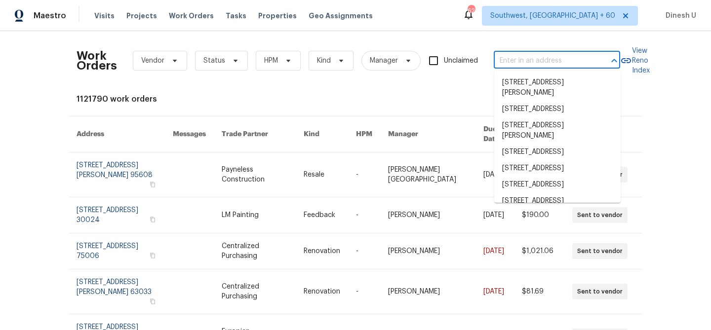
paste input "170 Pinehurst Dr Stockbridge, GA 30281"
type input "170 Pinehurst Dr Stockbridge, GA 30281"
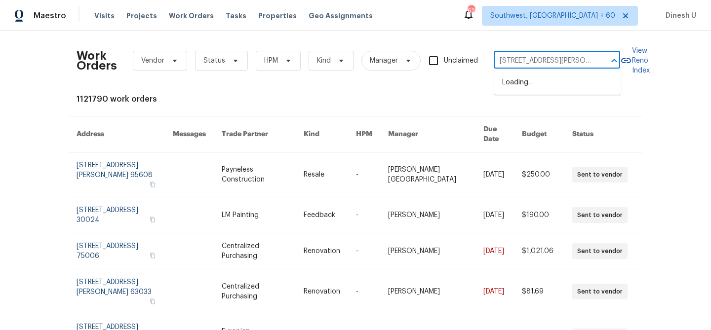
scroll to position [0, 36]
click at [526, 83] on li "170 Pinehurst Dr, Stockbridge, GA 30281" at bounding box center [557, 83] width 126 height 16
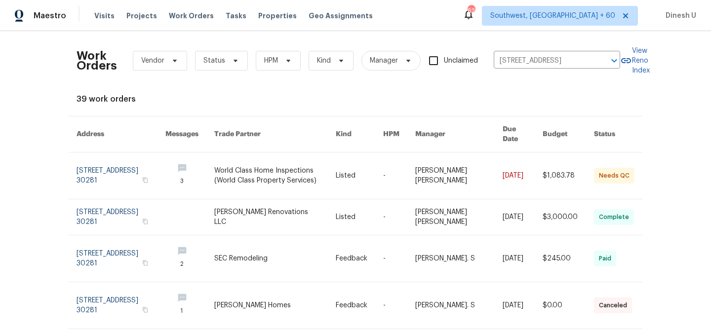
click at [532, 68] on div "Work Orders Vendor Status HPM Kind Manager Unclaimed 170 Pinehurst Dr, Stockbri…" at bounding box center [349, 60] width 544 height 43
click at [604, 63] on icon "Clear" at bounding box center [602, 61] width 10 height 10
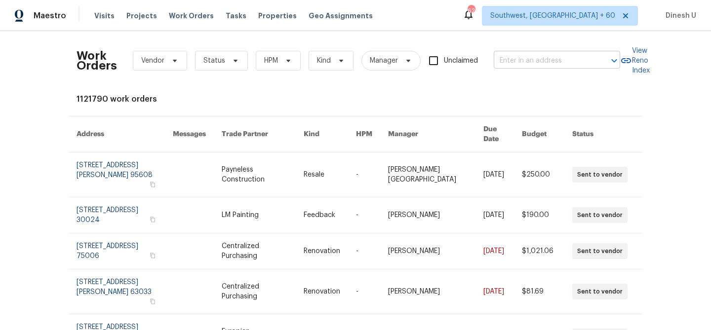
click at [567, 55] on input "text" at bounding box center [543, 60] width 99 height 15
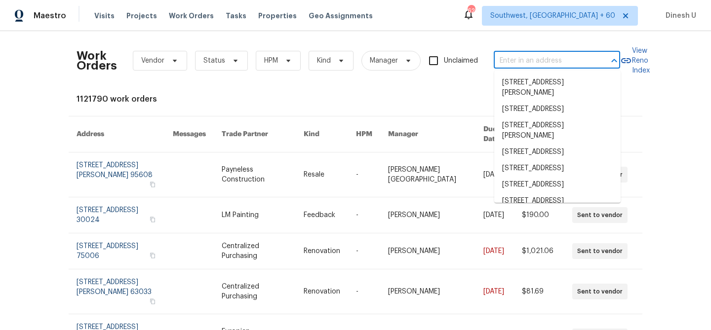
paste input "1943 Chase Ave, Cincinnati, OH 45223"
type input "1943 Chase Ave, Cincinnati, OH 45223"
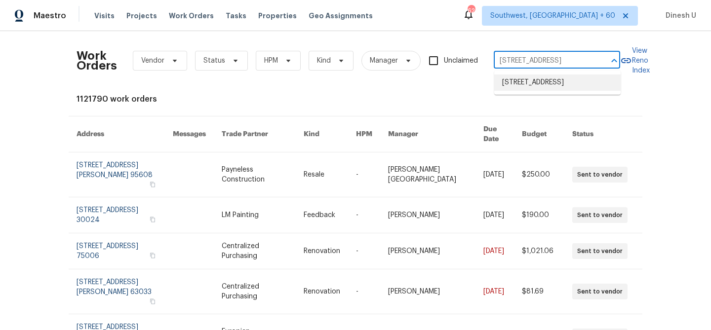
click at [524, 80] on li "1943 Chase Ave, Cincinnati, OH 45223" at bounding box center [557, 83] width 126 height 16
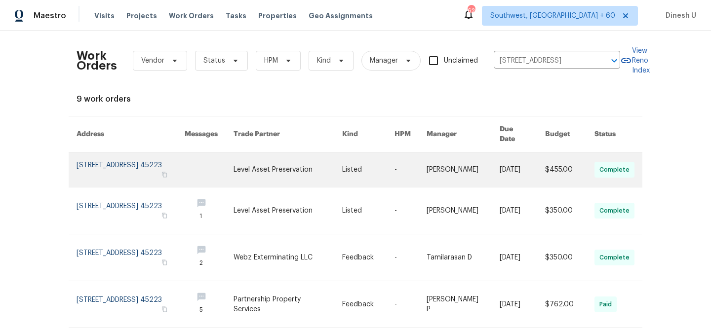
click at [98, 158] on link at bounding box center [131, 170] width 108 height 35
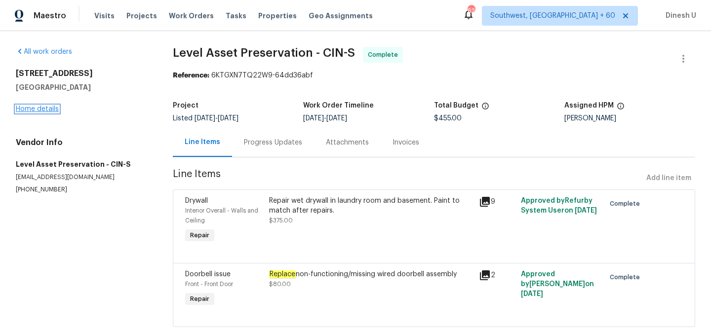
click at [35, 111] on link "Home details" at bounding box center [37, 109] width 43 height 7
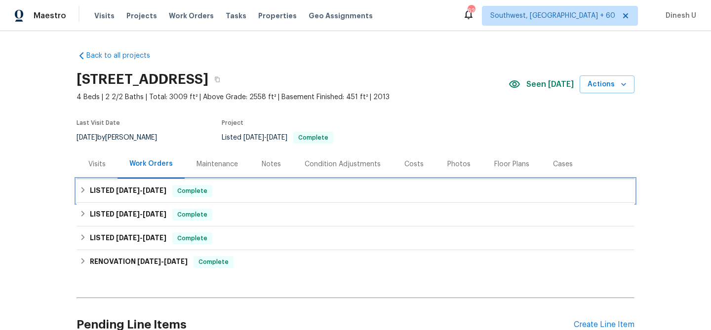
click at [164, 184] on div "LISTED 9/17/25 - 9/22/25 Complete" at bounding box center [356, 191] width 558 height 24
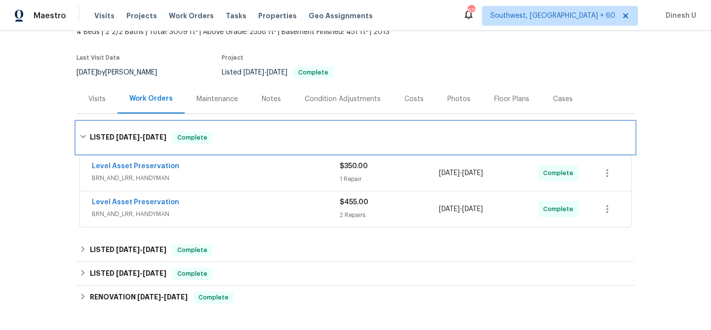
scroll to position [72, 0]
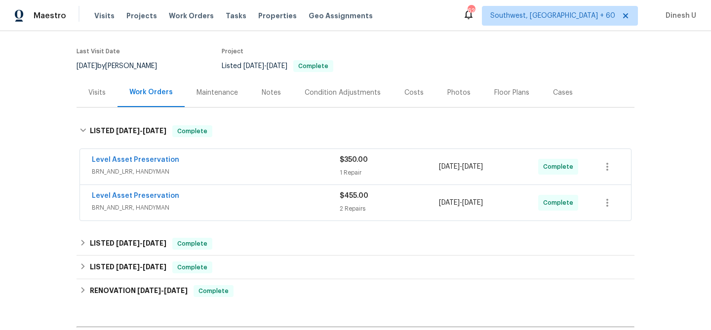
click at [357, 172] on div "1 Repair" at bounding box center [389, 173] width 99 height 10
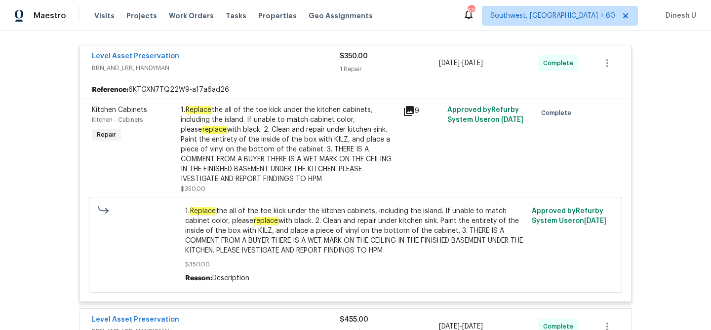
scroll to position [181, 0]
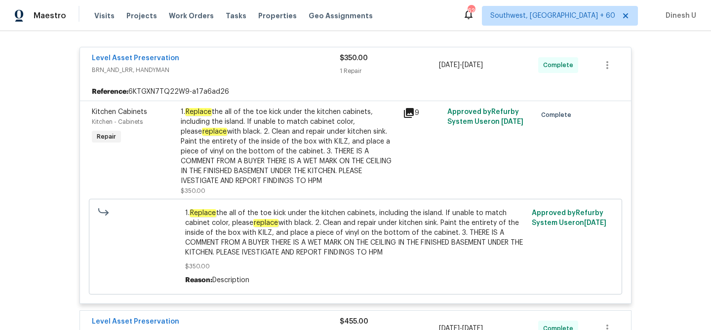
click at [402, 111] on div "9" at bounding box center [422, 151] width 44 height 95
click at [410, 111] on icon at bounding box center [409, 113] width 10 height 10
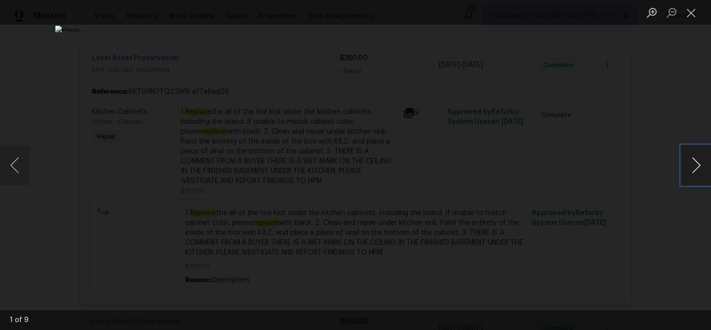
click at [691, 161] on button "Next image" at bounding box center [697, 166] width 30 height 40
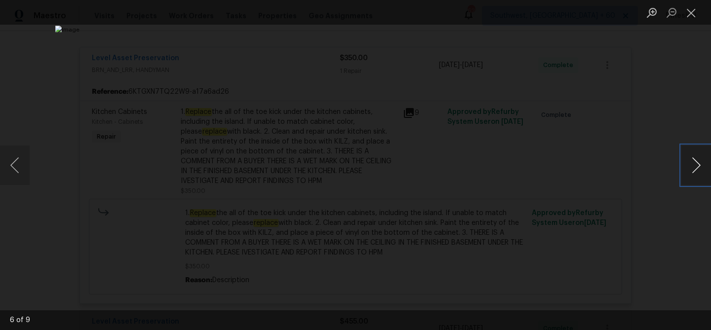
click at [691, 161] on button "Next image" at bounding box center [697, 166] width 30 height 40
click at [696, 165] on button "Next image" at bounding box center [697, 166] width 30 height 40
click at [693, 13] on button "Close lightbox" at bounding box center [692, 12] width 20 height 17
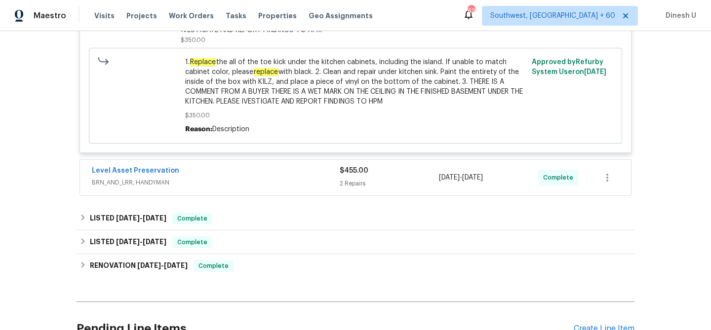
scroll to position [362, 0]
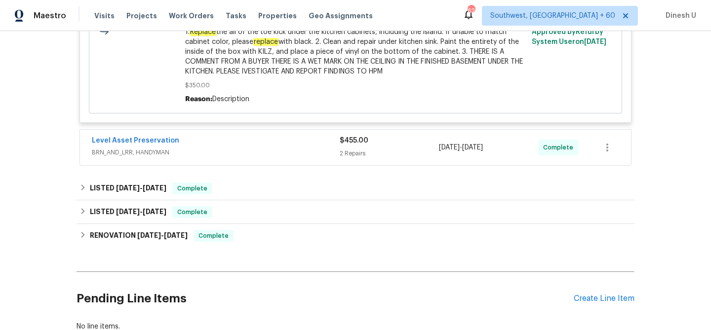
click at [344, 149] on div "2 Repairs" at bounding box center [389, 154] width 99 height 10
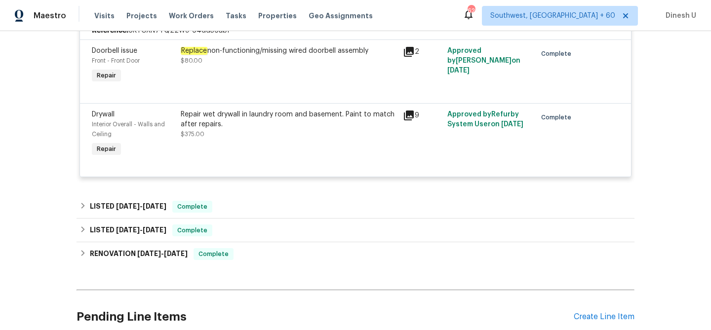
scroll to position [509, 0]
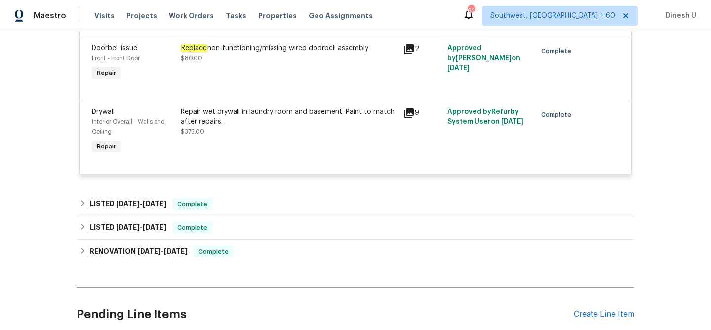
click at [410, 108] on icon at bounding box center [409, 113] width 12 height 12
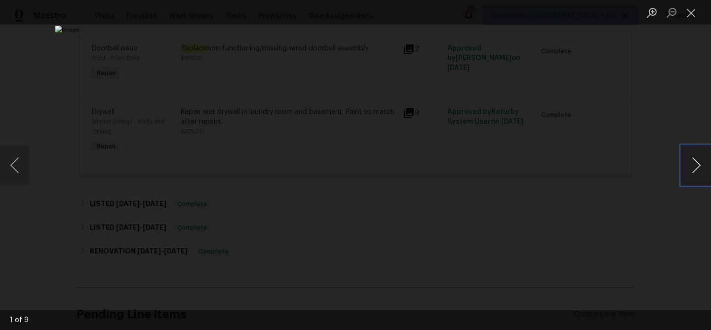
click at [697, 163] on button "Next image" at bounding box center [697, 166] width 30 height 40
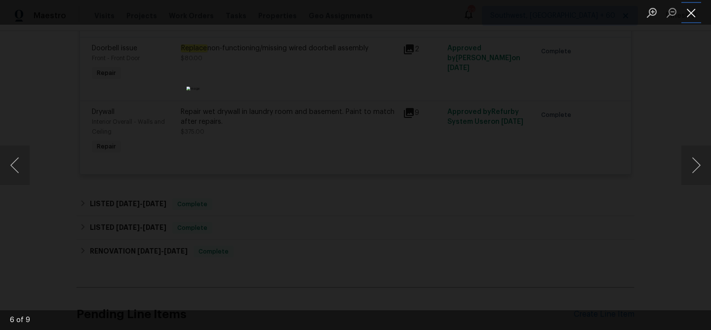
click at [687, 13] on button "Close lightbox" at bounding box center [692, 12] width 20 height 17
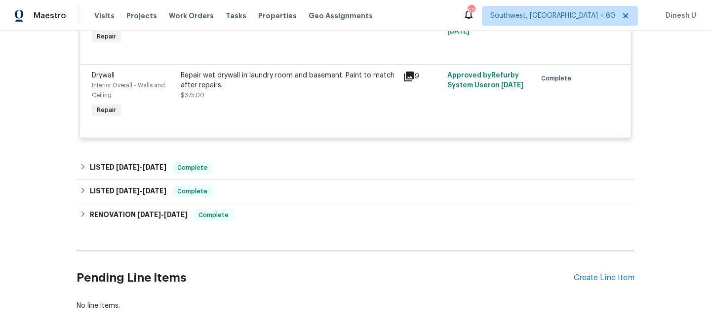
scroll to position [594, 0]
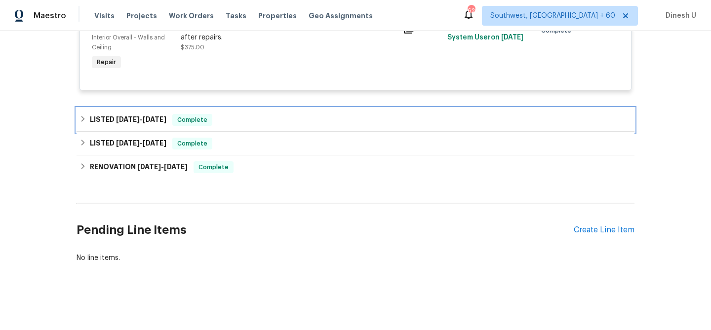
click at [147, 115] on h6 "LISTED 9/9/25 - 9/12/25" at bounding box center [128, 120] width 77 height 12
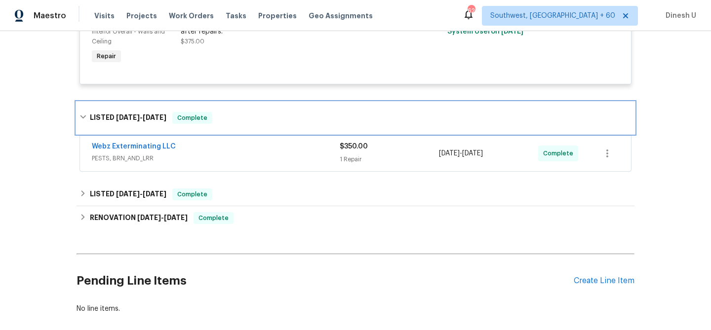
scroll to position [601, 0]
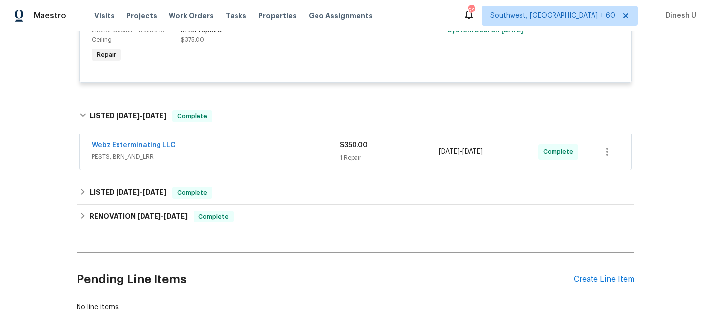
click at [360, 156] on div "1 Repair" at bounding box center [389, 158] width 99 height 10
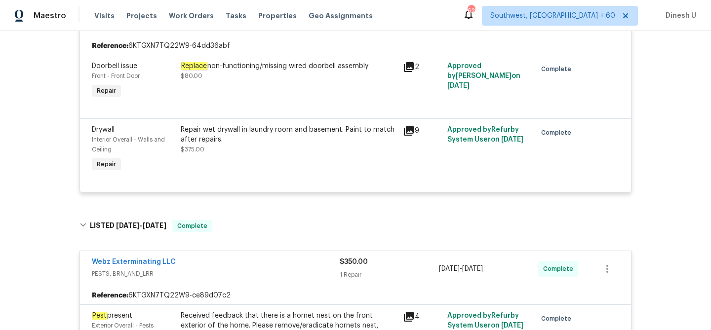
scroll to position [483, 0]
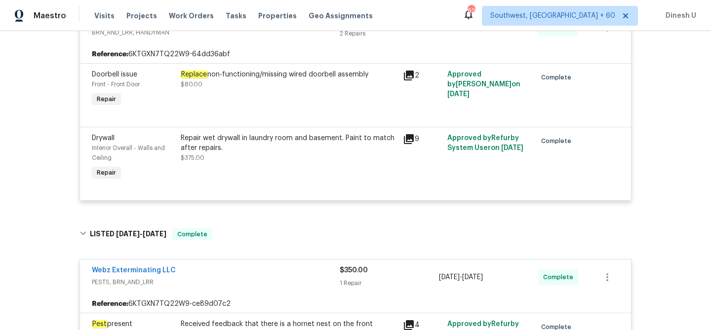
click at [182, 135] on div "Repair wet drywall in laundry room and basement. Paint to match after repairs." at bounding box center [289, 143] width 216 height 20
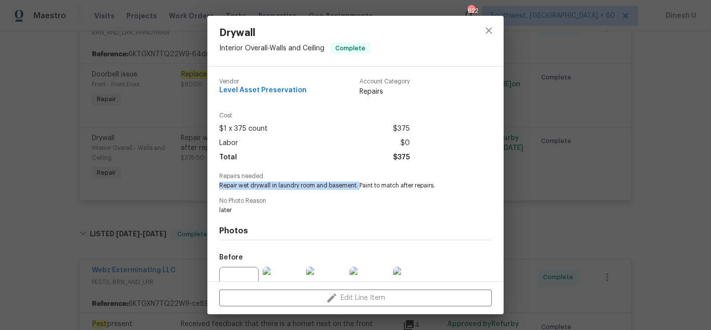
drag, startPoint x: 218, startPoint y: 185, endPoint x: 361, endPoint y: 186, distance: 142.8
click at [361, 186] on div "Vendor Level Asset Preservation Account Category Repairs Cost $1 x 375 count $3…" at bounding box center [355, 174] width 296 height 215
copy span "Repair wet drywall in laundry room and basement."
click at [154, 83] on div "Drywall Interior Overall - Walls and Ceiling Complete Vendor Level Asset Preser…" at bounding box center [355, 165] width 711 height 330
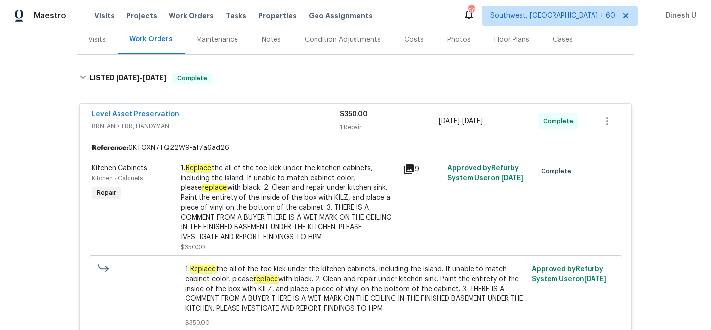
scroll to position [0, 0]
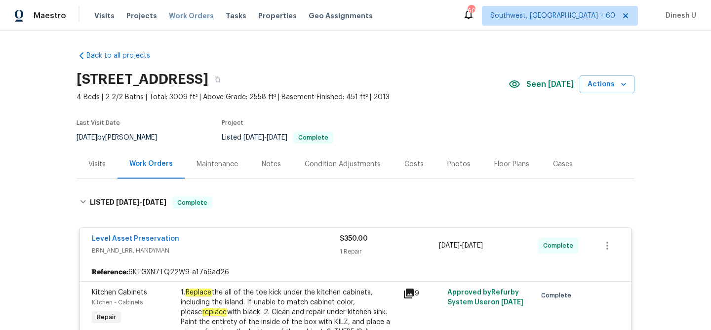
click at [184, 15] on span "Work Orders" at bounding box center [191, 16] width 45 height 10
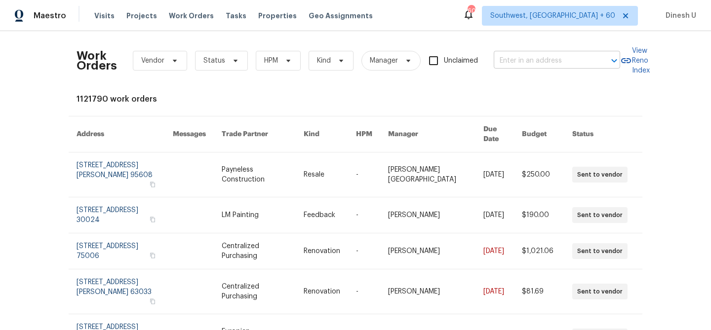
click at [517, 65] on input "text" at bounding box center [543, 60] width 99 height 15
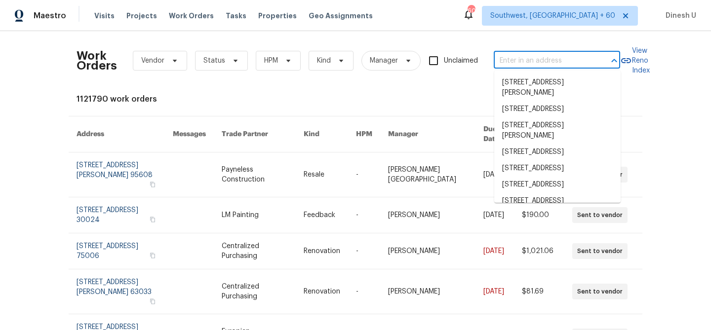
paste input "7977 Sweet Rose Ln, Jacksonville, FL 32244"
type input "7977 Sweet Rose Ln, Jacksonville, FL 32244"
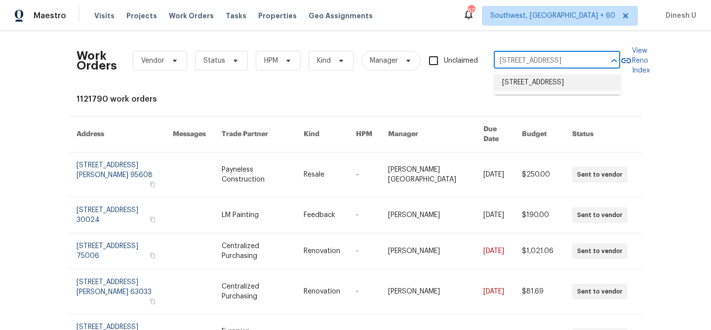
click at [517, 85] on li "7977 Sweet Rose Ln, Jacksonville, FL 32244" at bounding box center [557, 83] width 126 height 16
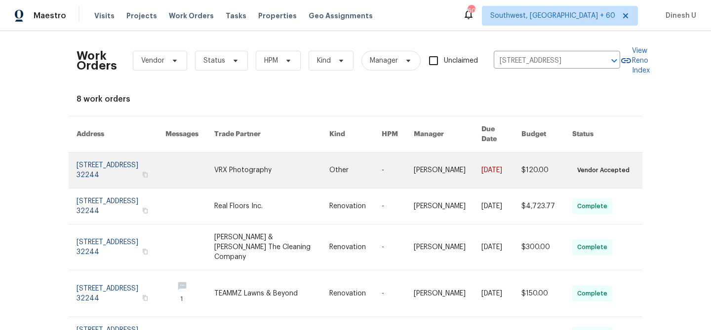
click at [111, 168] on link at bounding box center [121, 171] width 89 height 36
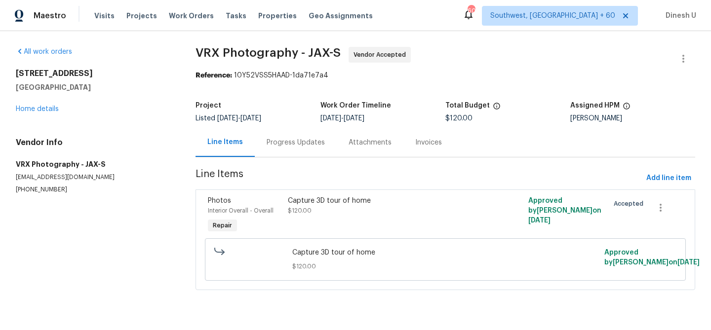
click at [45, 113] on div "7977 Sweet Rose Ln Jacksonville, FL 32244 Home details" at bounding box center [94, 91] width 156 height 45
click at [46, 107] on link "Home details" at bounding box center [37, 109] width 43 height 7
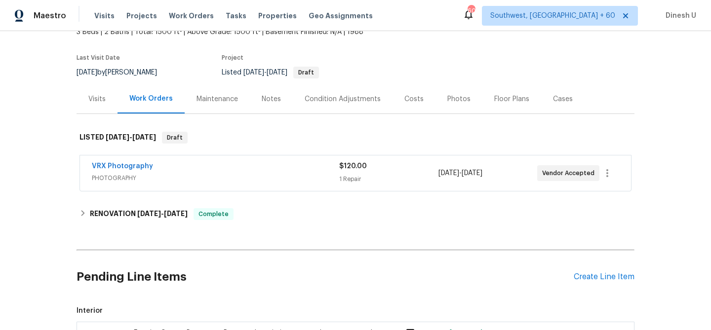
scroll to position [73, 0]
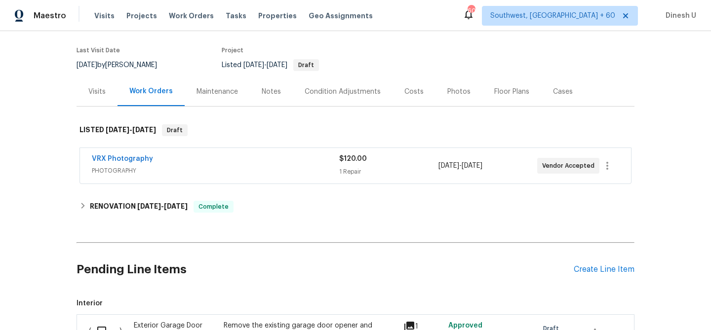
click at [362, 169] on div "1 Repair" at bounding box center [388, 172] width 99 height 10
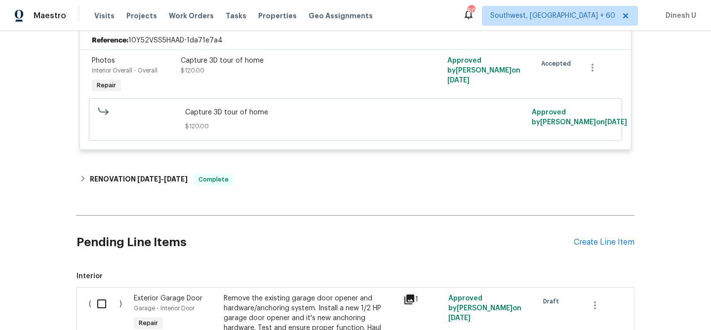
scroll to position [269, 0]
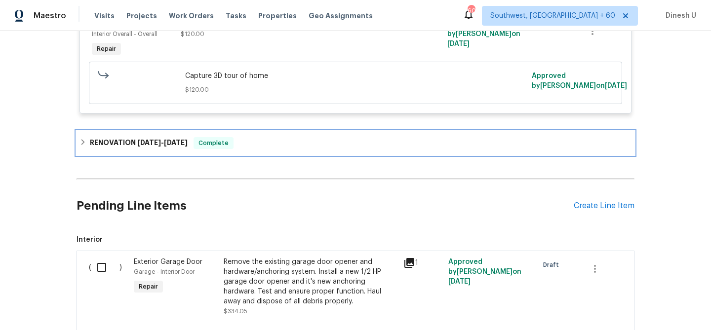
click at [156, 141] on span "9/9/25" at bounding box center [149, 142] width 24 height 7
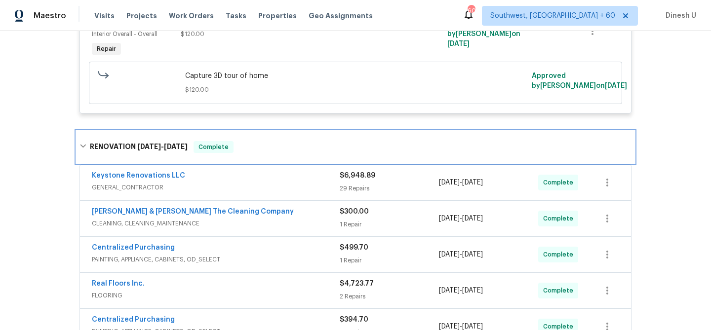
scroll to position [336, 0]
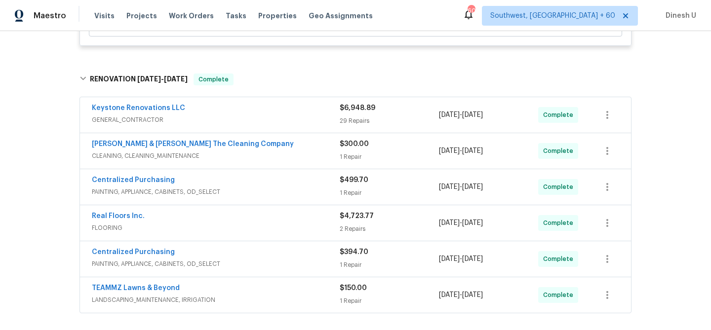
click at [357, 121] on div "29 Repairs" at bounding box center [389, 121] width 99 height 10
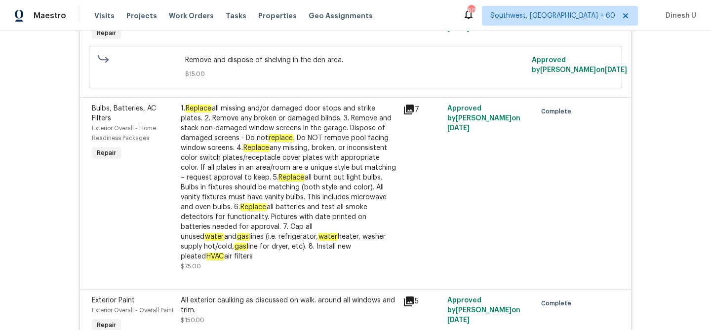
scroll to position [1082, 0]
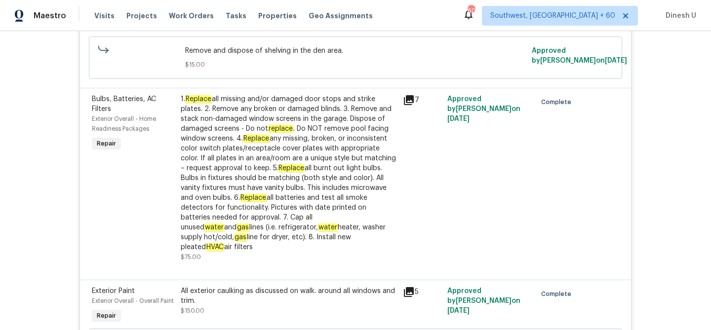
click at [295, 84] on div "Demo Interior Den - Demolition Repair Remove and dispose of shelving in the den…" at bounding box center [355, 38] width 551 height 100
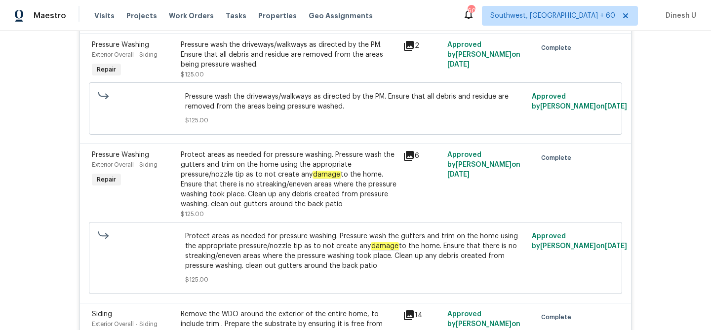
click at [312, 118] on span "$125.00" at bounding box center [355, 121] width 341 height 10
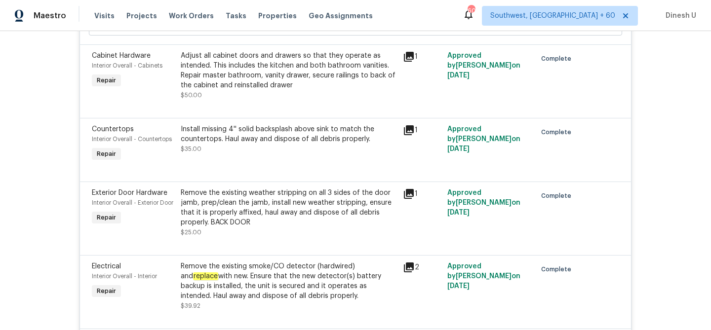
scroll to position [2381, 0]
click at [316, 149] on div "Install missing 4'' solid backsplash above sink to match the countertops. Haul …" at bounding box center [289, 143] width 222 height 45
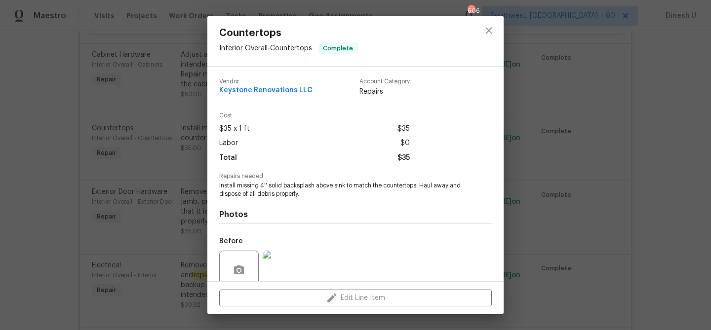
click at [183, 111] on div "Countertops Interior Overall - Countertops Complete Vendor Keystone Renovations…" at bounding box center [355, 165] width 711 height 330
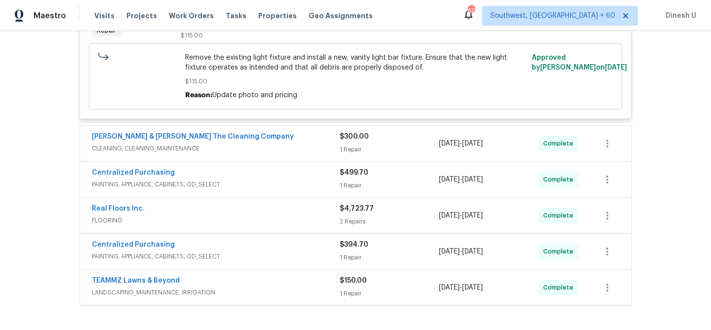
scroll to position [3608, 0]
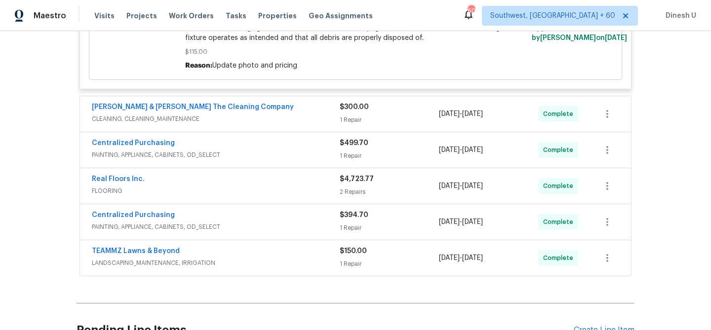
click at [357, 120] on div "1 Repair" at bounding box center [389, 120] width 99 height 10
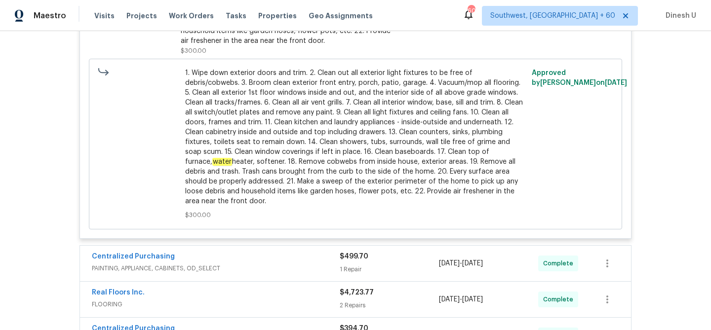
scroll to position [3980, 0]
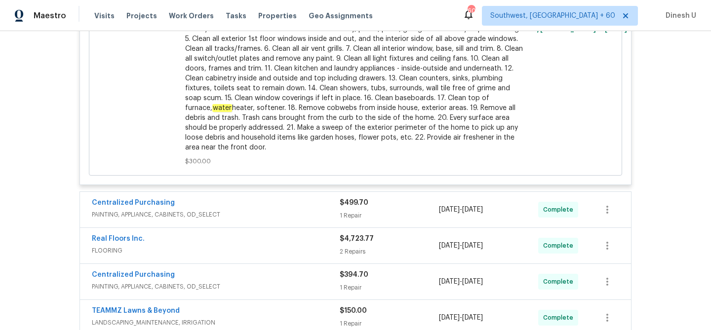
click at [355, 212] on div "1 Repair" at bounding box center [389, 216] width 99 height 10
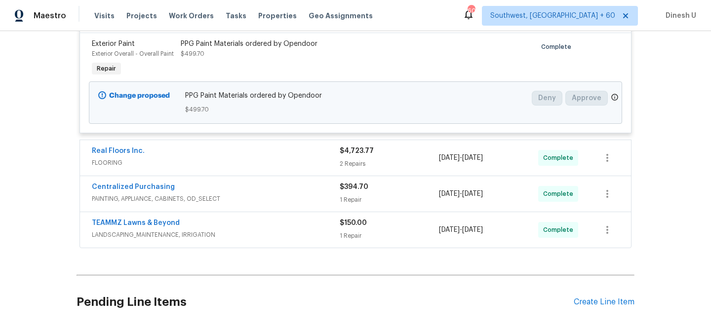
scroll to position [4199, 0]
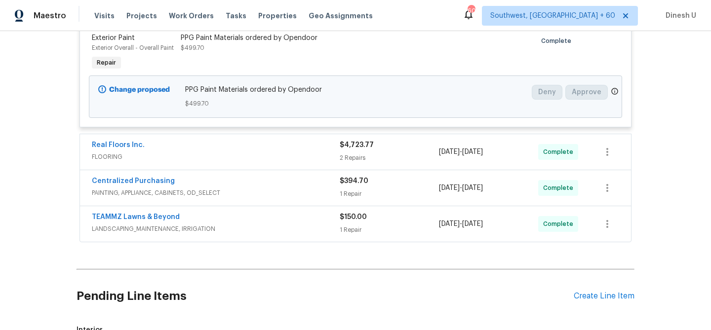
click at [353, 153] on div "2 Repairs" at bounding box center [389, 158] width 99 height 10
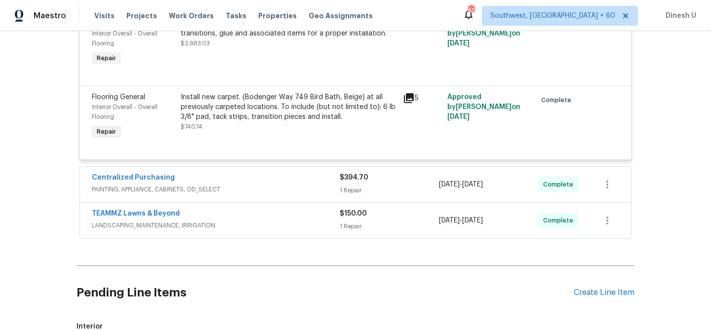
scroll to position [4380, 0]
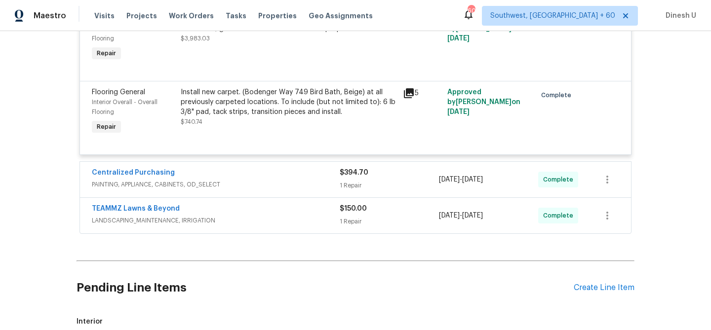
click at [340, 188] on div "1 Repair" at bounding box center [389, 186] width 99 height 10
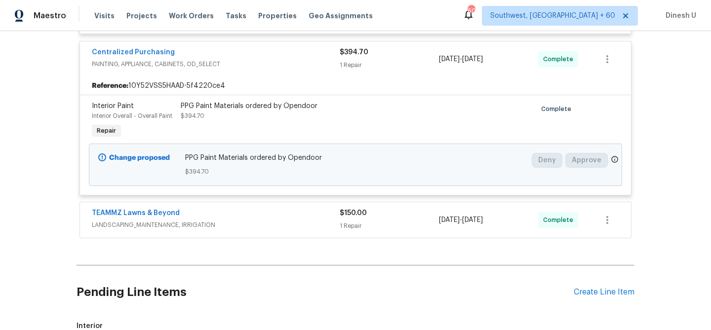
scroll to position [4535, 0]
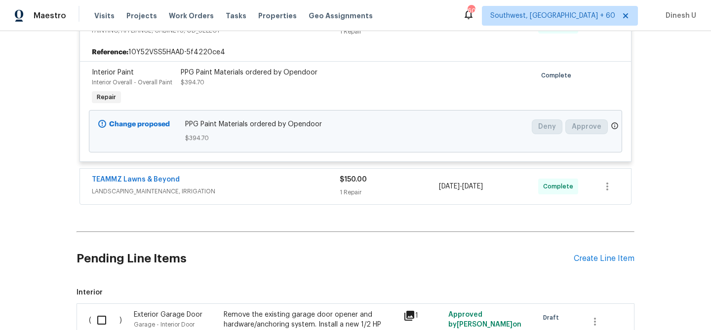
click at [350, 191] on div "1 Repair" at bounding box center [389, 193] width 99 height 10
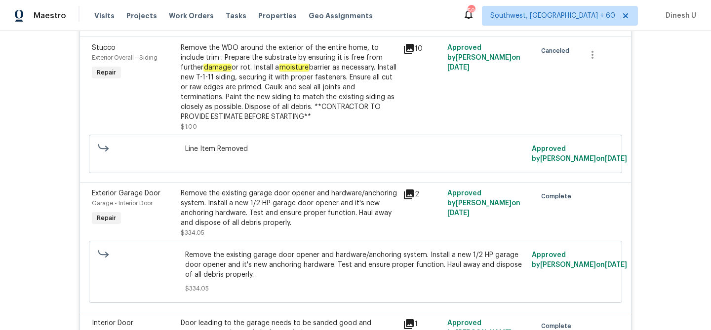
scroll to position [1982, 0]
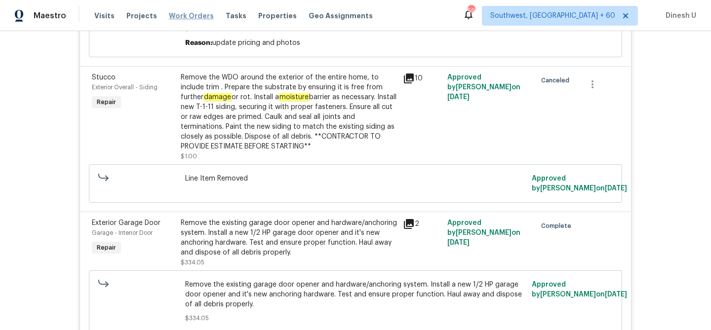
click at [181, 13] on span "Work Orders" at bounding box center [191, 16] width 45 height 10
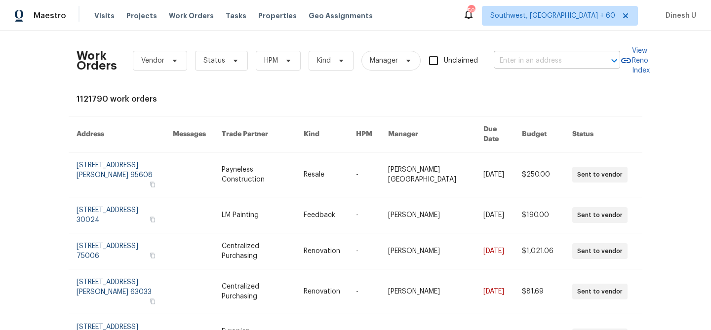
click at [509, 65] on input "text" at bounding box center [543, 60] width 99 height 15
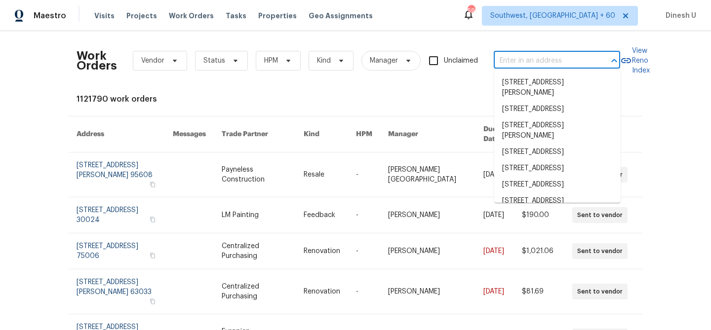
paste input "6214 Blarwood Dr, Austin, TX 78745"
type input "6214 Blarwood Dr, Austin, TX 78745"
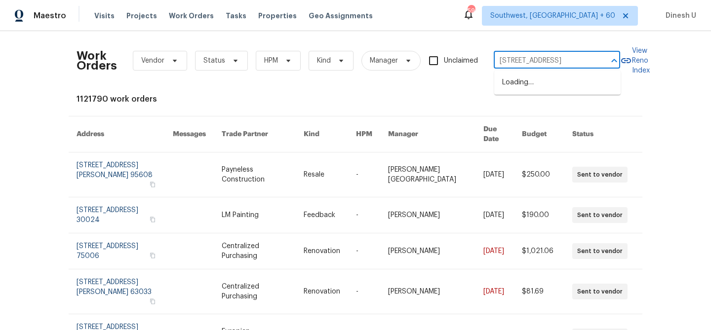
scroll to position [0, 20]
click at [510, 91] on li "6214 Blarwood Dr, Austin, TX 78745" at bounding box center [557, 83] width 126 height 16
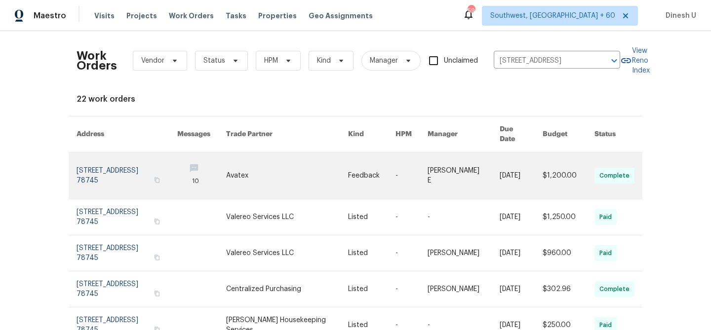
click at [152, 160] on link at bounding box center [127, 176] width 101 height 46
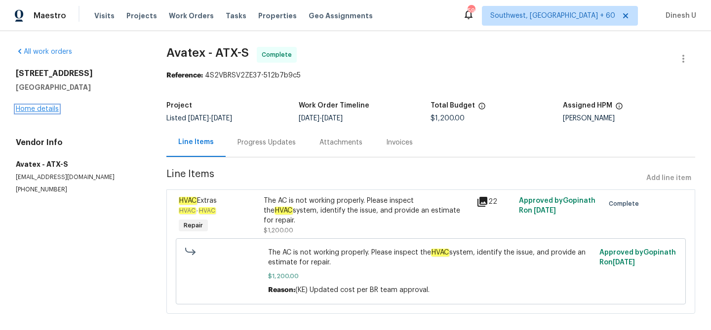
click at [52, 108] on link "Home details" at bounding box center [37, 109] width 43 height 7
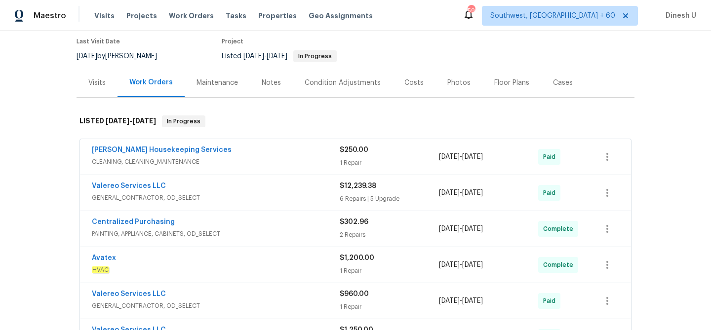
scroll to position [84, 0]
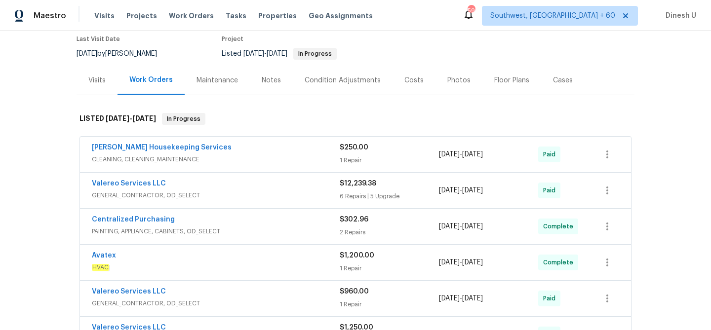
click at [350, 158] on div "1 Repair" at bounding box center [389, 161] width 99 height 10
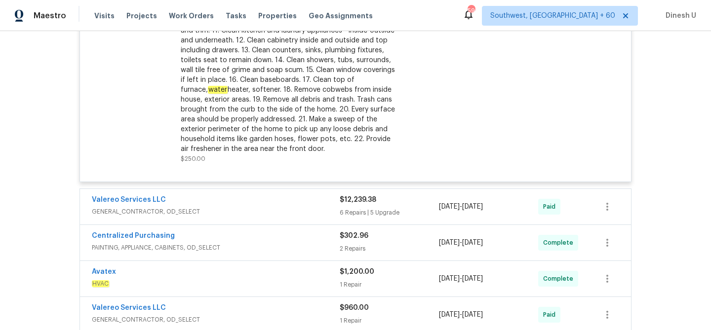
scroll to position [357, 0]
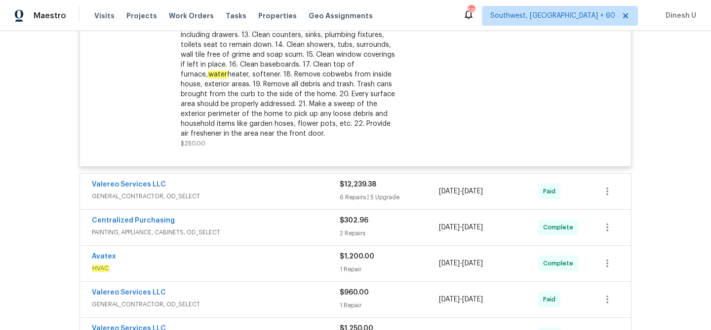
click at [361, 194] on div "6 Repairs | 5 Upgrade" at bounding box center [389, 198] width 99 height 10
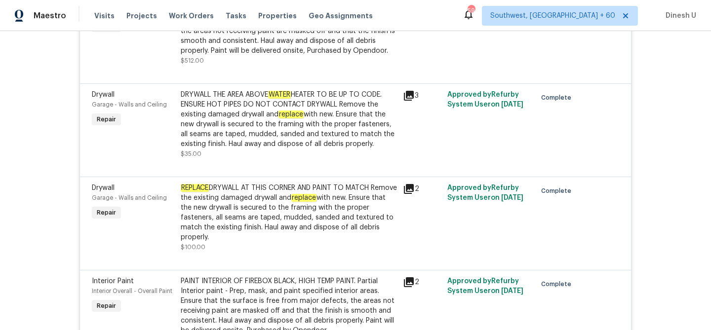
scroll to position [823, 0]
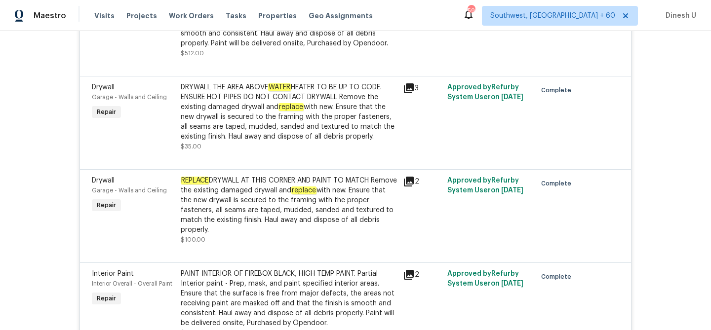
click at [412, 89] on icon at bounding box center [409, 88] width 10 height 10
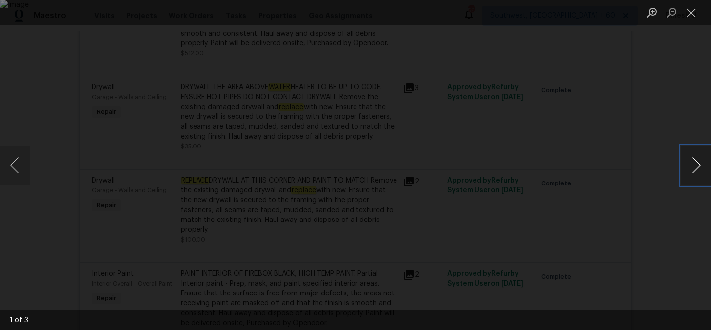
click at [697, 167] on button "Next image" at bounding box center [697, 166] width 30 height 40
click at [689, 14] on button "Close lightbox" at bounding box center [692, 12] width 20 height 17
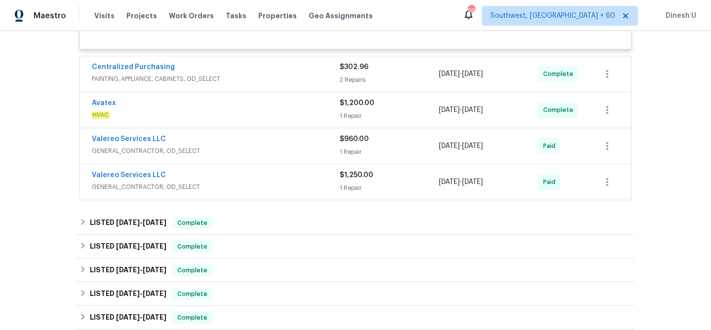
scroll to position [1519, 0]
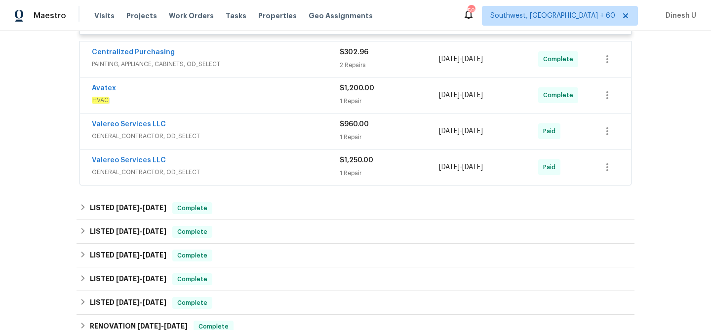
click at [351, 71] on div "$302.96 2 Repairs" at bounding box center [389, 59] width 99 height 24
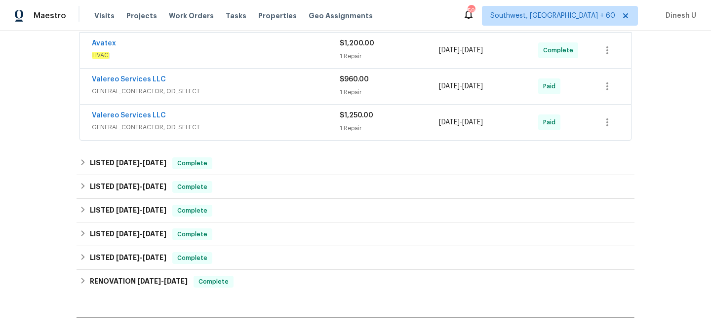
scroll to position [1731, 0]
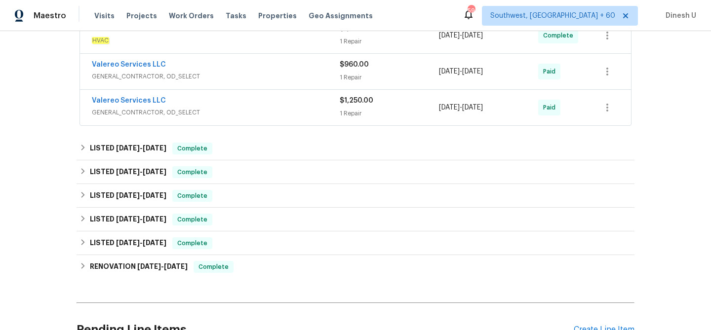
click at [350, 34] on div "$1,200.00" at bounding box center [389, 29] width 99 height 10
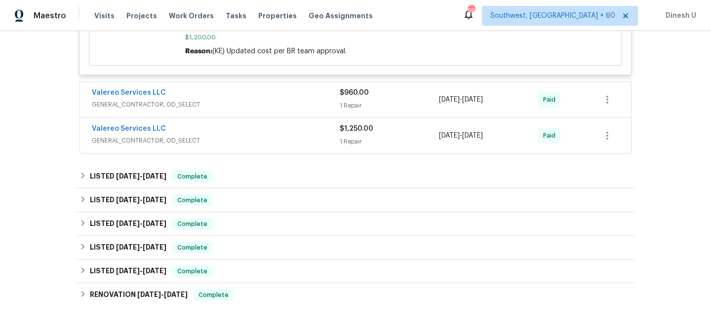
scroll to position [1854, 0]
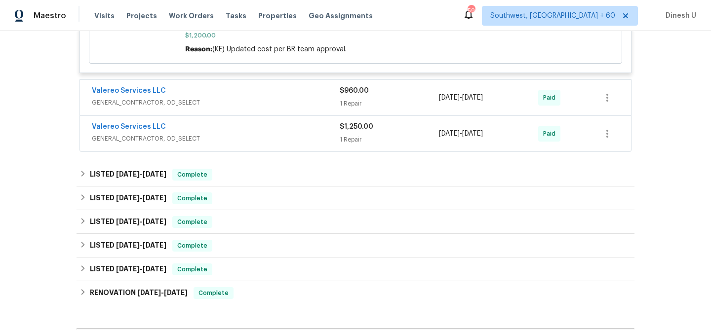
click at [339, 108] on span "GENERAL_CONTRACTOR, OD_SELECT" at bounding box center [216, 103] width 248 height 10
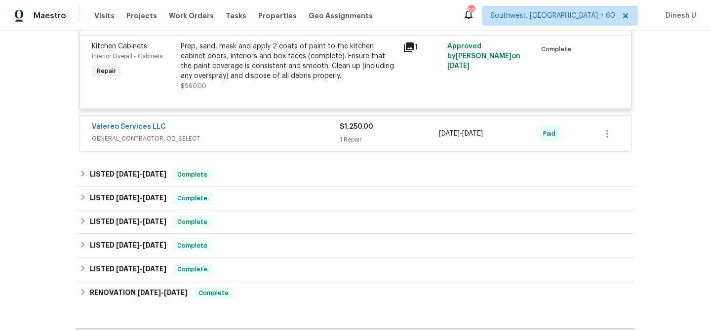
scroll to position [1961, 0]
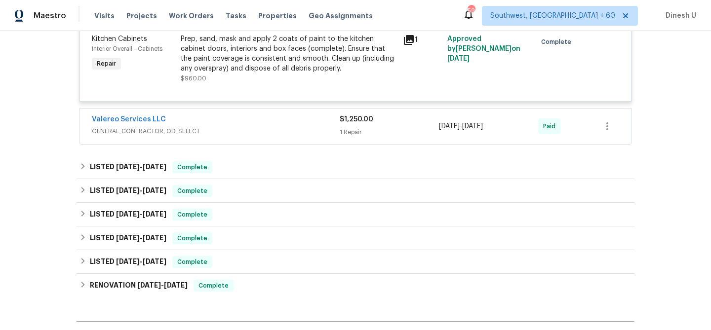
click at [334, 136] on span "GENERAL_CONTRACTOR, OD_SELECT" at bounding box center [216, 131] width 248 height 10
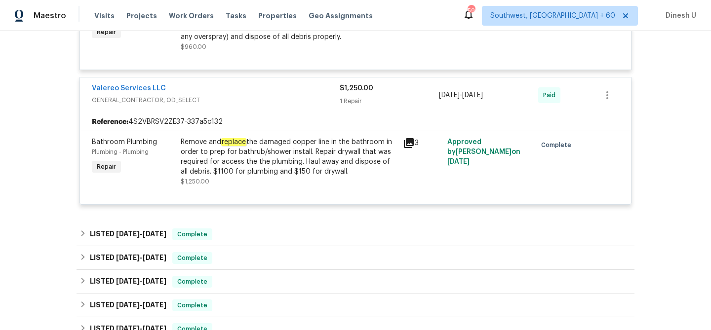
scroll to position [1993, 0]
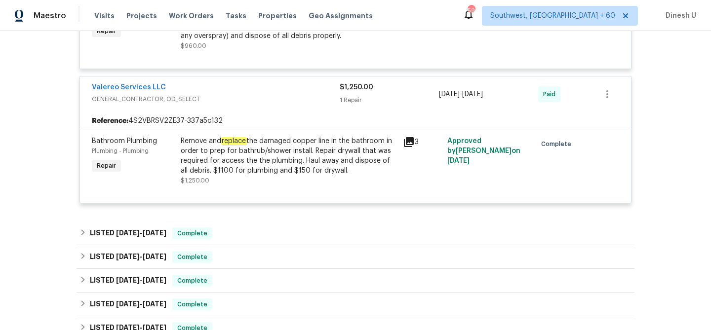
click at [413, 147] on icon at bounding box center [409, 142] width 10 height 10
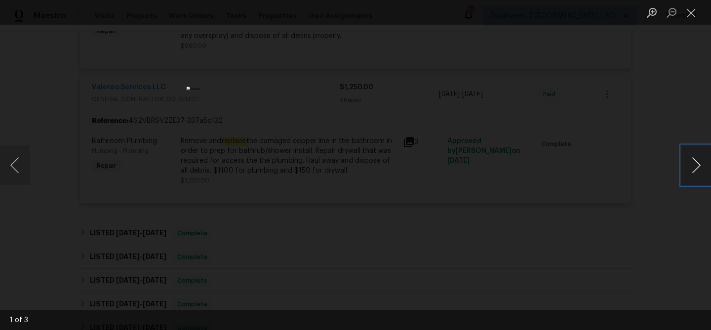
click at [698, 164] on button "Next image" at bounding box center [697, 166] width 30 height 40
click at [695, 13] on button "Close lightbox" at bounding box center [692, 12] width 20 height 17
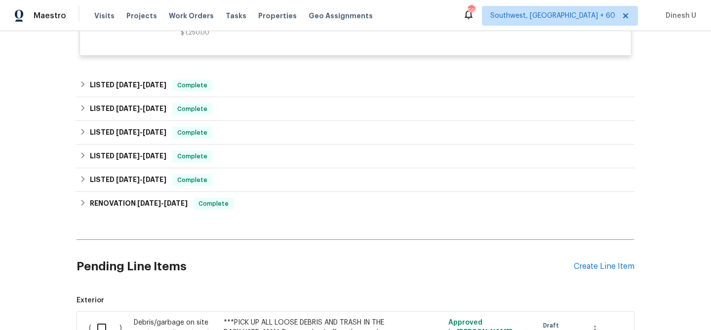
scroll to position [2145, 0]
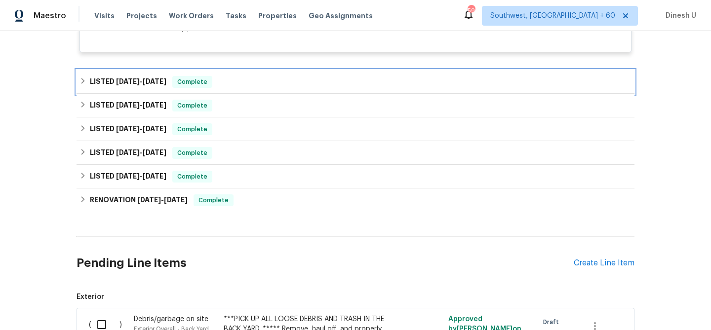
click at [157, 85] on span "5/26/25" at bounding box center [155, 81] width 24 height 7
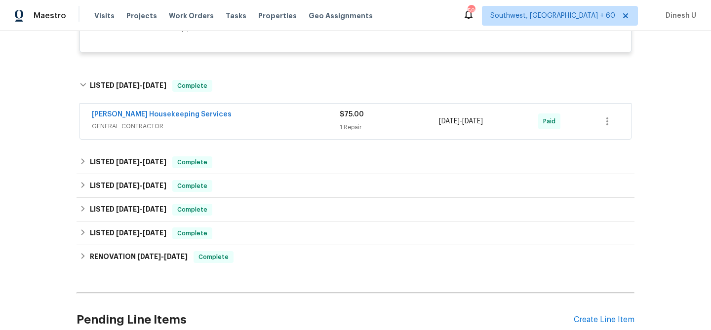
click at [345, 120] on div "$75.00" at bounding box center [389, 115] width 99 height 10
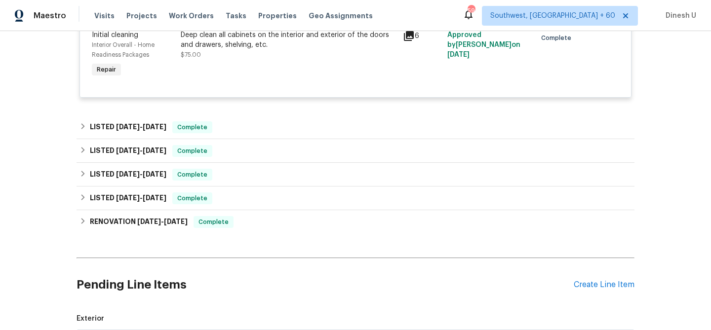
scroll to position [2307, 0]
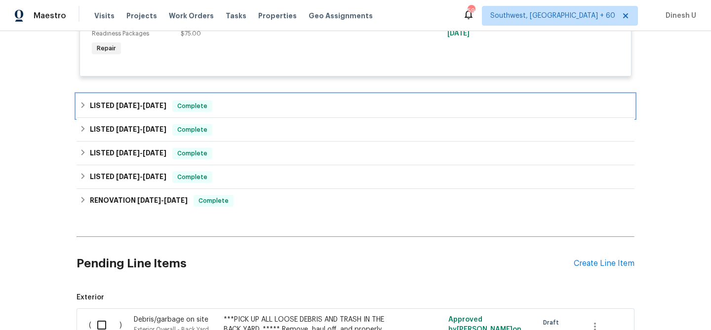
click at [154, 118] on div "LISTED 4/25/25 - 5/13/25 Complete" at bounding box center [356, 106] width 558 height 24
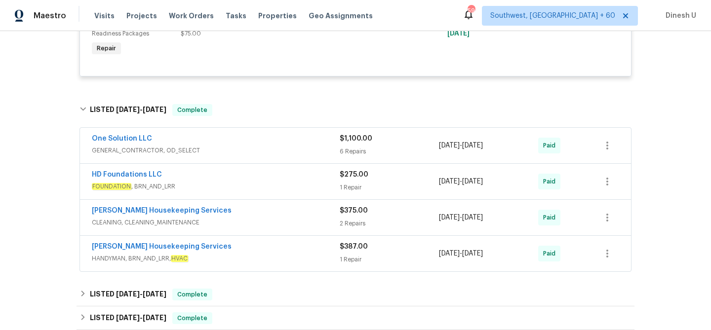
click at [361, 158] on div "$1,100.00 6 Repairs" at bounding box center [389, 146] width 99 height 24
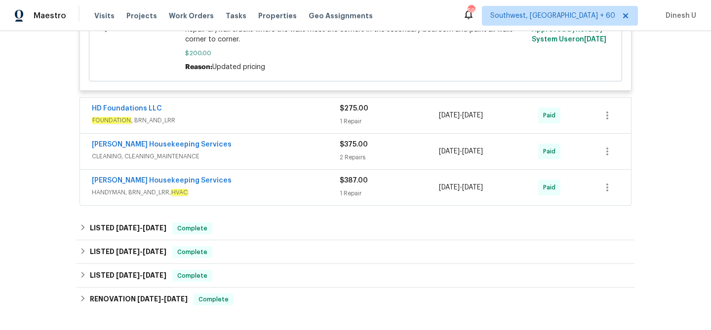
scroll to position [2897, 0]
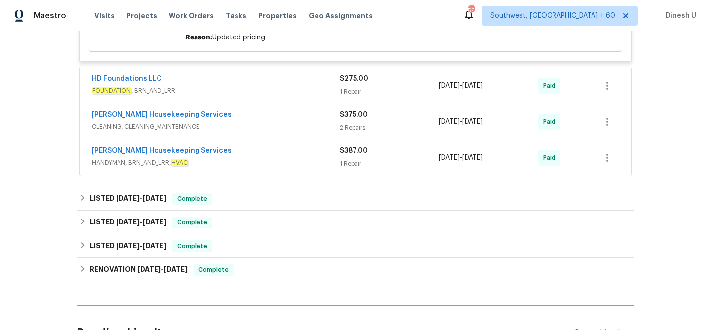
click at [351, 97] on div "1 Repair" at bounding box center [389, 92] width 99 height 10
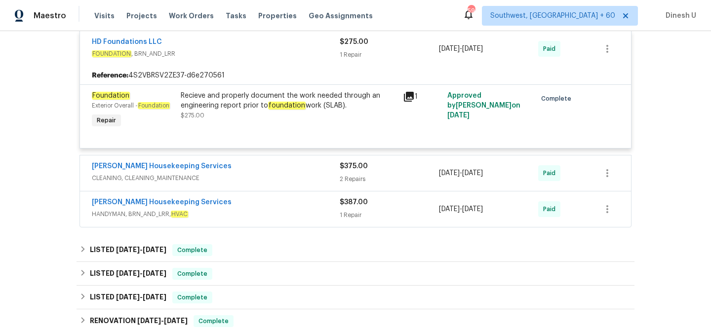
scroll to position [2936, 0]
click at [406, 101] on icon at bounding box center [409, 96] width 10 height 10
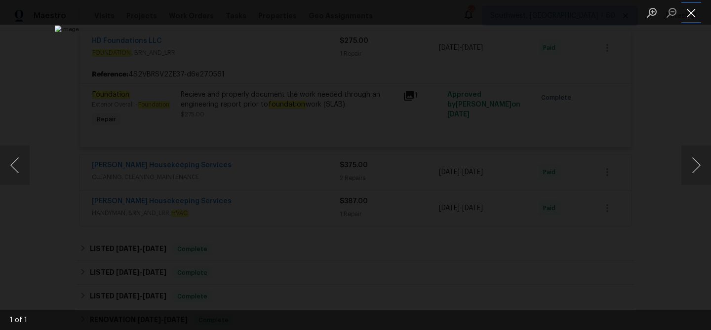
click at [694, 15] on button "Close lightbox" at bounding box center [692, 12] width 20 height 17
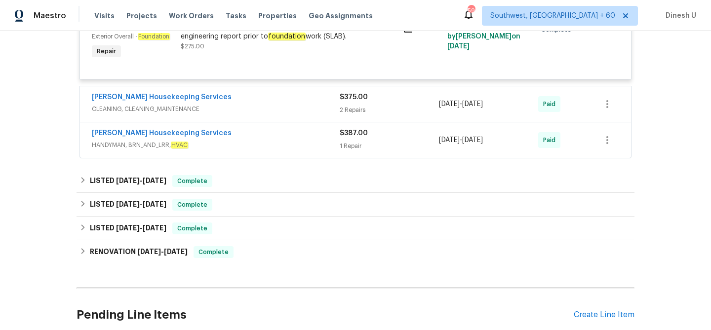
scroll to position [3009, 0]
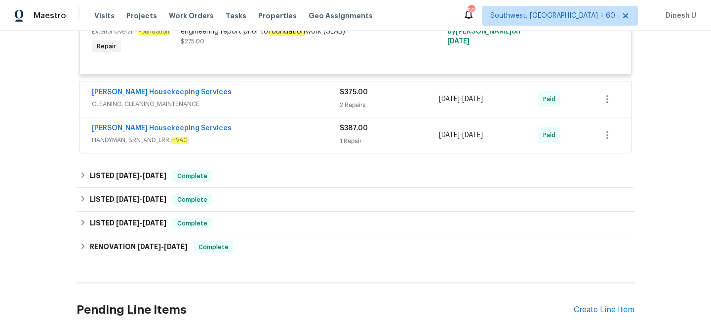
click at [359, 110] on div "2 Repairs" at bounding box center [389, 105] width 99 height 10
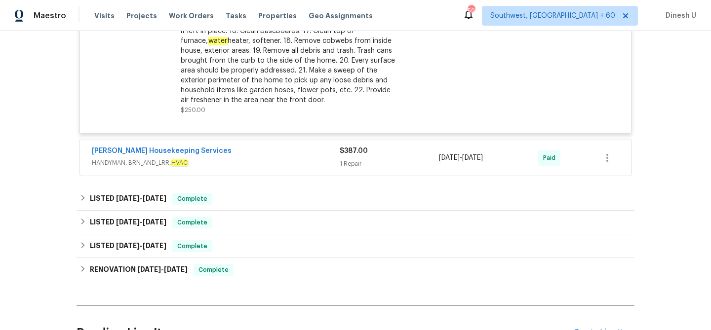
scroll to position [3341, 0]
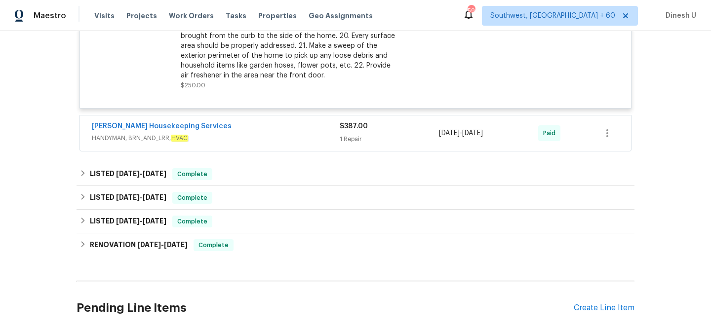
click at [354, 144] on div "1 Repair" at bounding box center [389, 139] width 99 height 10
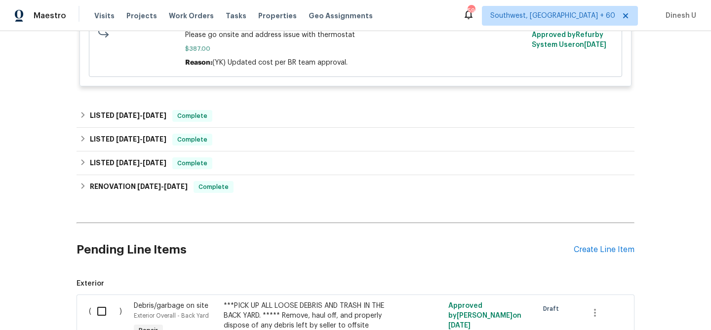
scroll to position [3582, 0]
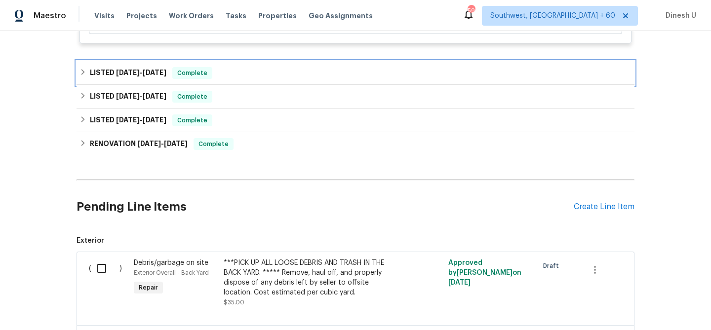
click at [157, 76] on span "4/21/25" at bounding box center [155, 72] width 24 height 7
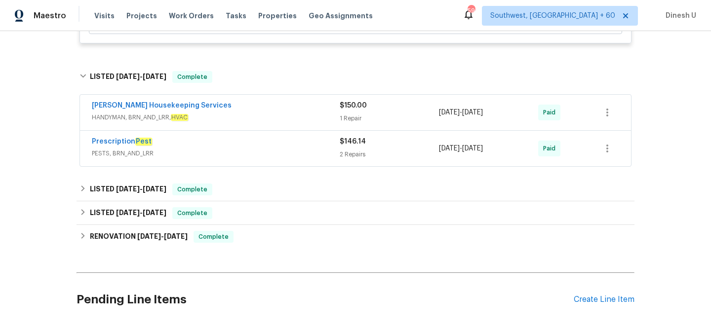
click at [353, 123] on div "1 Repair" at bounding box center [389, 119] width 99 height 10
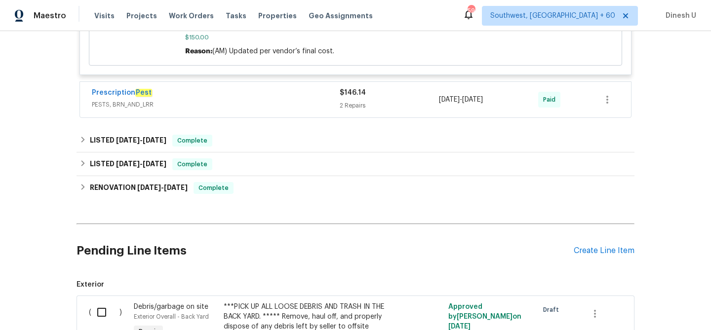
scroll to position [3788, 0]
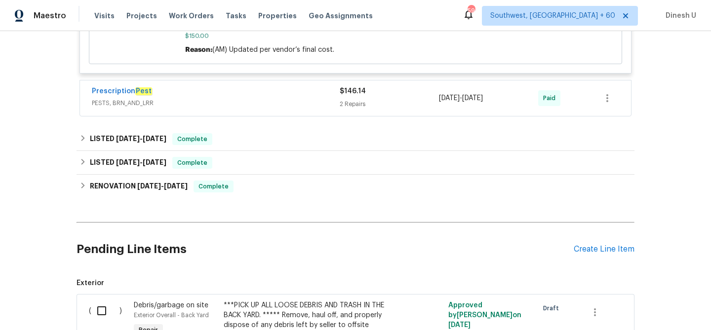
click at [352, 109] on div "2 Repairs" at bounding box center [389, 104] width 99 height 10
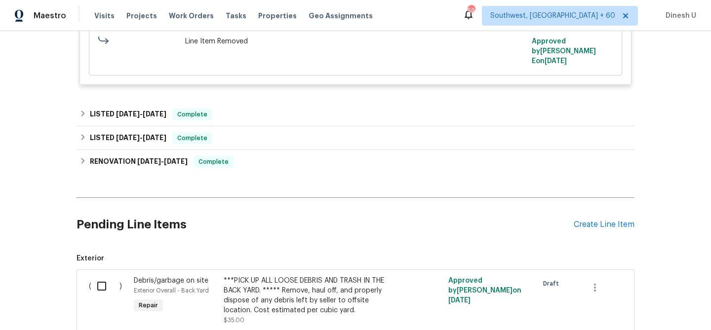
scroll to position [4121, 0]
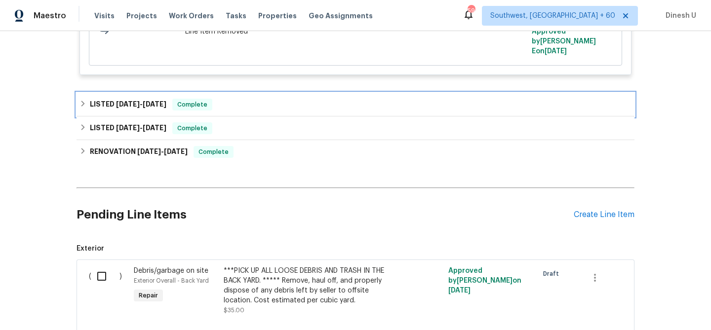
click at [160, 108] on span "1/21/25" at bounding box center [155, 104] width 24 height 7
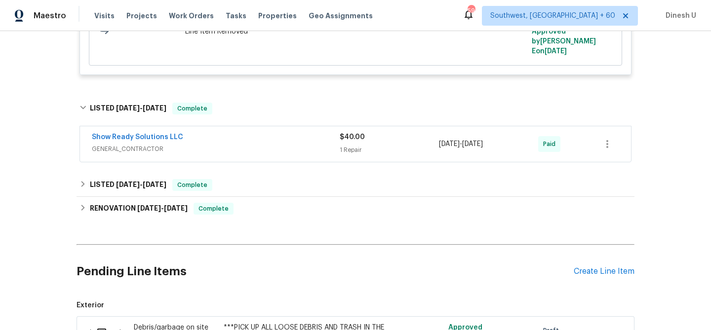
click at [339, 154] on span "GENERAL_CONTRACTOR" at bounding box center [216, 149] width 248 height 10
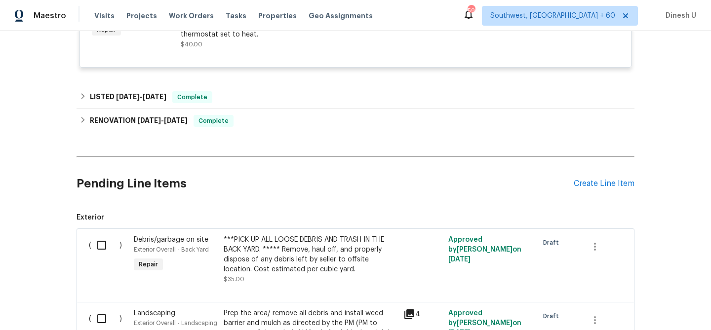
scroll to position [4356, 0]
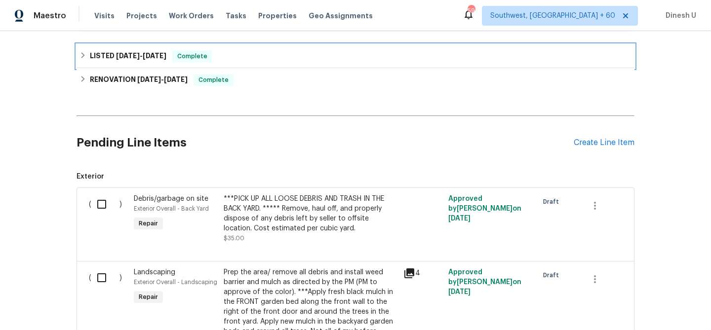
click at [165, 59] on span "9/19/24" at bounding box center [155, 55] width 24 height 7
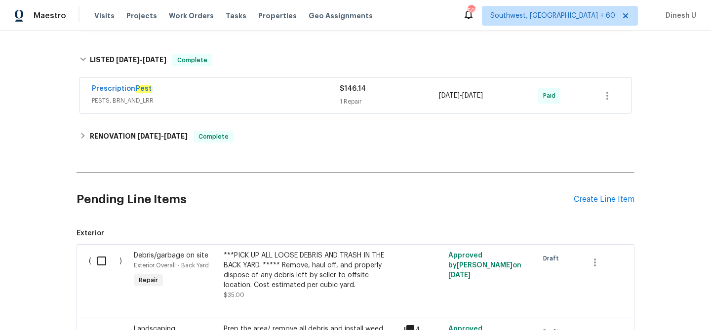
click at [353, 107] on div "1 Repair" at bounding box center [389, 102] width 99 height 10
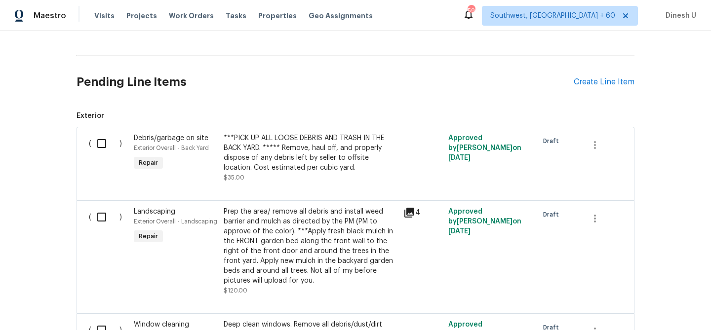
scroll to position [4640, 0]
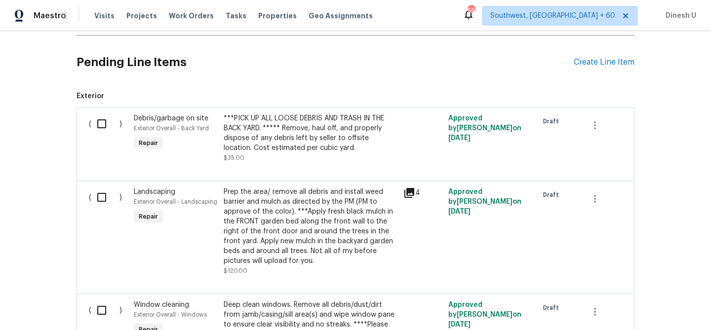
click at [173, 5] on h6 "RENOVATION 9/3/24 - 9/8/24" at bounding box center [139, 0] width 98 height 12
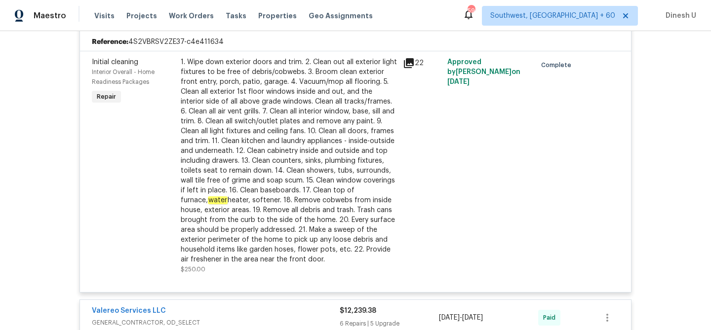
scroll to position [0, 0]
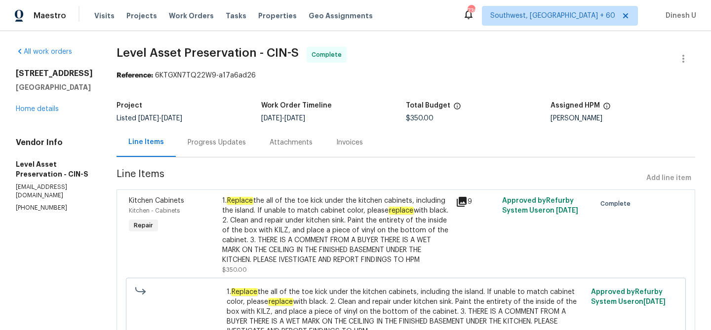
click at [246, 138] on div "Progress Updates" at bounding box center [217, 143] width 58 height 10
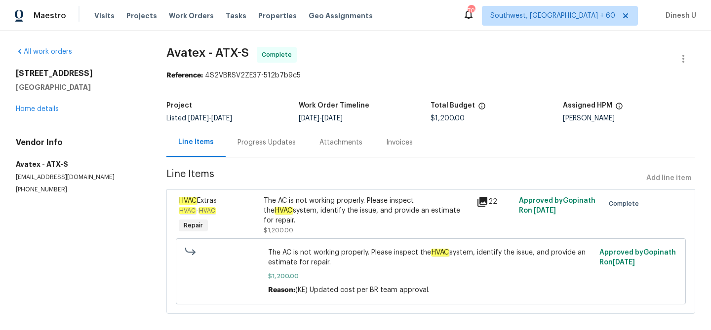
click at [270, 134] on div "Progress Updates" at bounding box center [267, 142] width 82 height 29
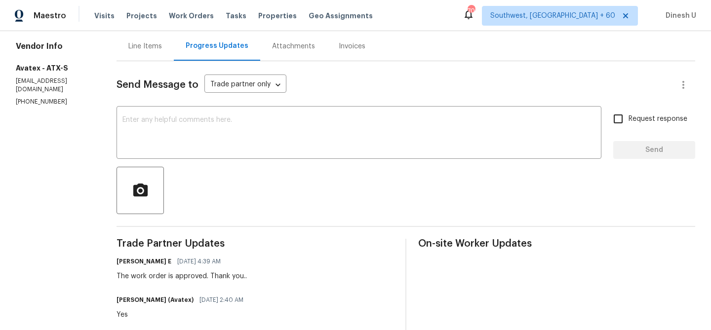
scroll to position [59, 0]
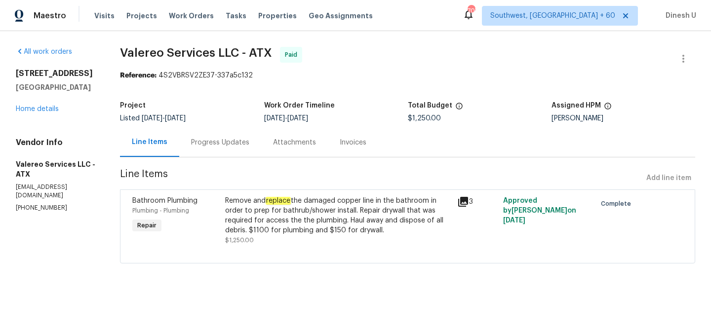
click at [222, 139] on div "Progress Updates" at bounding box center [220, 143] width 58 height 10
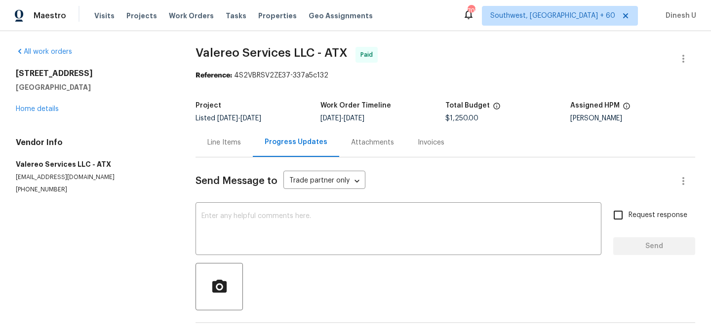
click at [234, 134] on div "Line Items" at bounding box center [224, 142] width 57 height 29
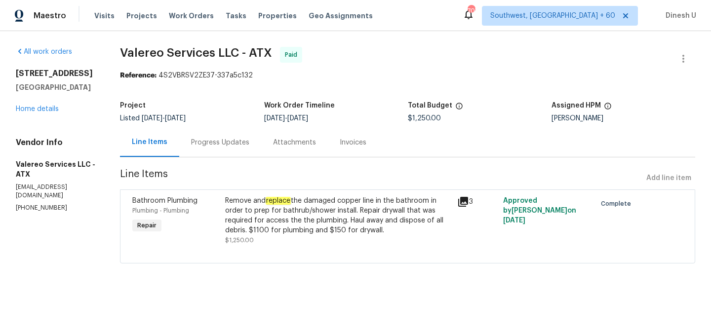
click at [235, 138] on div "Progress Updates" at bounding box center [220, 143] width 58 height 10
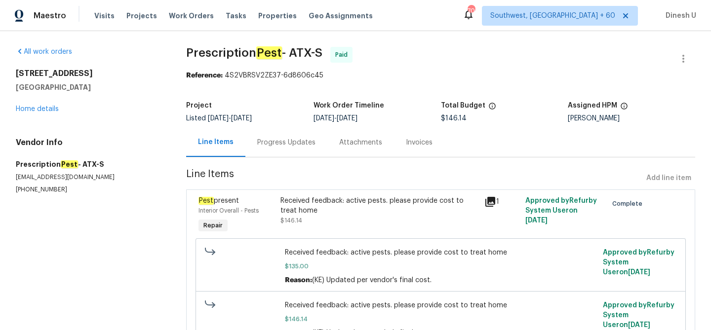
click at [277, 144] on div "Progress Updates" at bounding box center [286, 143] width 58 height 10
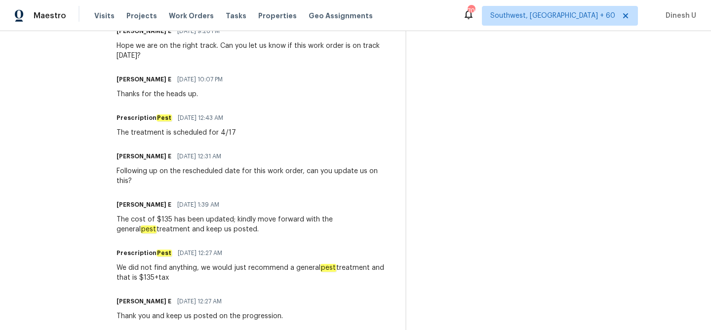
scroll to position [498, 0]
